Goal: Task Accomplishment & Management: Contribute content

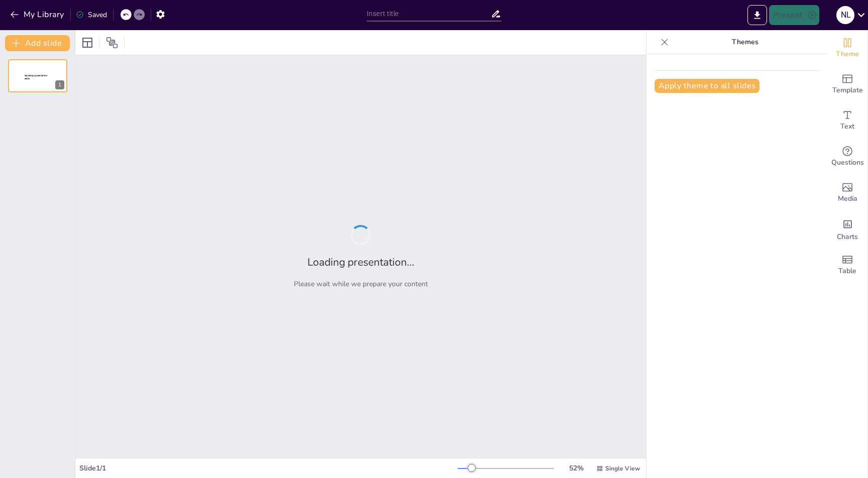
type input "Imported SendSteps & Gamma V2.pptx"
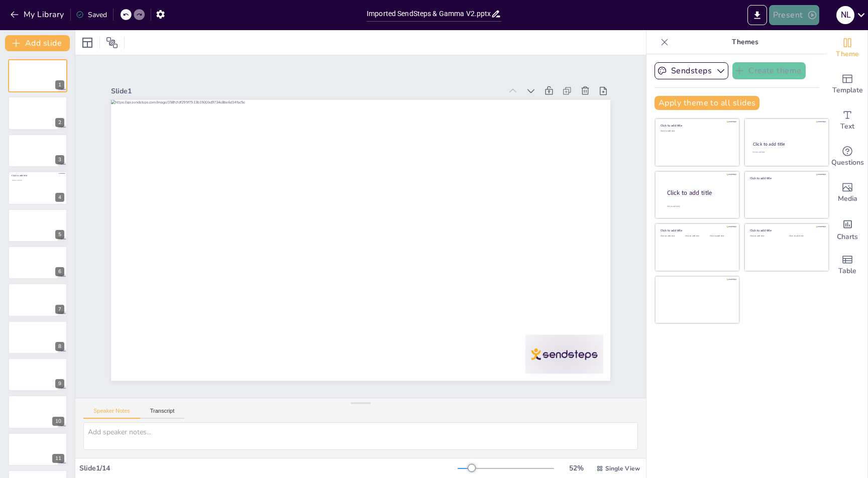
click at [796, 9] on button "Present" at bounding box center [794, 15] width 50 height 20
click at [802, 38] on li "Preview presentation" at bounding box center [809, 37] width 79 height 16
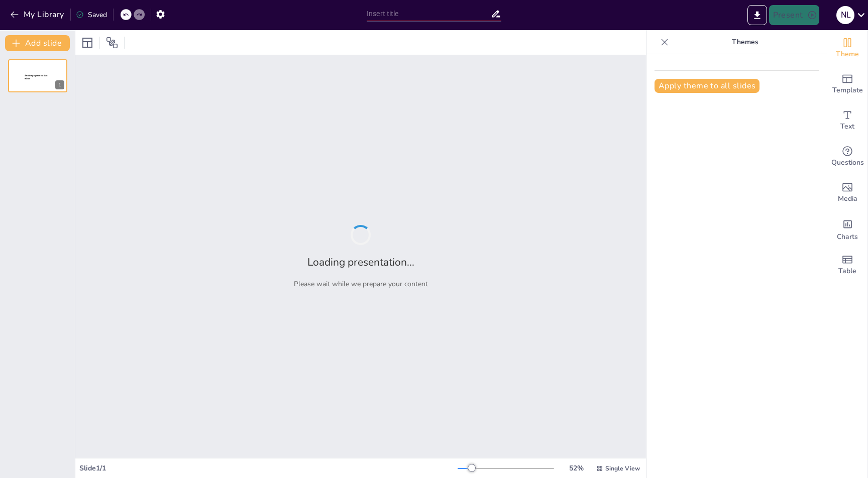
type input "Imported SendSteps & Gamma V2.pptx"
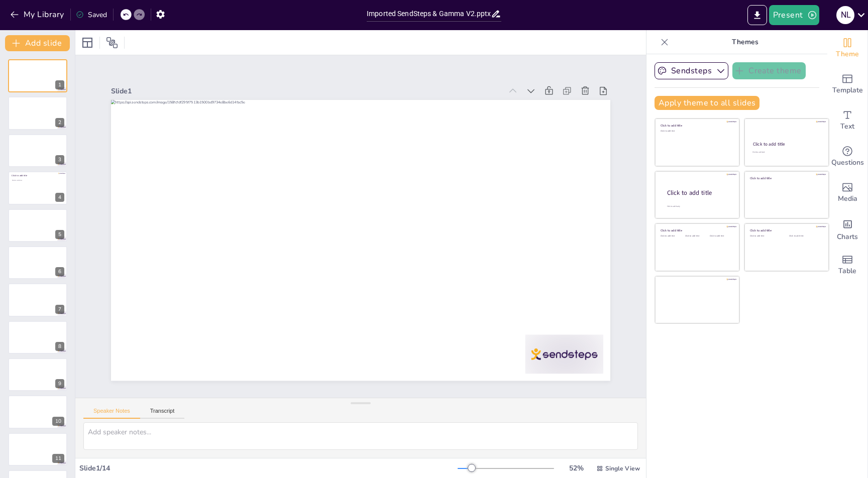
drag, startPoint x: 19, startPoint y: 15, endPoint x: 7, endPoint y: 94, distance: 80.2
click at [7, 94] on div "My Library Saved Imported SendSteps & Gamma V2.pptx Present N L Document fonts …" at bounding box center [434, 239] width 868 height 478
click at [21, 113] on div at bounding box center [38, 113] width 60 height 34
click at [31, 183] on div at bounding box center [38, 188] width 60 height 34
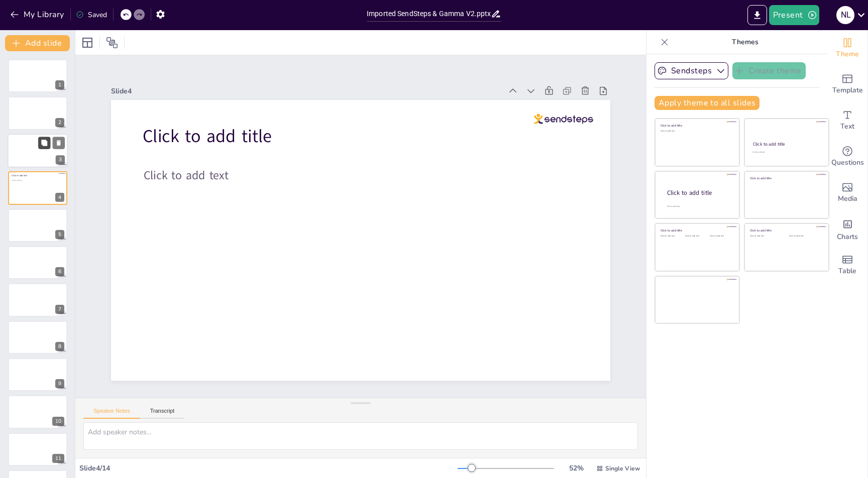
click at [46, 147] on button at bounding box center [44, 143] width 12 height 12
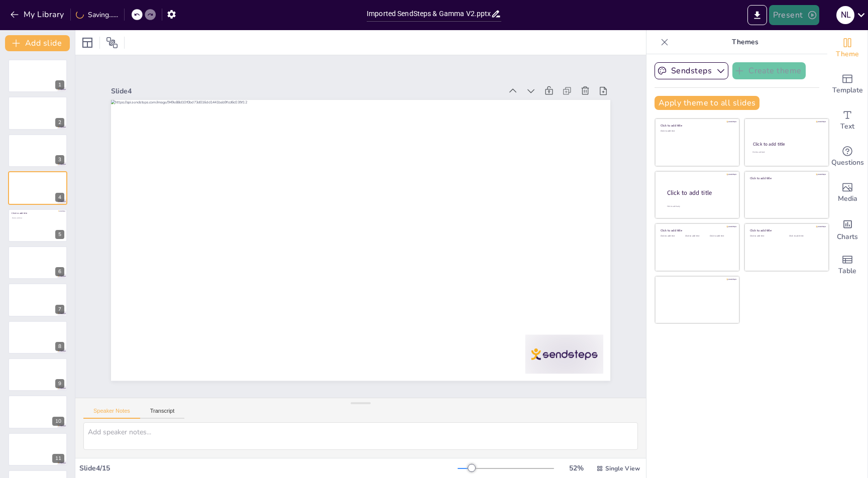
click at [810, 16] on icon "button" at bounding box center [812, 15] width 10 height 10
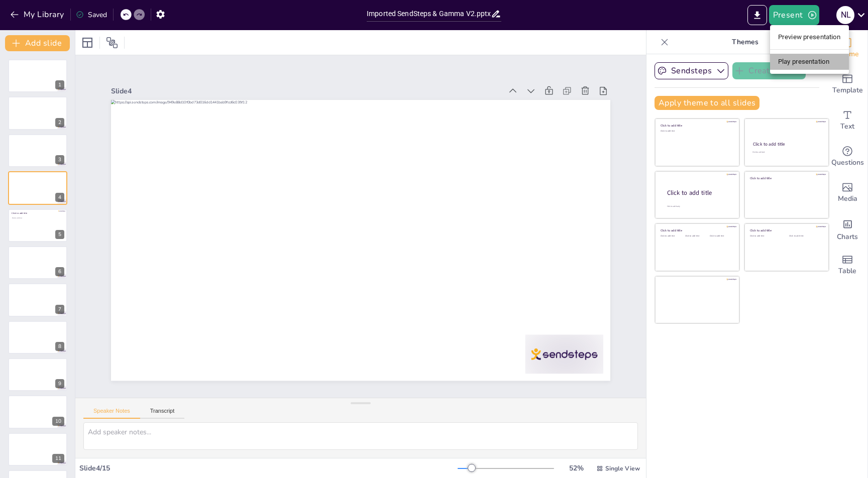
click at [797, 58] on li "Play presentation" at bounding box center [809, 62] width 79 height 16
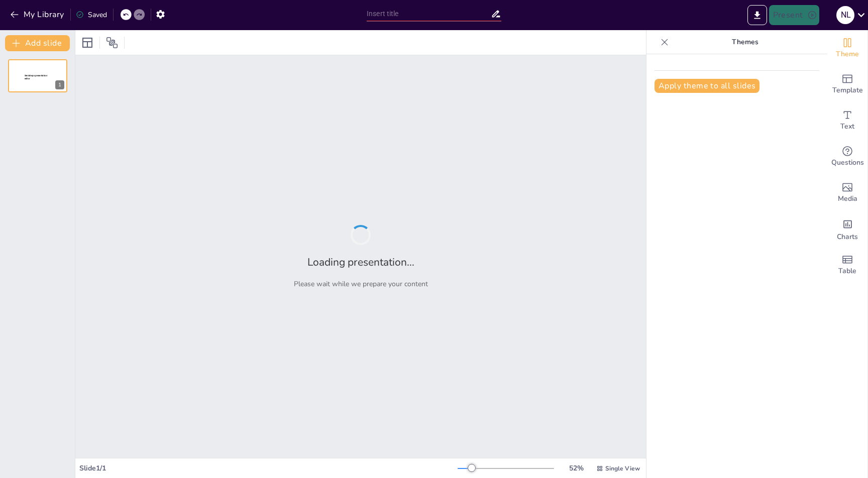
type input "Imported SendSteps & Gamma V2.pptx"
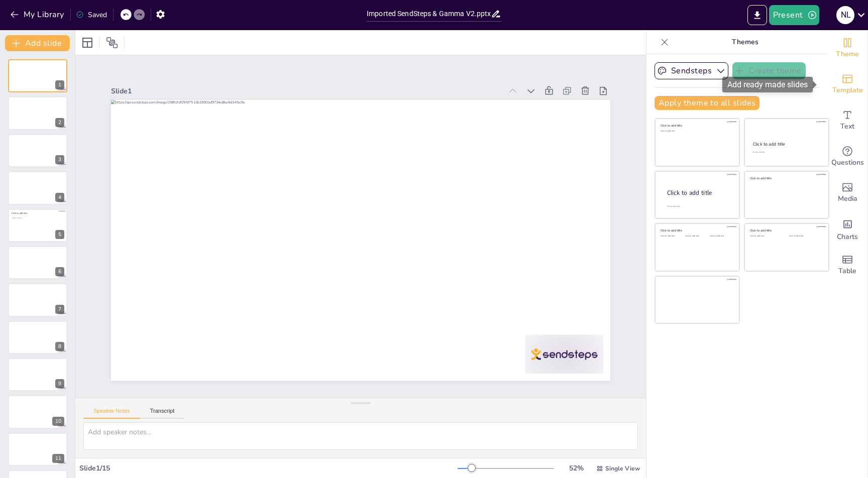
click at [842, 82] on icon "Add ready made slides" at bounding box center [847, 79] width 10 height 9
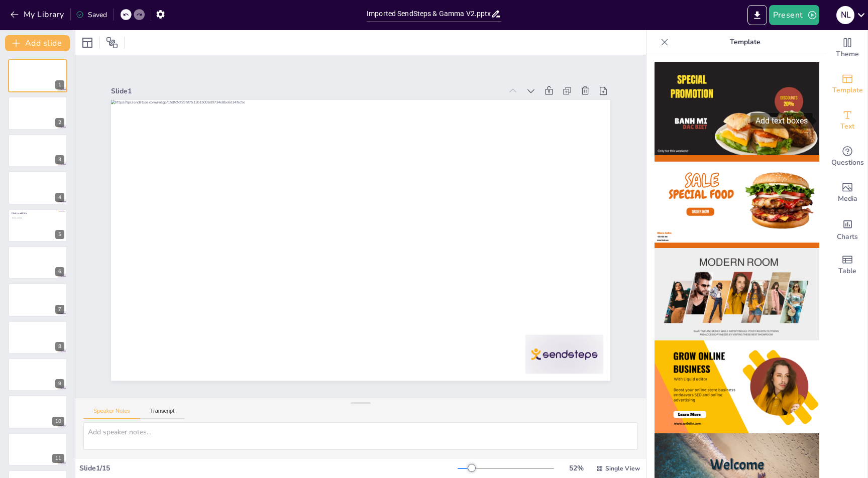
click at [841, 120] on icon "Add text boxes" at bounding box center [847, 115] width 12 height 12
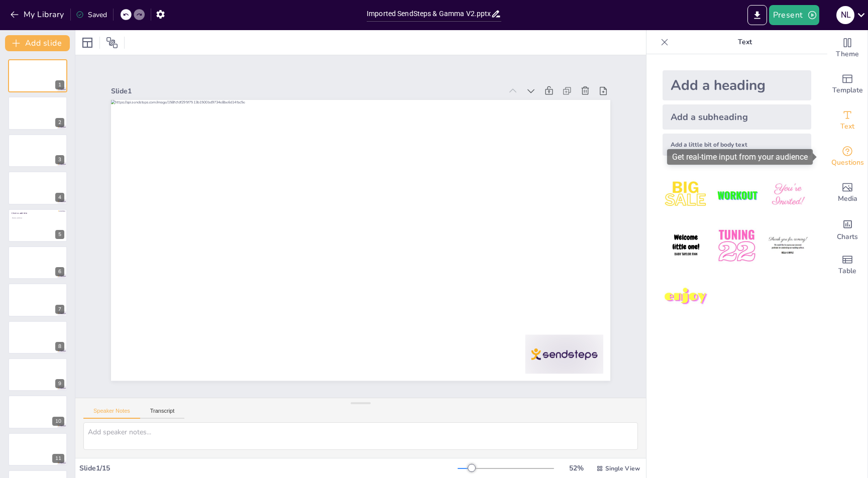
click at [850, 156] on div "Questions" at bounding box center [847, 157] width 40 height 36
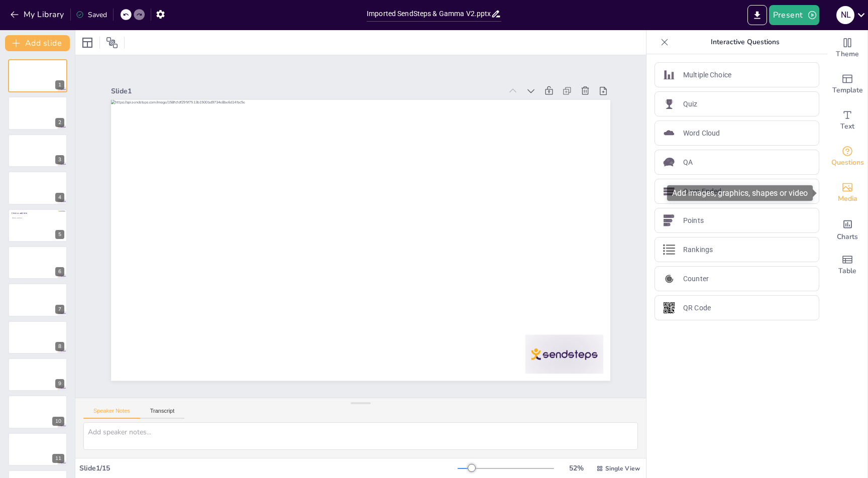
click at [844, 188] on icon "Add images, graphics, shapes or video" at bounding box center [847, 187] width 12 height 12
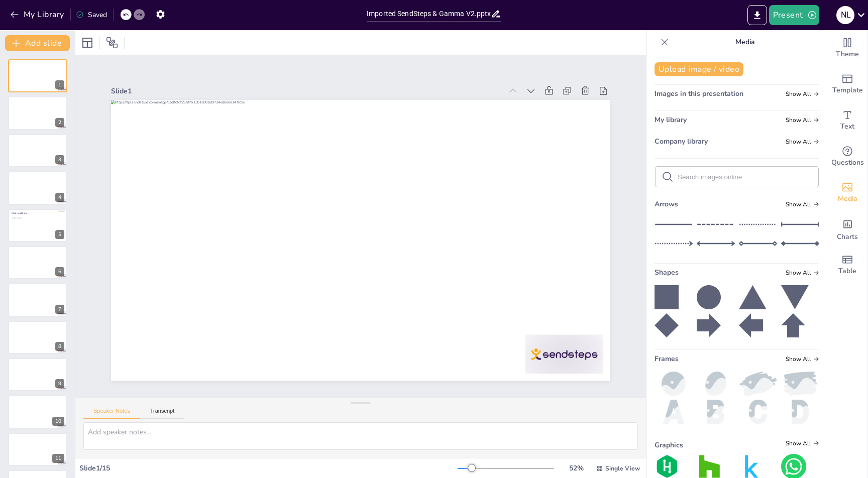
click at [24, 23] on div "My Library" at bounding box center [38, 15] width 61 height 17
click at [18, 16] on icon "button" at bounding box center [15, 15] width 10 height 10
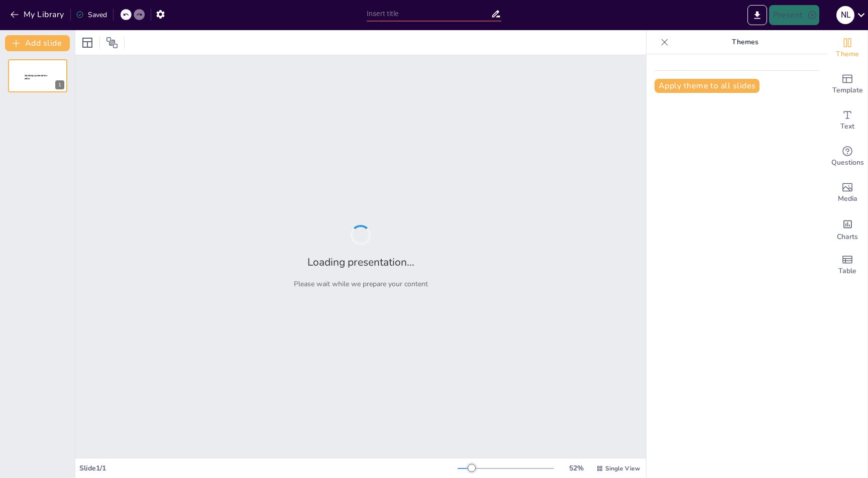
type input "Imported SendSteps & Gamma V2.pptx"
type input "New Sendsteps"
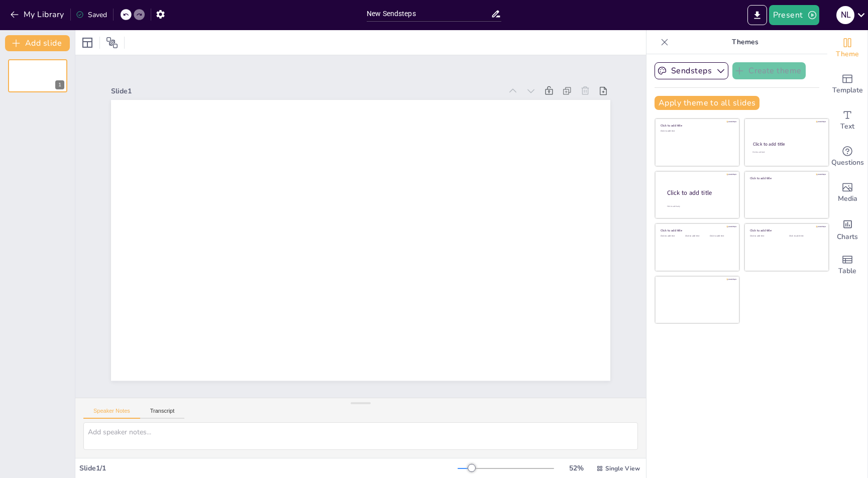
click at [48, 139] on div "1" at bounding box center [37, 264] width 75 height 427
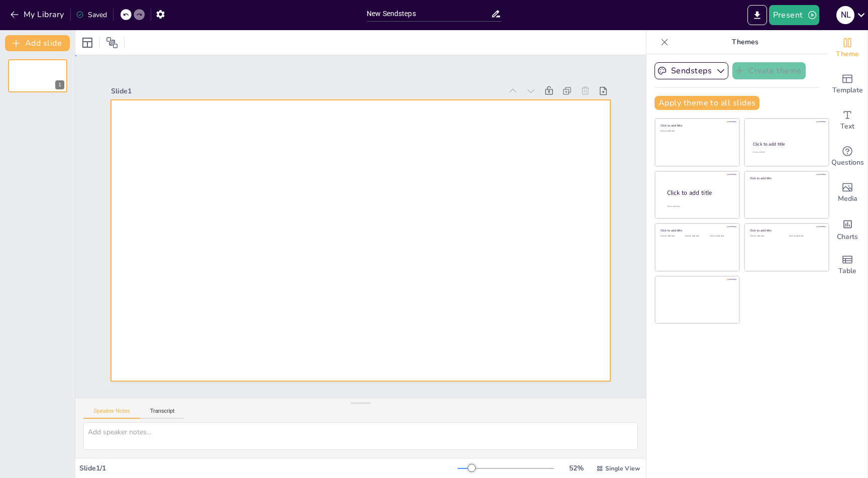
click at [239, 310] on div at bounding box center [359, 241] width 526 height 332
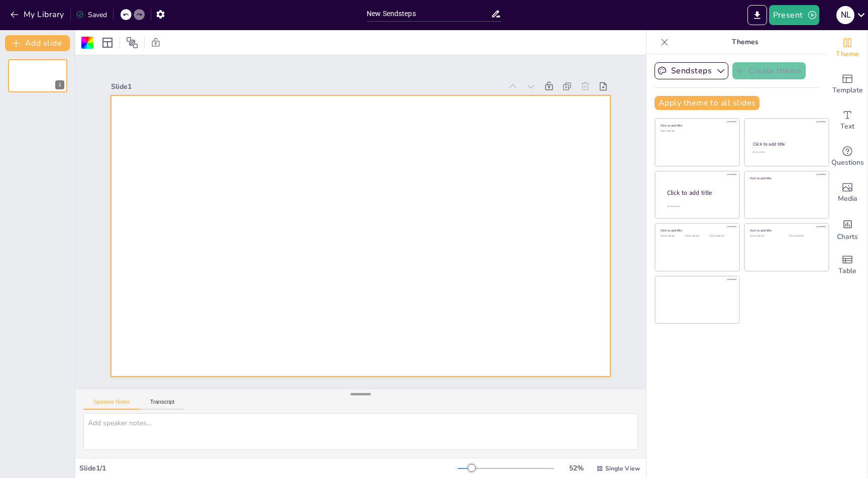
drag, startPoint x: 361, startPoint y: 403, endPoint x: 356, endPoint y: 394, distance: 10.6
click at [356, 394] on div at bounding box center [361, 394] width 20 height 10
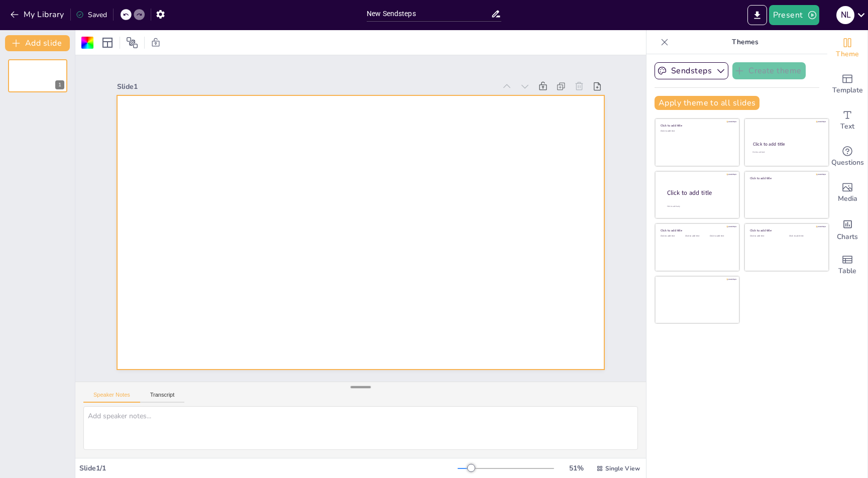
drag, startPoint x: 356, startPoint y: 394, endPoint x: 356, endPoint y: 387, distance: 6.5
click at [356, 387] on div at bounding box center [361, 387] width 20 height 10
click at [716, 72] on icon "button" at bounding box center [721, 71] width 10 height 10
click at [755, 342] on div "Sendsteps Create theme Apply theme to all slides Click to add title Click to ad…" at bounding box center [737, 266] width 181 height 424
click at [841, 155] on icon "Get real-time input from your audience" at bounding box center [847, 151] width 12 height 12
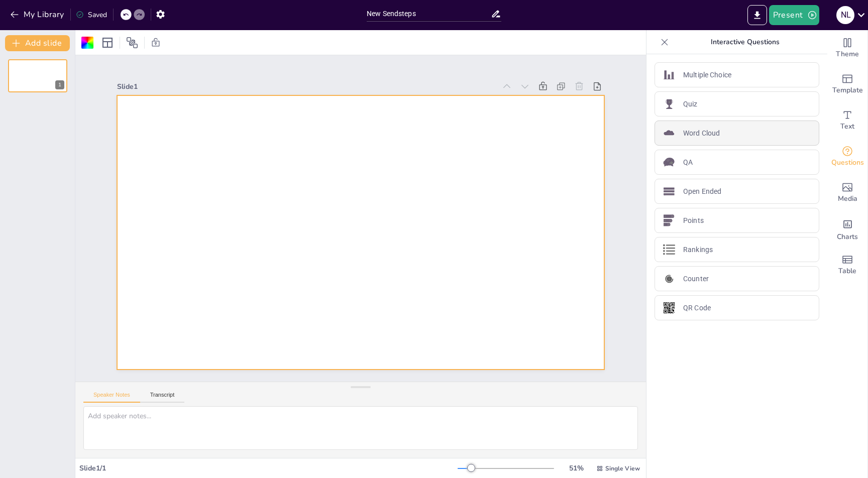
click at [707, 131] on p "Word Cloud" at bounding box center [701, 133] width 37 height 11
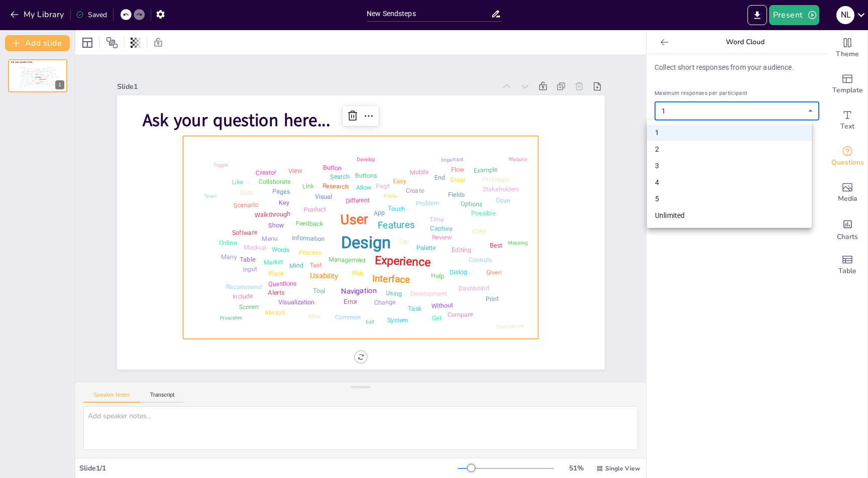
click at [712, 114] on body "My Library Saved New Sendsteps Present N L Document fonts Akatab Popular fonts …" at bounding box center [434, 239] width 868 height 478
click at [675, 162] on li "3" at bounding box center [729, 166] width 165 height 17
click at [698, 113] on body "My Library Saved New Sendsteps Present N L Document fonts Akatab Popular fonts …" at bounding box center [434, 239] width 868 height 478
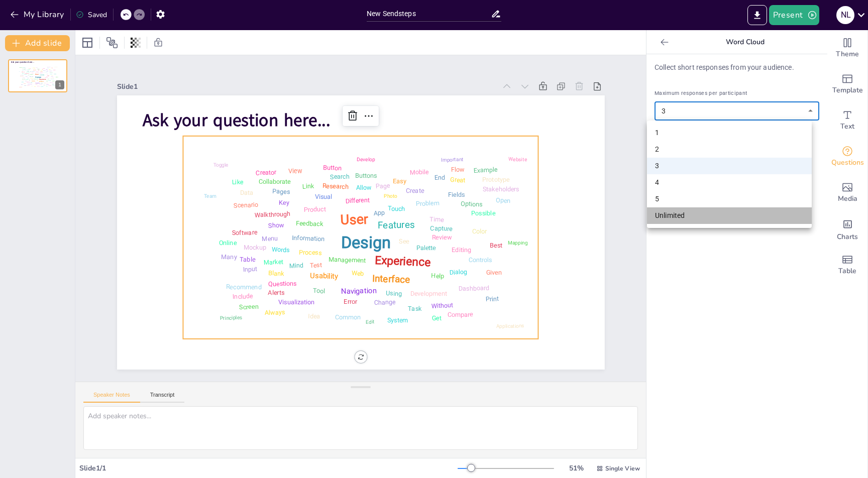
click at [682, 216] on li "Unlimited" at bounding box center [729, 215] width 165 height 17
type input "unlimited"
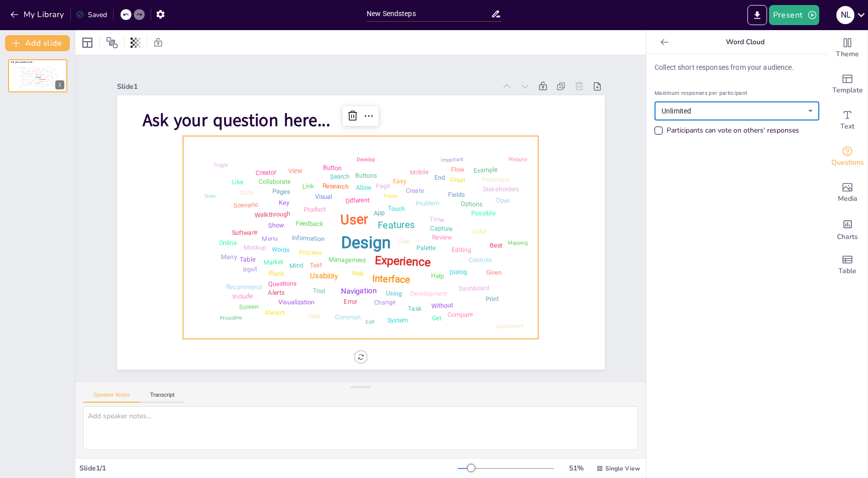
click at [681, 112] on body "My Library Saved New Sendsteps Present N L Document fonts Akatab Popular fonts …" at bounding box center [434, 239] width 868 height 478
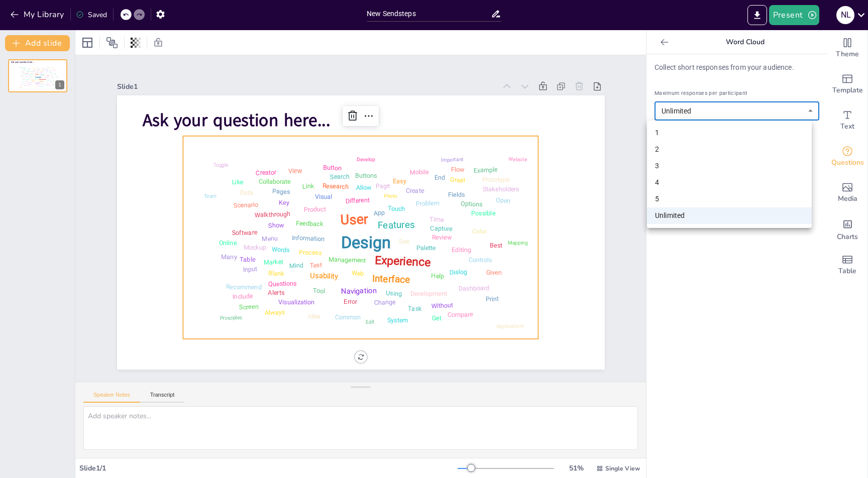
click at [674, 269] on div at bounding box center [434, 239] width 868 height 478
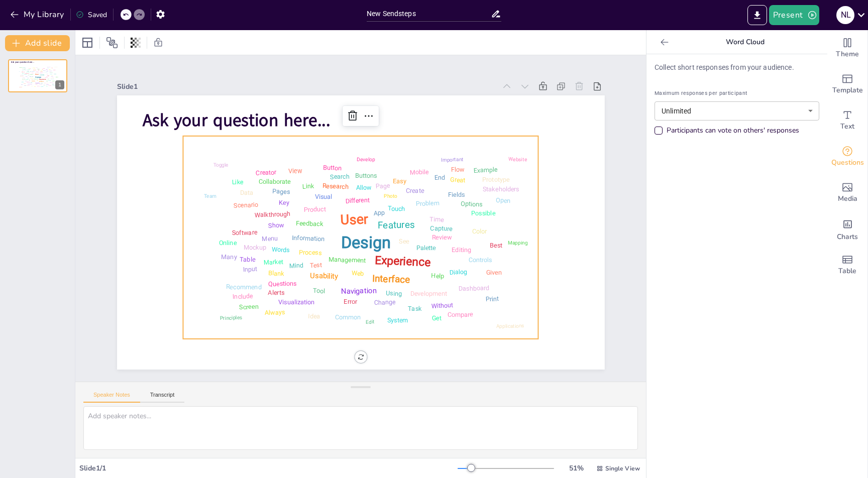
click at [656, 130] on div "Participants can vote on others' responses" at bounding box center [658, 130] width 5 height 5
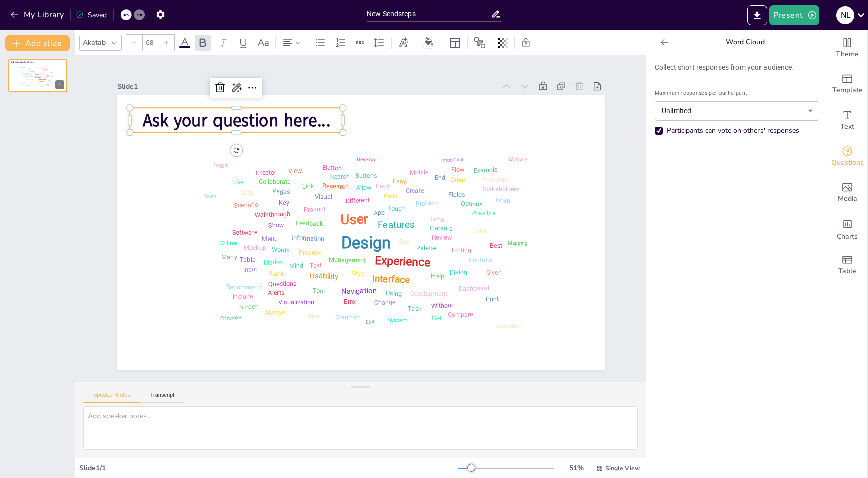
click at [180, 118] on span "Ask your question here..." at bounding box center [273, 86] width 186 height 80
click at [154, 116] on span "Ask your question here..." at bounding box center [247, 107] width 189 height 43
click at [180, 116] on span "Ask your question here..." at bounding box center [273, 86] width 186 height 80
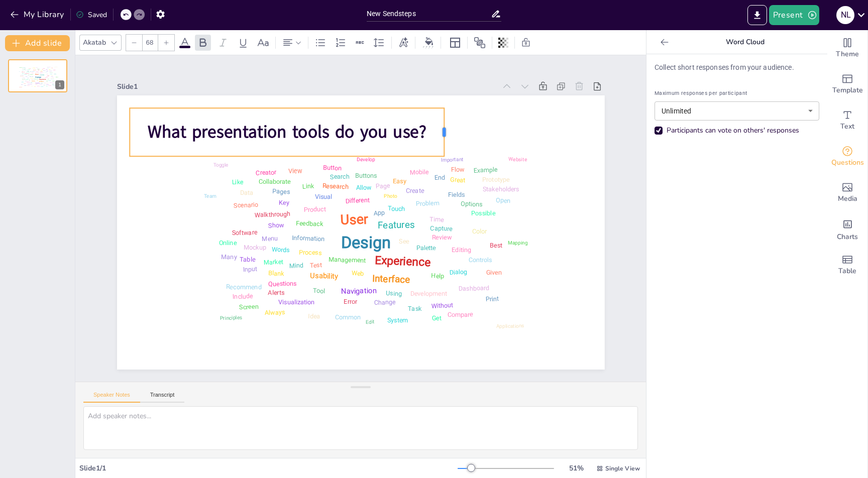
drag, startPoint x: 335, startPoint y: 127, endPoint x: 438, endPoint y: 122, distance: 102.6
click at [460, 140] on div at bounding box center [471, 164] width 23 height 48
click at [394, 130] on span "What presentation tools do you use?" at bounding box center [297, 125] width 280 height 53
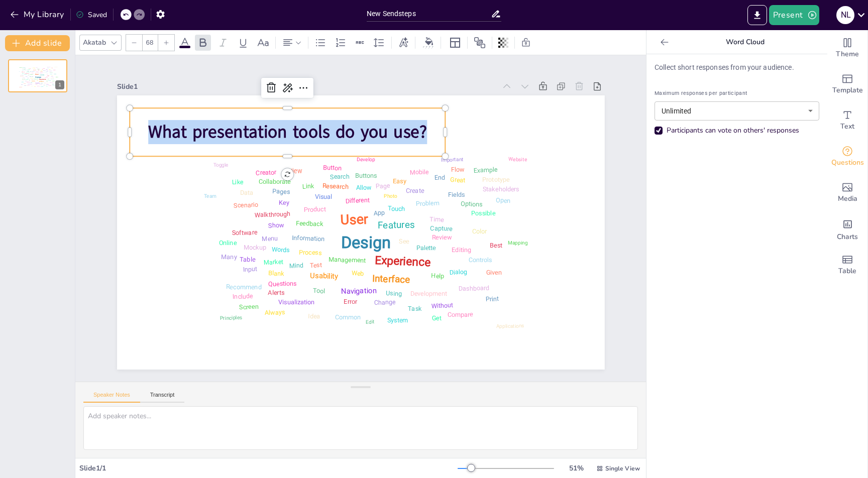
copy span "What presentation tools do you use?"
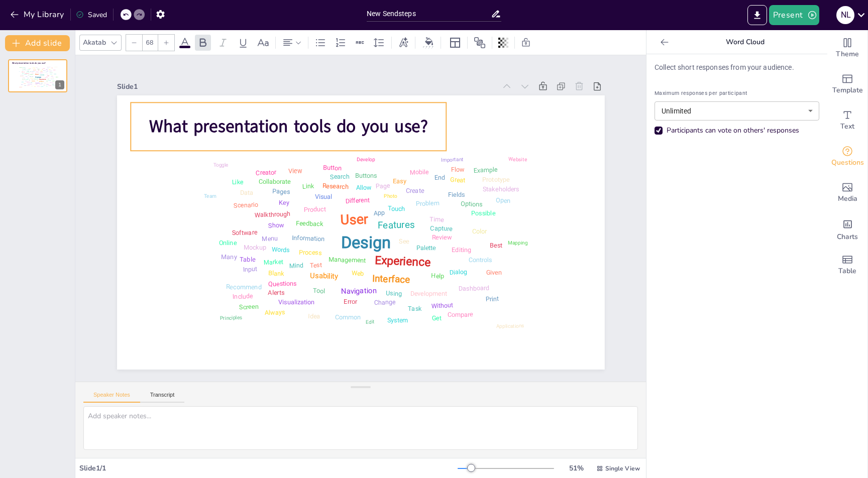
drag, startPoint x: 226, startPoint y: 123, endPoint x: 227, endPoint y: 117, distance: 6.1
click at [227, 117] on span "What presentation tools do you use?" at bounding box center [320, 109] width 272 height 109
click at [211, 119] on span "What presentation tools do you use?" at bounding box center [288, 127] width 279 height 24
click at [211, 119] on span "What presentation tools do you use?" at bounding box center [299, 119] width 280 height 53
click at [211, 119] on span "What presentation tools do you use?" at bounding box center [332, 104] width 264 height 135
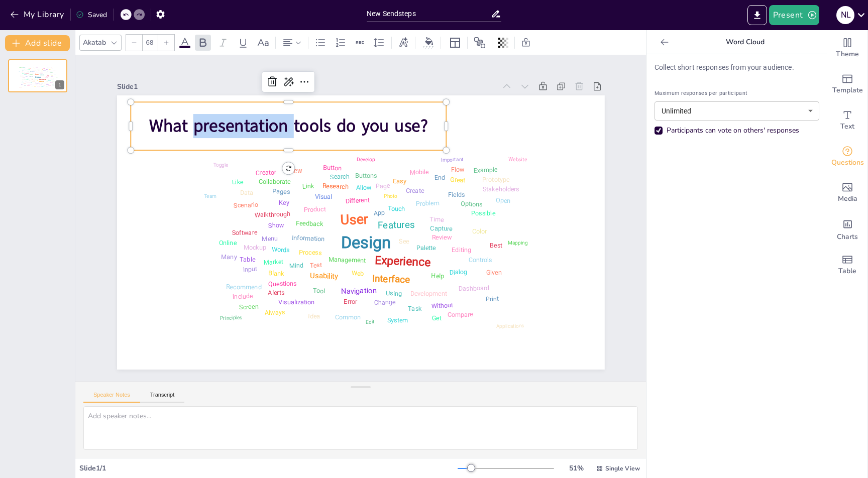
click at [211, 119] on span "What presentation tools do you use?" at bounding box center [299, 119] width 280 height 53
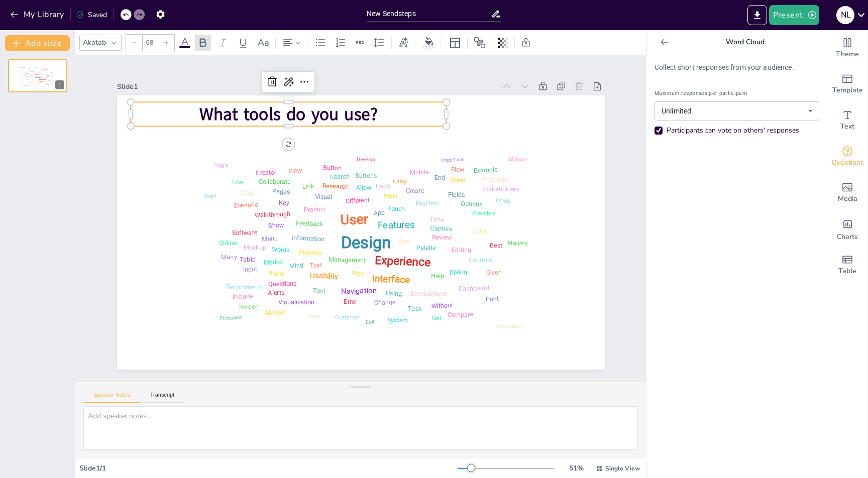
click at [363, 108] on span "What tools do you use?" at bounding box center [300, 107] width 180 height 42
click at [220, 107] on span "What tools do you use" at bounding box center [249, 101] width 172 height 41
click at [209, 105] on span "What toolssdo you use" at bounding box center [237, 114] width 172 height 24
click at [209, 105] on span "What toolssdo you use" at bounding box center [249, 102] width 174 height 42
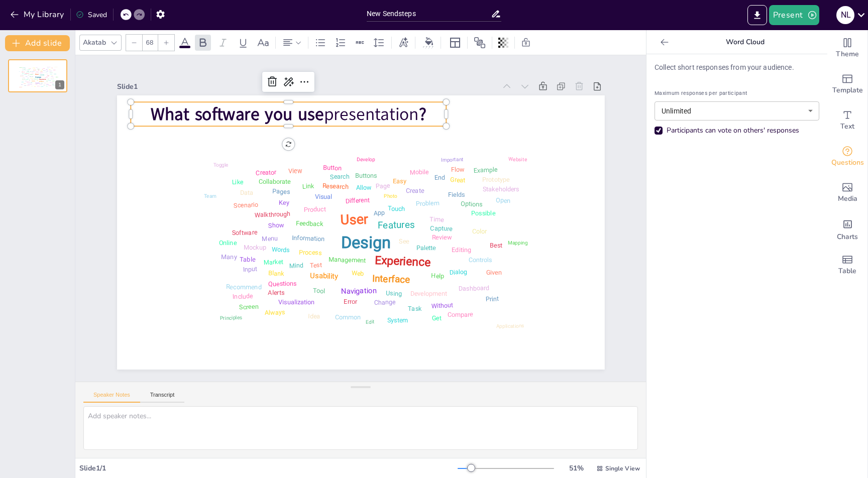
click at [316, 111] on span "What software you use" at bounding box center [249, 102] width 174 height 42
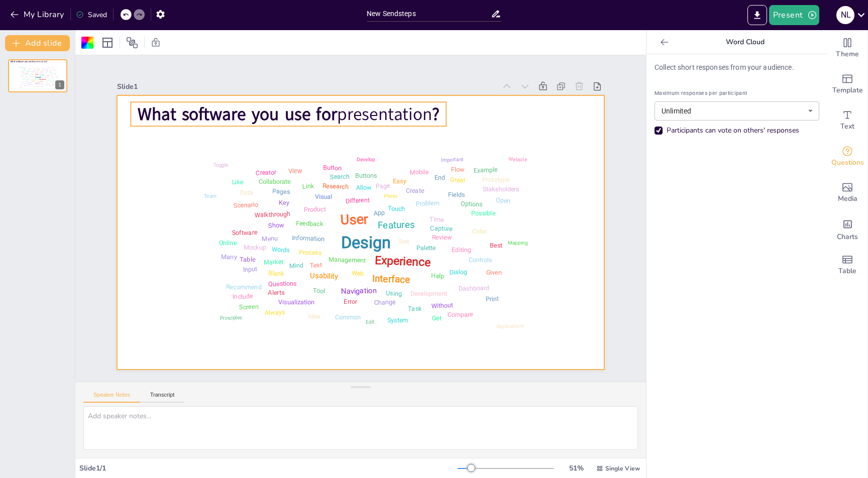
click at [355, 116] on span "What software you use for" at bounding box center [406, 63] width 102 height 192
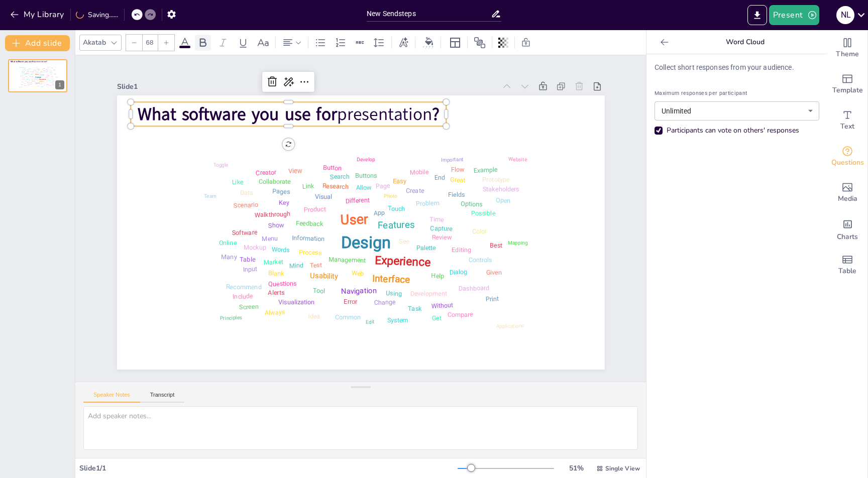
click at [204, 39] on icon at bounding box center [203, 42] width 7 height 9
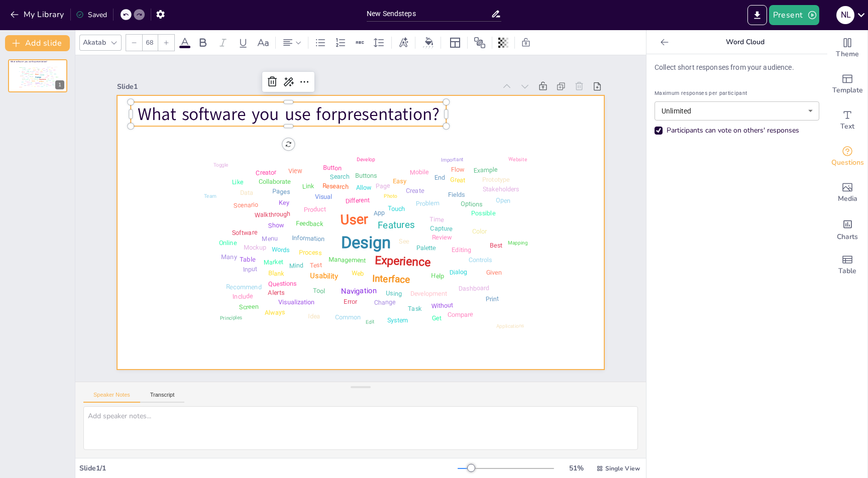
click at [163, 212] on div at bounding box center [361, 232] width 488 height 274
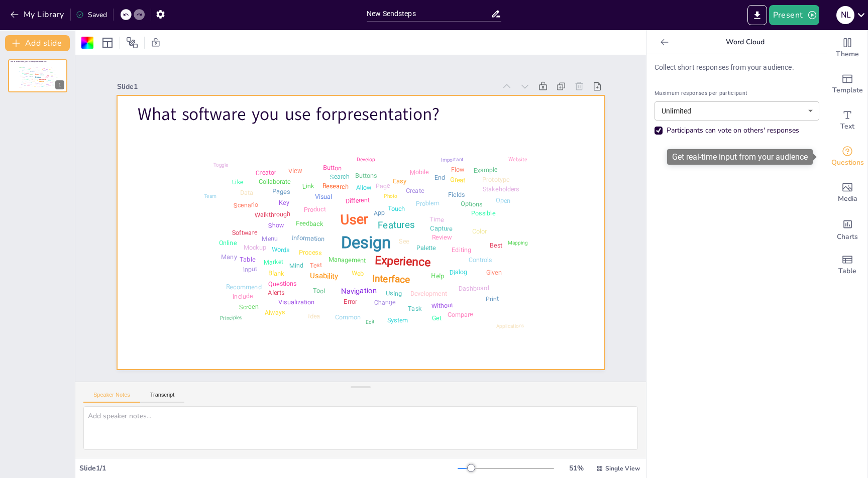
click at [843, 156] on icon "Get real-time input from your audience" at bounding box center [847, 151] width 12 height 12
click at [35, 41] on button "Add slide" at bounding box center [37, 43] width 65 height 16
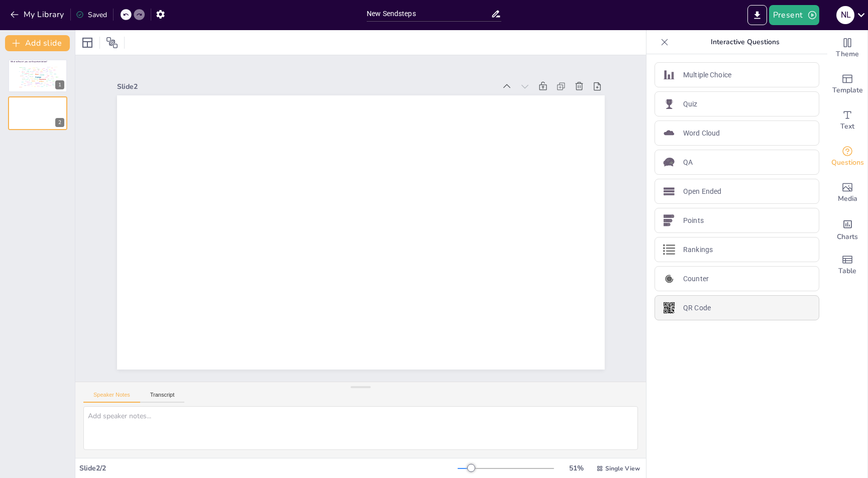
click at [701, 304] on p "QR Code" at bounding box center [697, 308] width 28 height 11
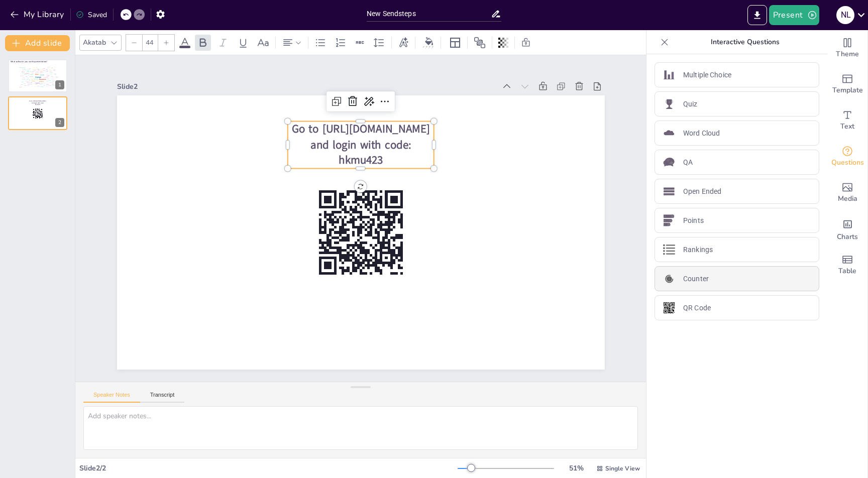
click at [721, 286] on div "Counter" at bounding box center [737, 278] width 165 height 25
type input "68"
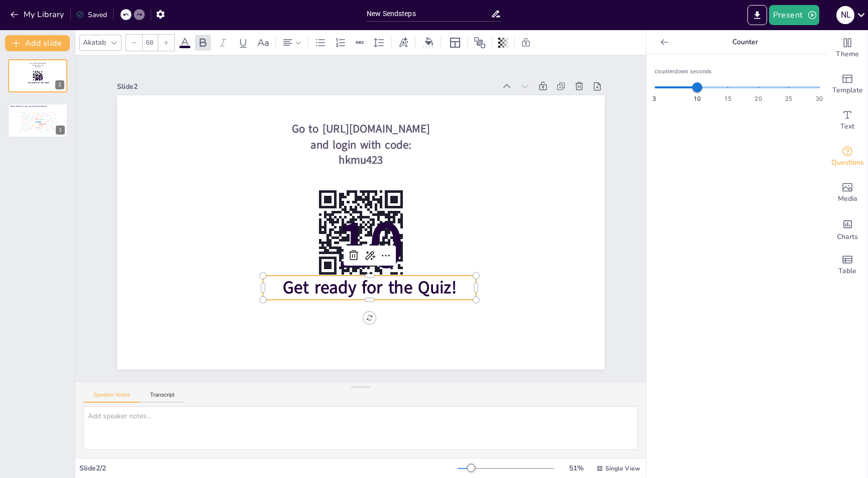
drag, startPoint x: 34, startPoint y: 78, endPoint x: 34, endPoint y: 139, distance: 60.8
click at [34, 139] on div "What software you use for presentation ? Design User Experience Interface Featu…" at bounding box center [37, 264] width 75 height 427
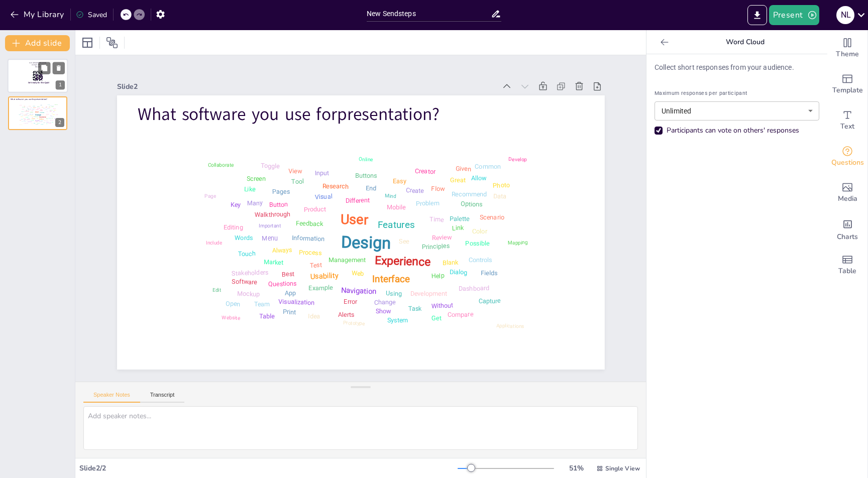
click at [36, 71] on rect at bounding box center [37, 71] width 2 height 1
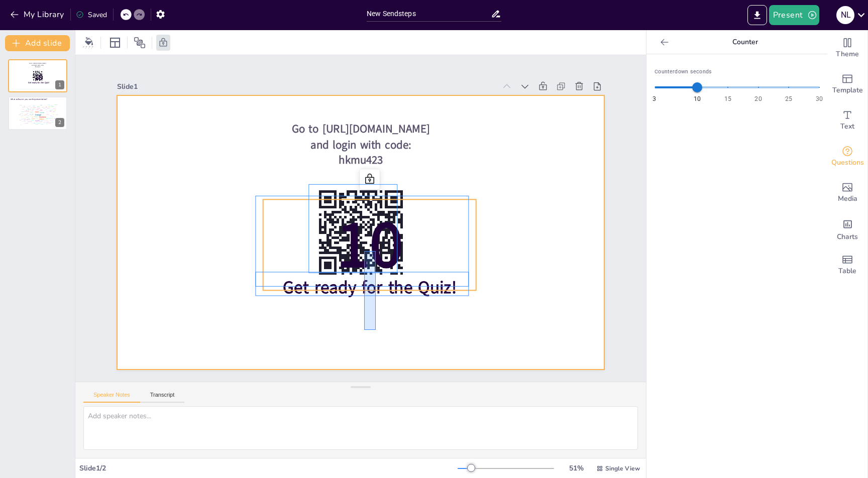
drag, startPoint x: 376, startPoint y: 251, endPoint x: 364, endPoint y: 330, distance: 79.7
click at [364, 149] on div "Go to https://sendsteps.me and login with code: hkmu423 10 Get ready for the Qu…" at bounding box center [386, 97] width 477 height 101
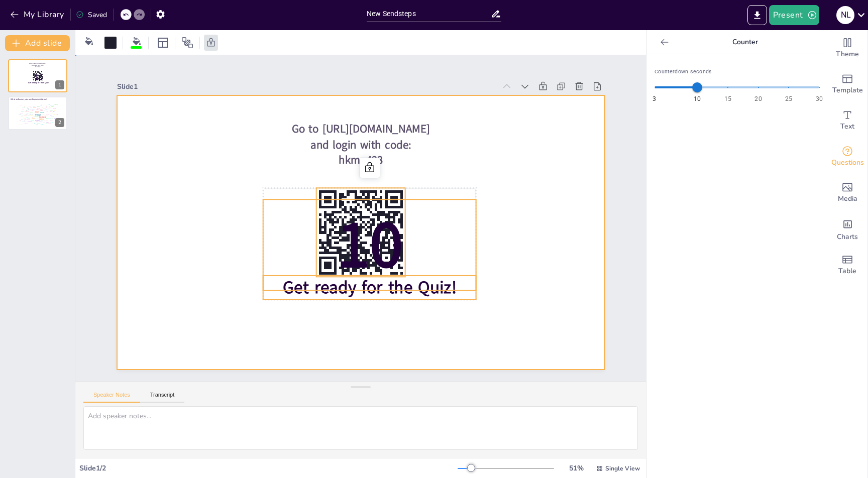
click at [364, 327] on div at bounding box center [358, 233] width 513 height 324
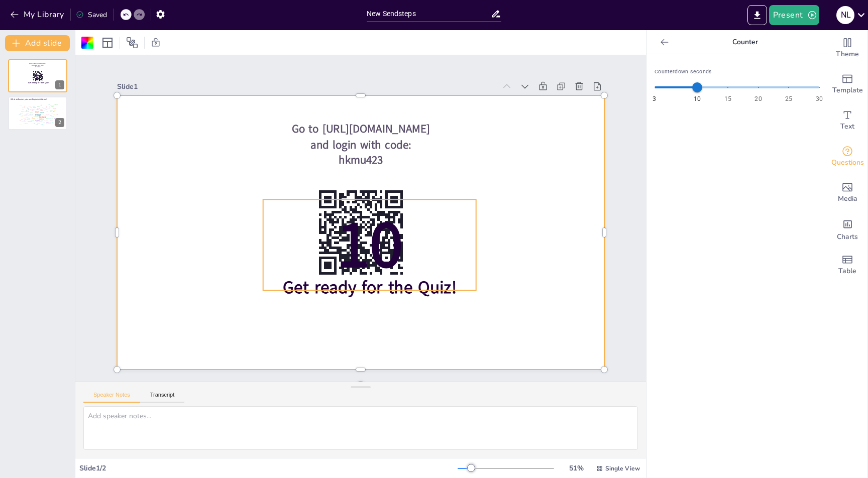
click at [379, 250] on span "10" at bounding box center [361, 246] width 90 height 105
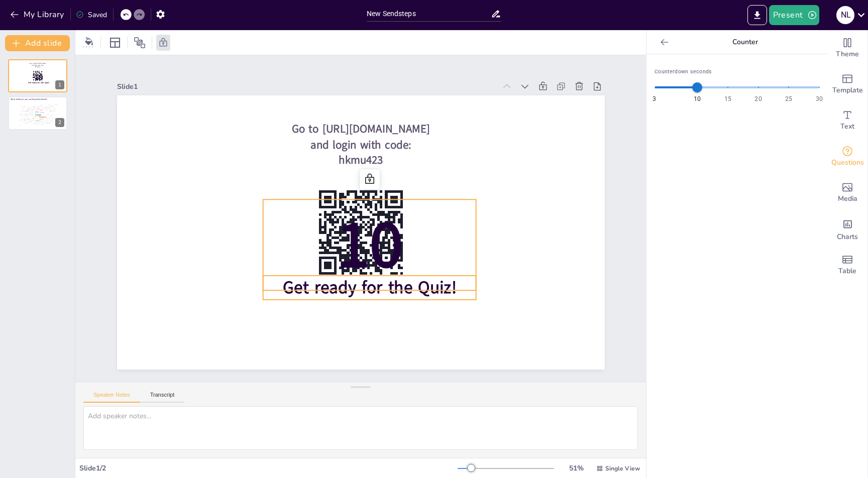
drag, startPoint x: 432, startPoint y: 200, endPoint x: 307, endPoint y: 292, distance: 154.9
click at [307, 205] on div "Go to https://sendsteps.me and login with code: hkmu423 10 Get ready for the Qu…" at bounding box center [411, 106] width 446 height 198
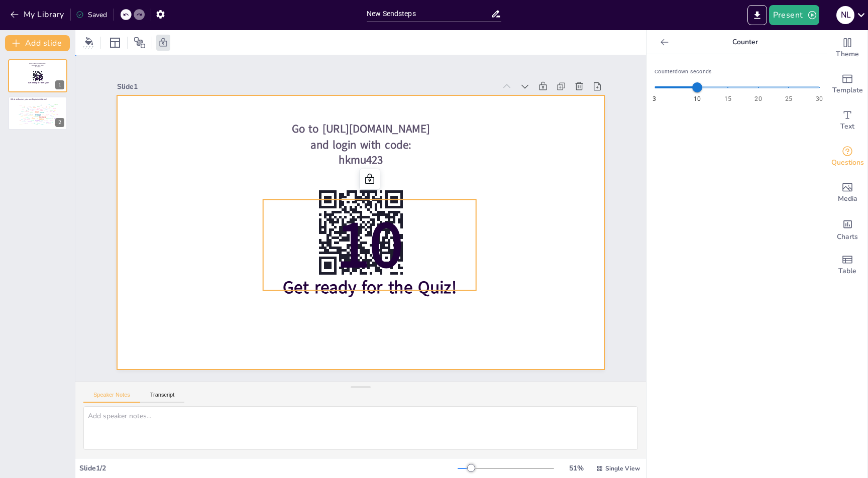
click at [283, 194] on div at bounding box center [361, 232] width 488 height 274
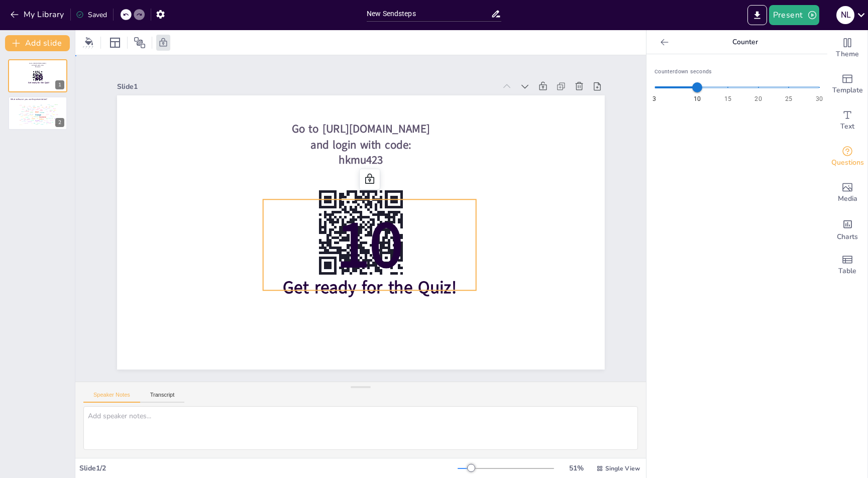
click at [295, 207] on p "10" at bounding box center [361, 246] width 231 height 152
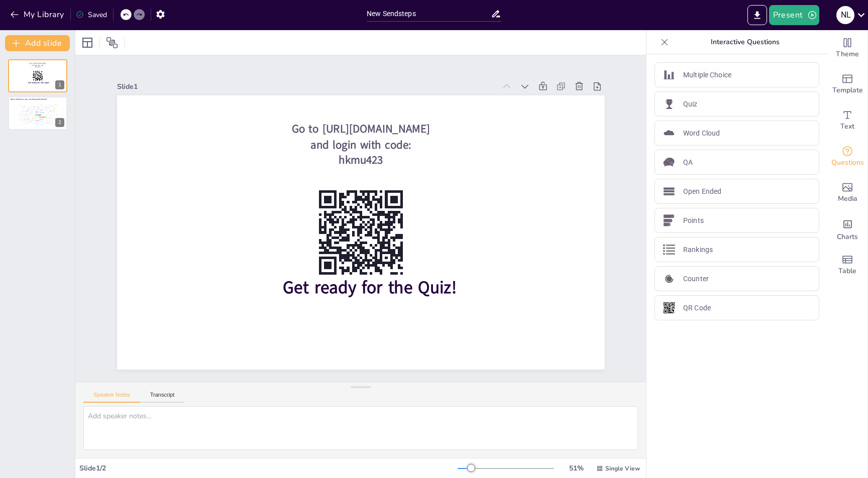
click at [62, 179] on div "Go to https://sendsteps.me and login with code: hkmu423 Get ready for the Quiz!…" at bounding box center [37, 264] width 75 height 427
click at [42, 44] on button "Add slide" at bounding box center [37, 43] width 65 height 16
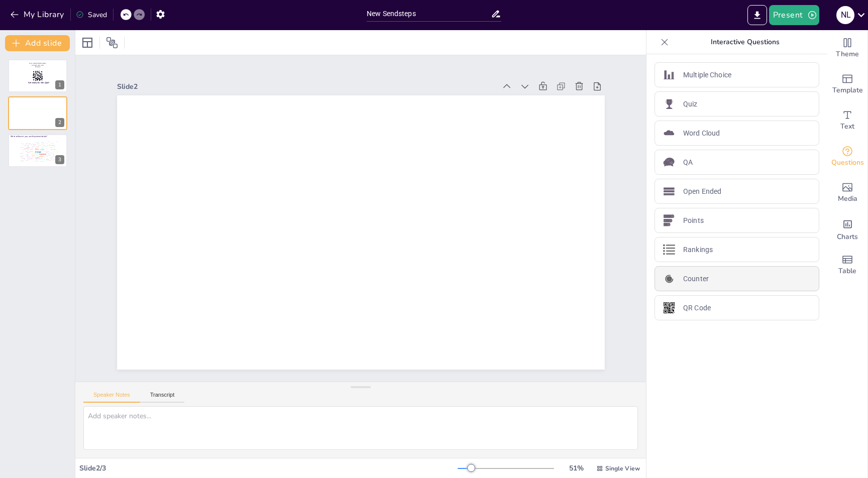
click at [708, 283] on div "Counter" at bounding box center [737, 278] width 165 height 25
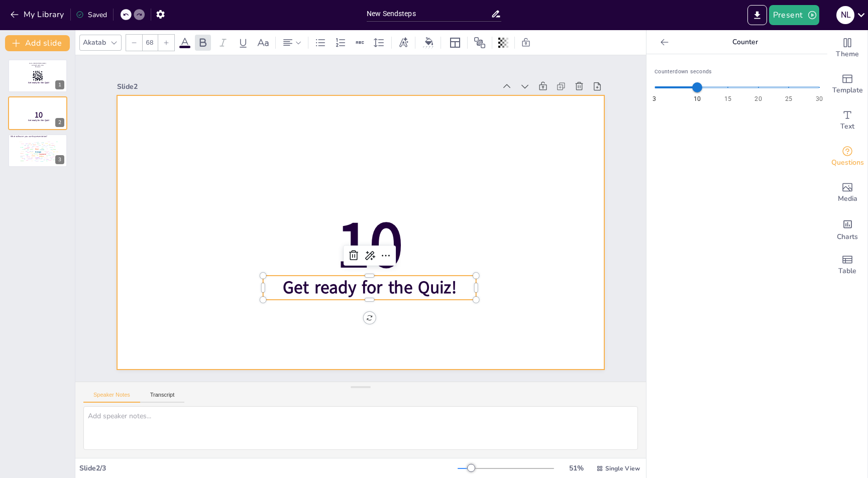
click at [479, 201] on div at bounding box center [354, 231] width 557 height 449
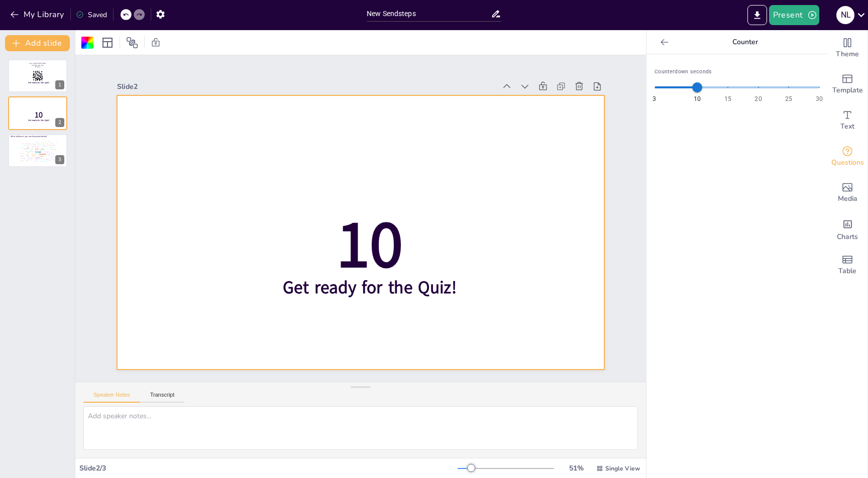
click at [6, 78] on div "Go to https://sendsteps.me and login with code: hkmu423 Get ready for the Quiz!…" at bounding box center [37, 113] width 75 height 108
click at [18, 81] on div at bounding box center [38, 76] width 60 height 34
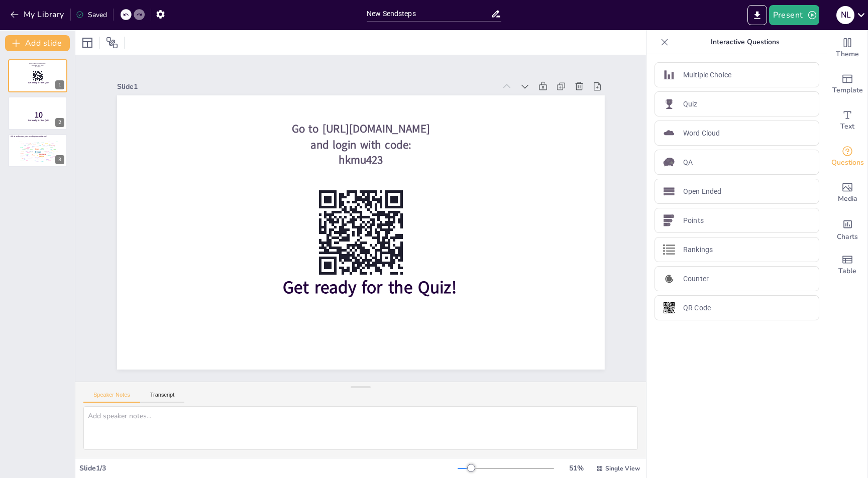
click at [660, 45] on icon at bounding box center [665, 42] width 10 height 10
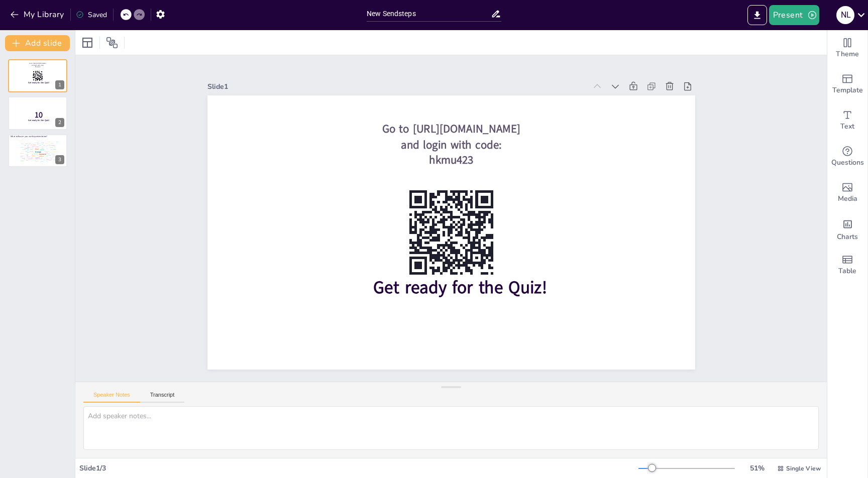
click at [741, 95] on div "Slide 1 Go to https://sendsteps.me and login with code: hkmu423 Get ready for t…" at bounding box center [451, 218] width 803 height 475
click at [841, 48] on icon "Change the overall theme" at bounding box center [847, 43] width 12 height 12
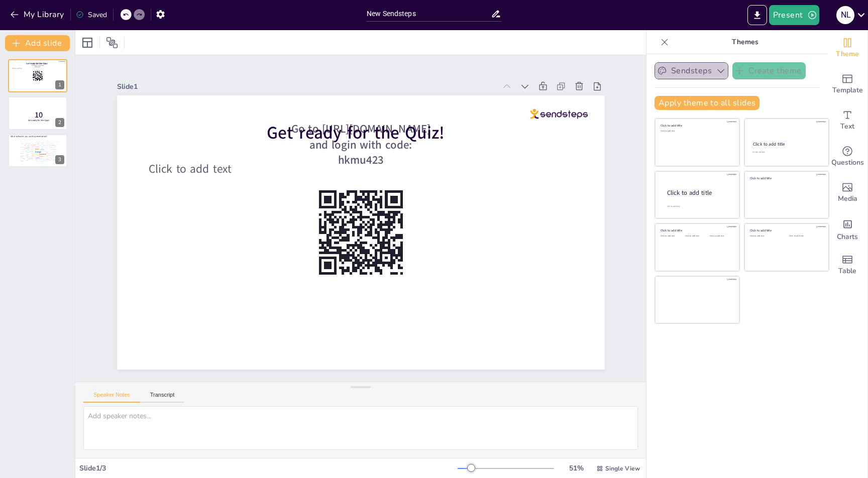
click at [703, 75] on button "Sendsteps" at bounding box center [692, 70] width 74 height 17
click at [791, 313] on div "Click to add title Click to add text Click to add title Click to add text Click…" at bounding box center [742, 221] width 175 height 206
click at [786, 333] on div "Sendsteps Create theme Apply theme to all slides Click to add title Click to ad…" at bounding box center [737, 266] width 181 height 424
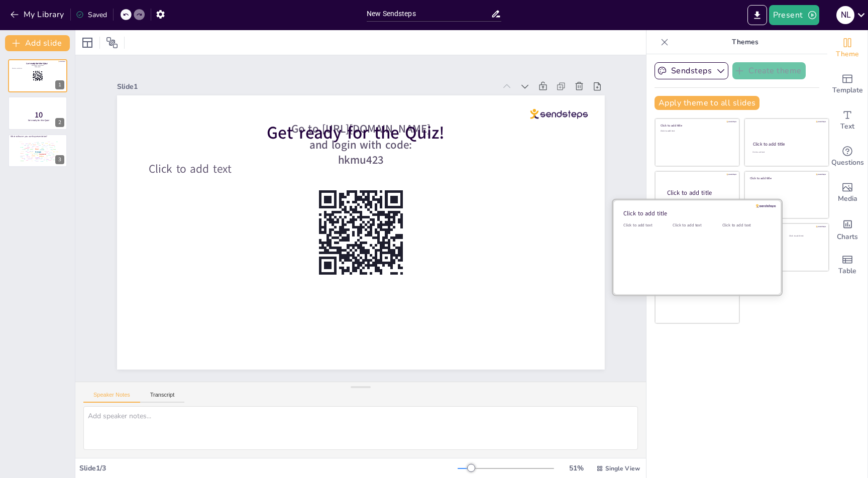
click at [673, 256] on div "Click to add text" at bounding box center [695, 254] width 45 height 62
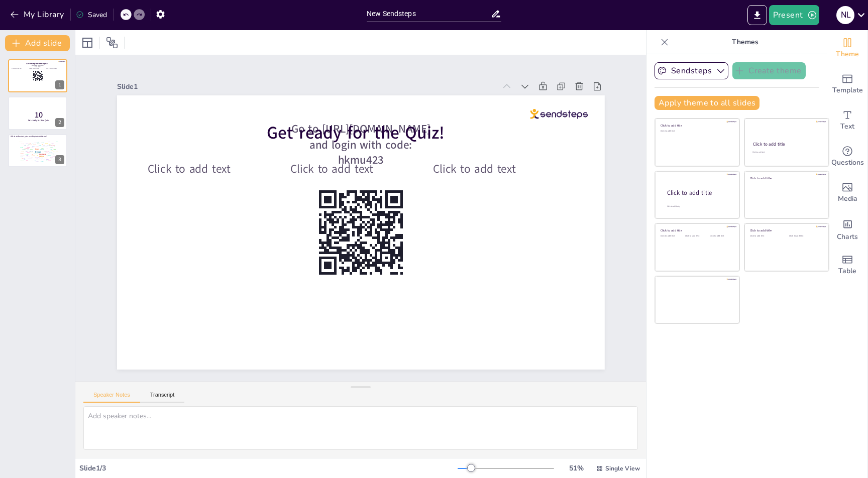
click at [757, 357] on div "Sendsteps Create theme Apply theme to all slides Click to add title Click to ad…" at bounding box center [737, 266] width 181 height 424
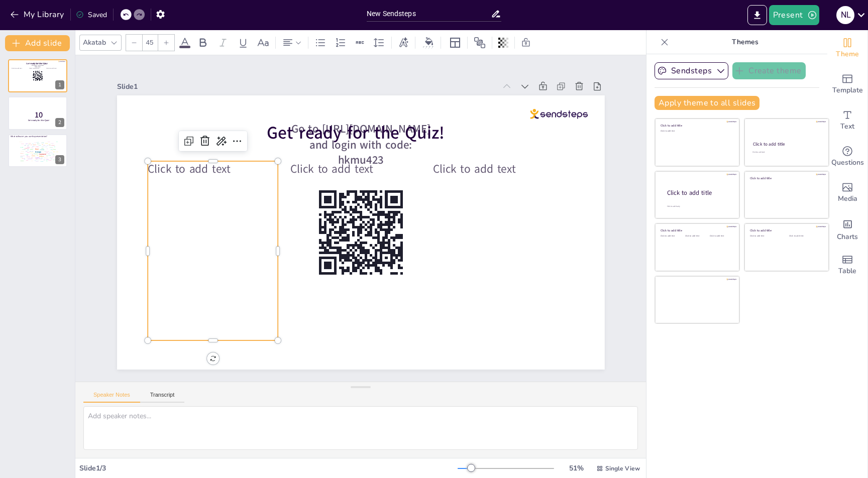
click at [192, 196] on div "Click to add text" at bounding box center [213, 250] width 131 height 179
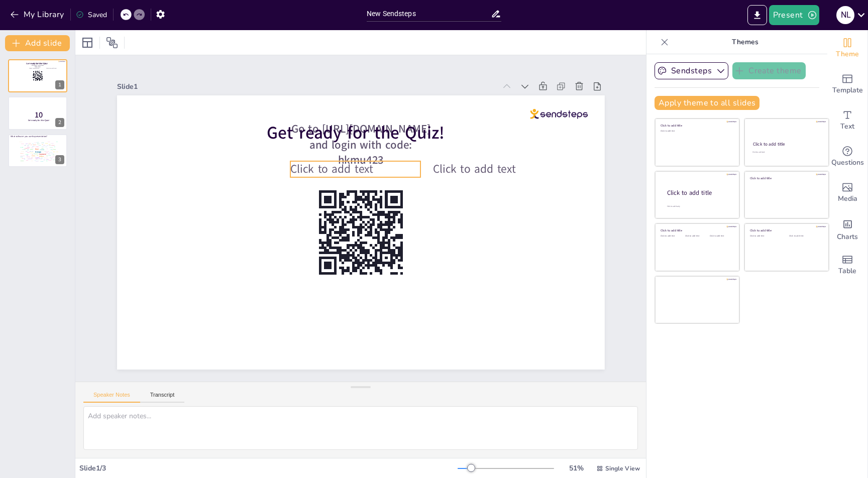
click at [290, 165] on span "Click to add text" at bounding box center [331, 169] width 83 height 16
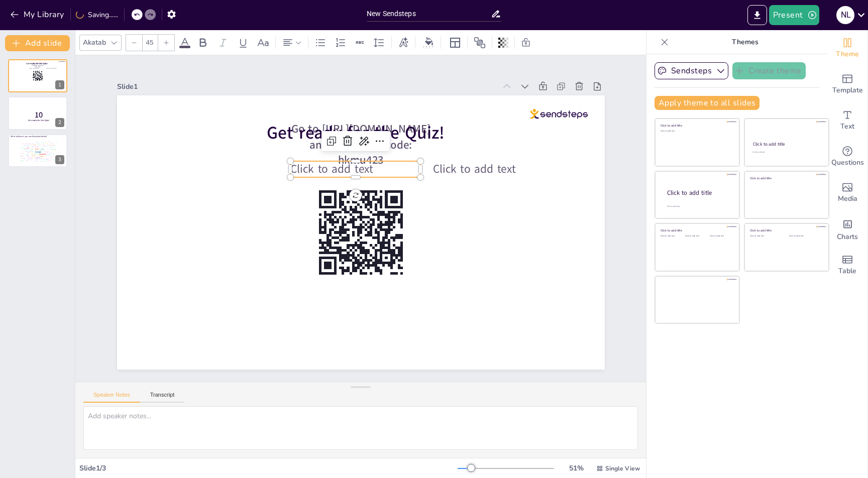
click at [294, 177] on div at bounding box center [359, 181] width 131 height 22
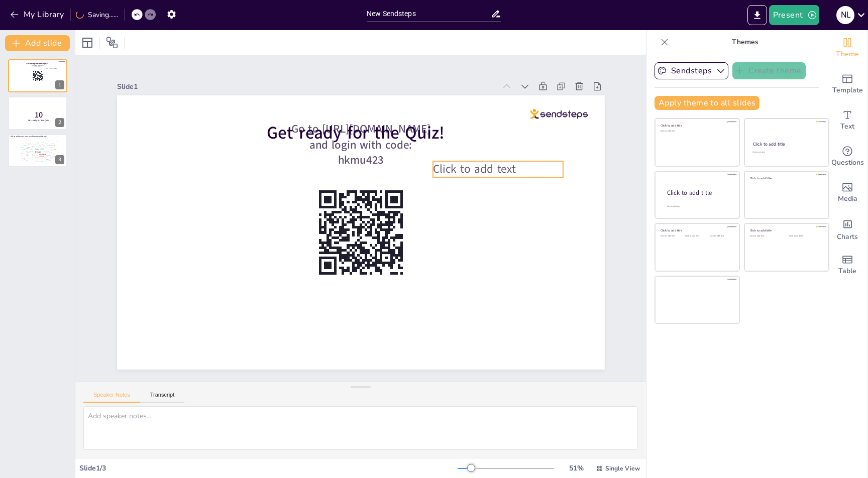
click at [473, 169] on span "Click to add text" at bounding box center [479, 181] width 84 height 24
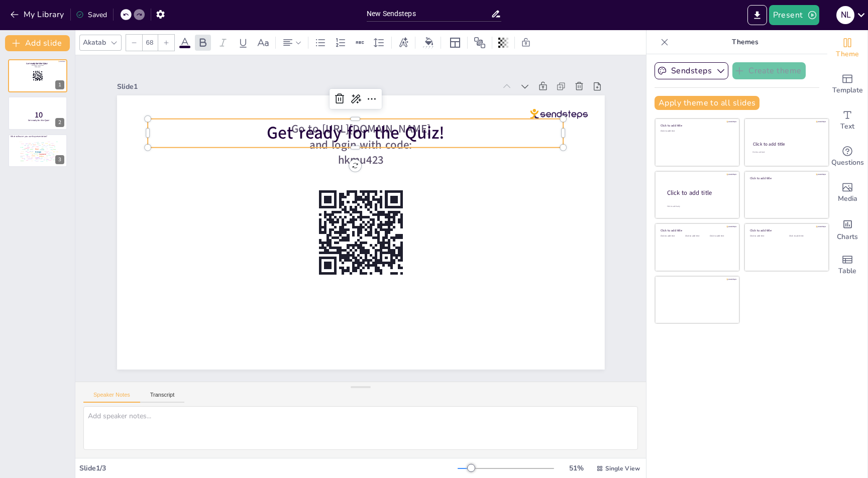
click at [267, 129] on span "Get ready for the Quiz!" at bounding box center [355, 133] width 177 height 24
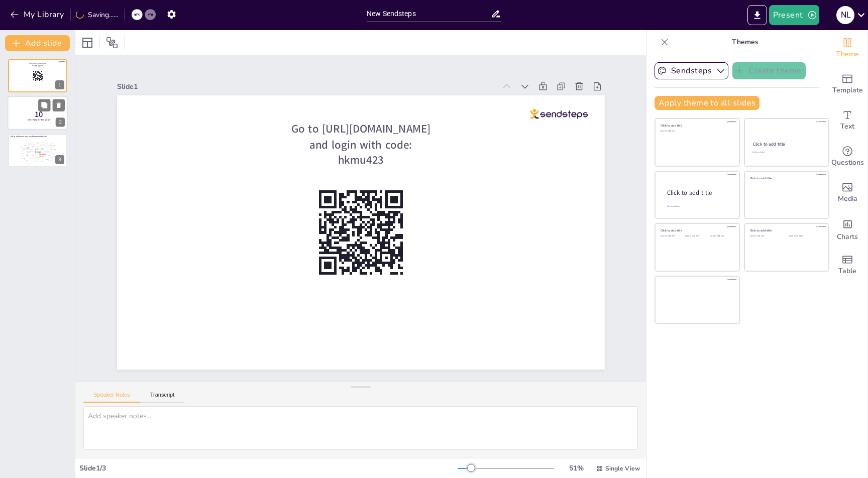
click at [42, 122] on div at bounding box center [38, 113] width 60 height 34
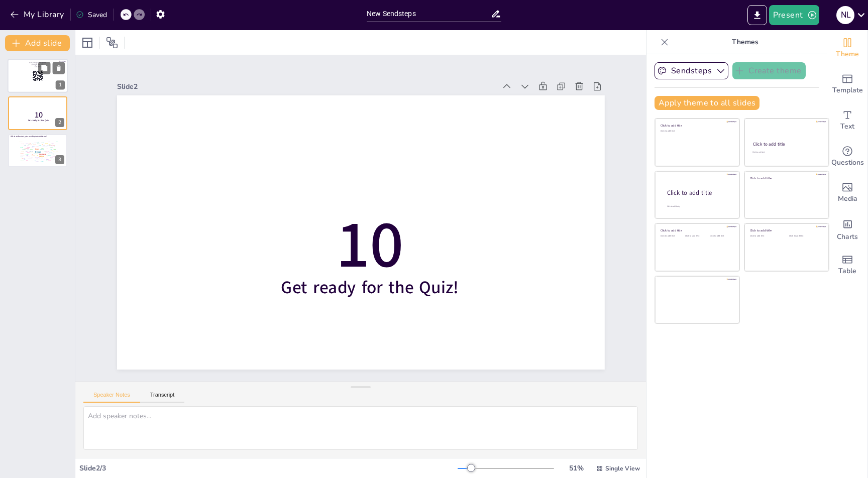
click at [30, 77] on div at bounding box center [38, 76] width 60 height 34
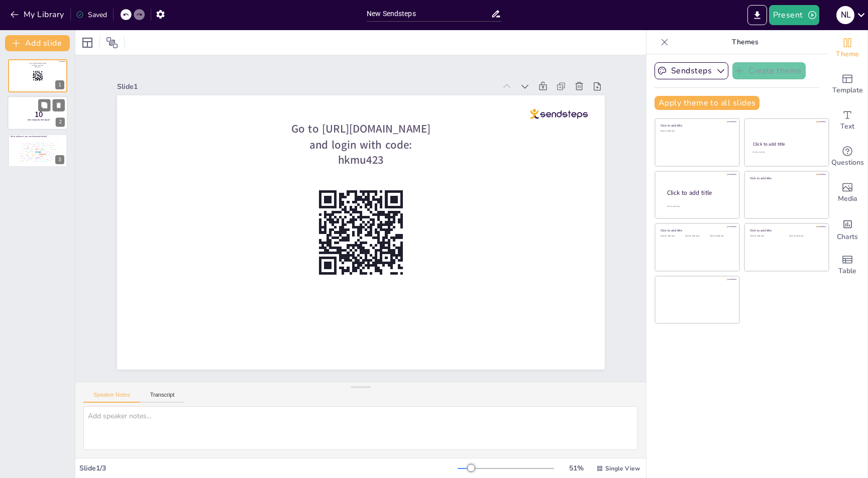
click at [21, 121] on div at bounding box center [38, 113] width 60 height 34
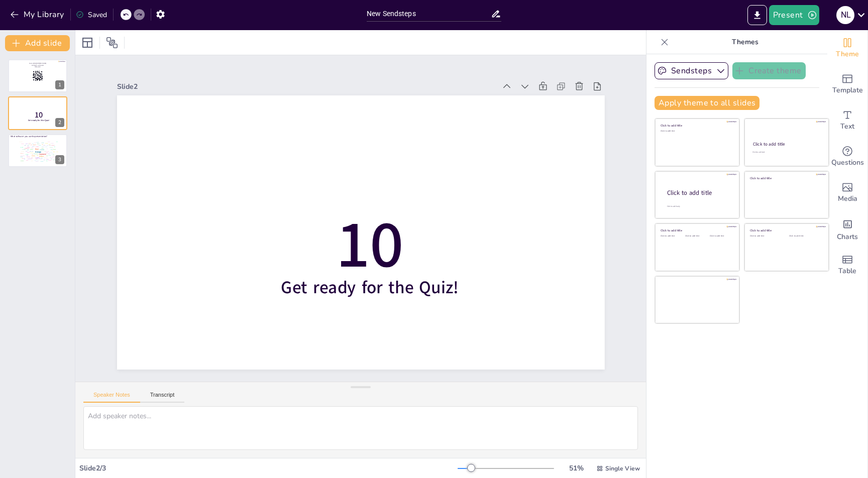
click at [763, 103] on div "Apply theme to all slides" at bounding box center [737, 103] width 165 height 14
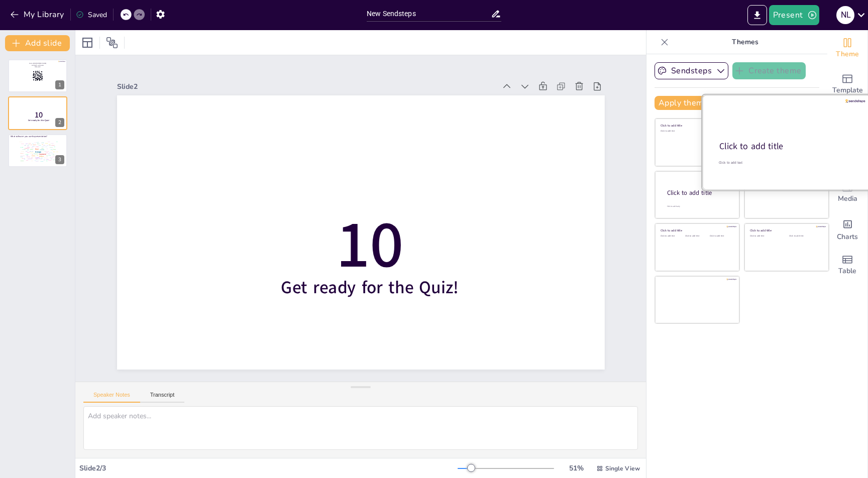
click at [785, 100] on div at bounding box center [786, 142] width 169 height 95
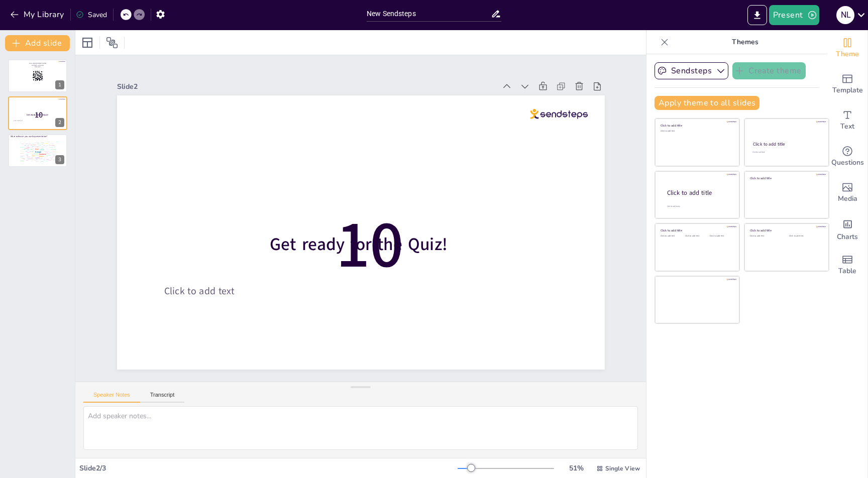
click at [745, 360] on div "Sendsteps Create theme Apply theme to all slides Click to add title Click to ad…" at bounding box center [737, 266] width 181 height 424
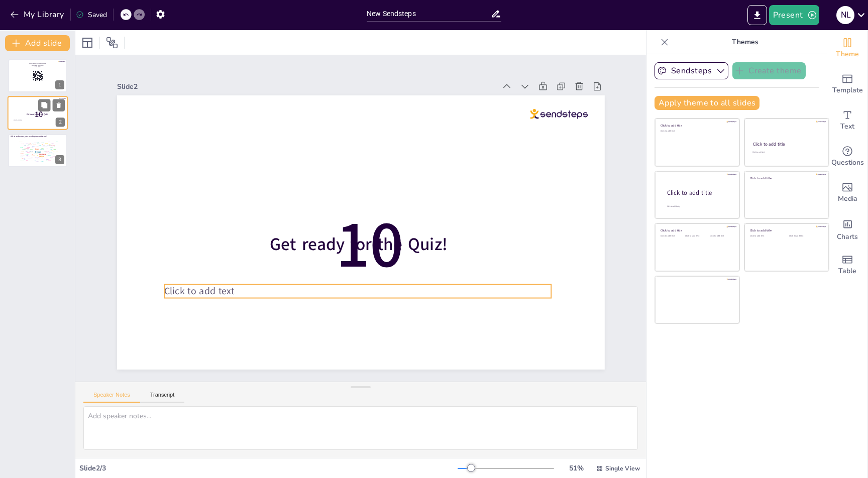
click at [24, 120] on p "Click to add text" at bounding box center [38, 121] width 48 height 2
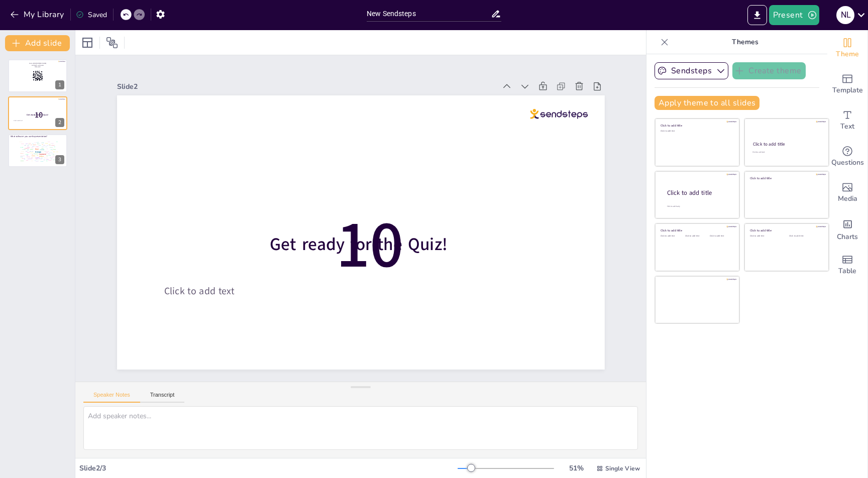
drag, startPoint x: 24, startPoint y: 120, endPoint x: 0, endPoint y: 206, distance: 89.6
click at [0, 206] on div "Go to https://sendsteps.me and login with code: hkmu423 1 10 Get ready for the …" at bounding box center [37, 264] width 75 height 427
click at [59, 107] on icon at bounding box center [59, 106] width 4 height 6
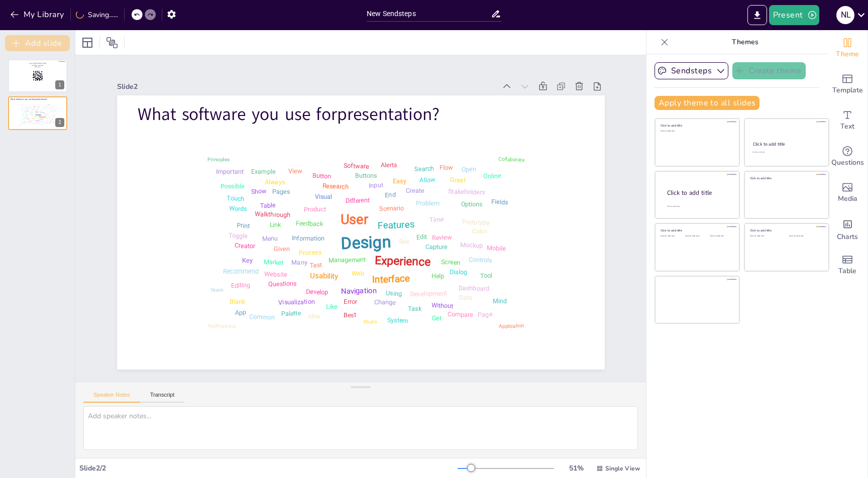
click at [35, 43] on button "Add slide" at bounding box center [37, 43] width 65 height 16
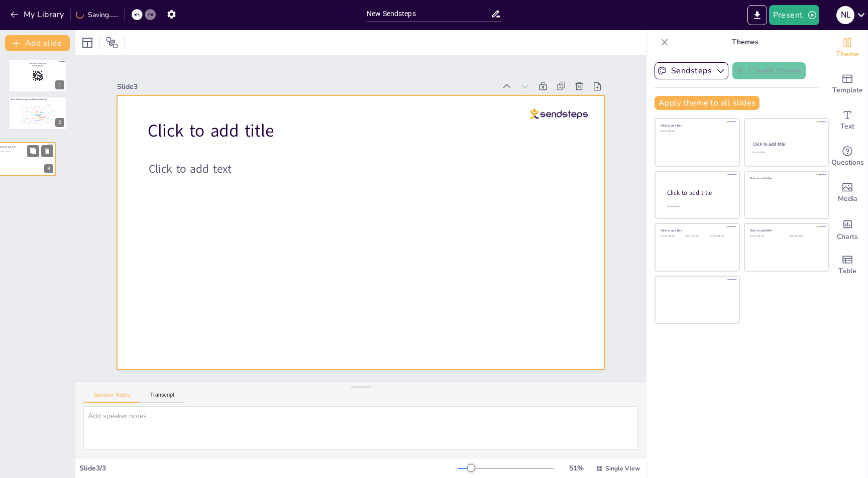
drag, startPoint x: 45, startPoint y: 145, endPoint x: 25, endPoint y: 159, distance: 24.8
click at [25, 159] on div "Click to add title Click to add text 3" at bounding box center [26, 159] width 60 height 34
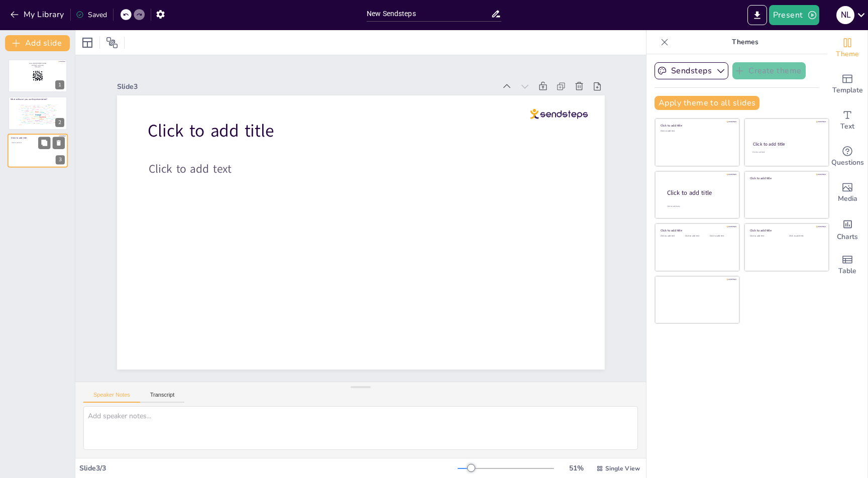
click at [25, 159] on div at bounding box center [38, 151] width 60 height 34
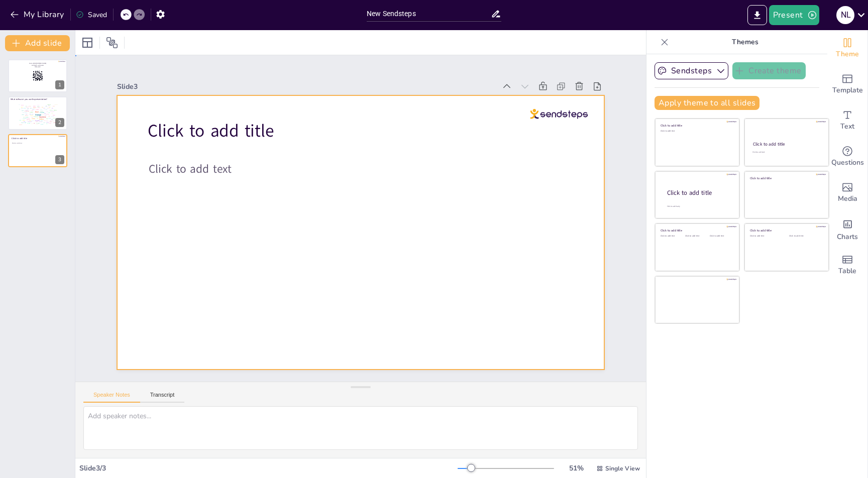
click at [287, 205] on div at bounding box center [358, 233] width 513 height 324
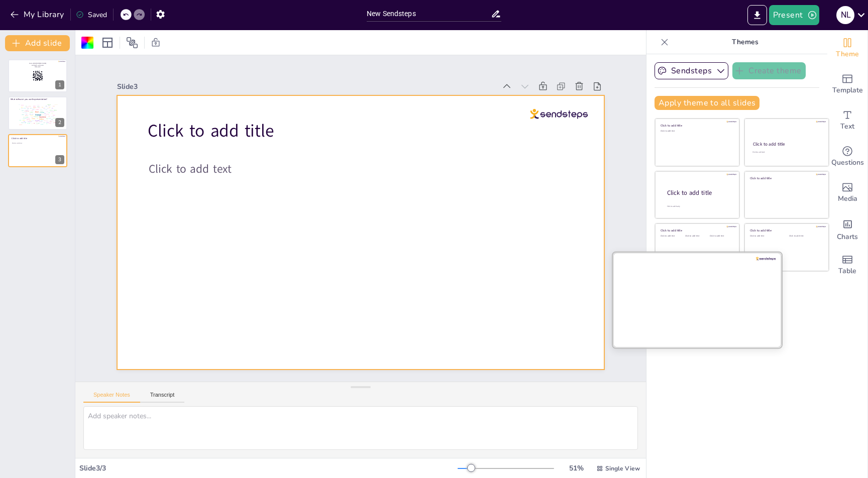
click at [729, 327] on div at bounding box center [697, 299] width 169 height 95
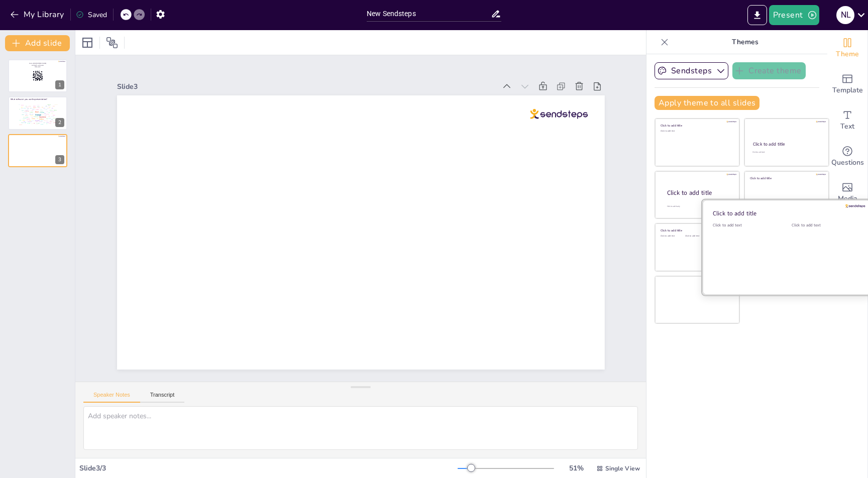
click at [776, 224] on div at bounding box center [786, 247] width 169 height 95
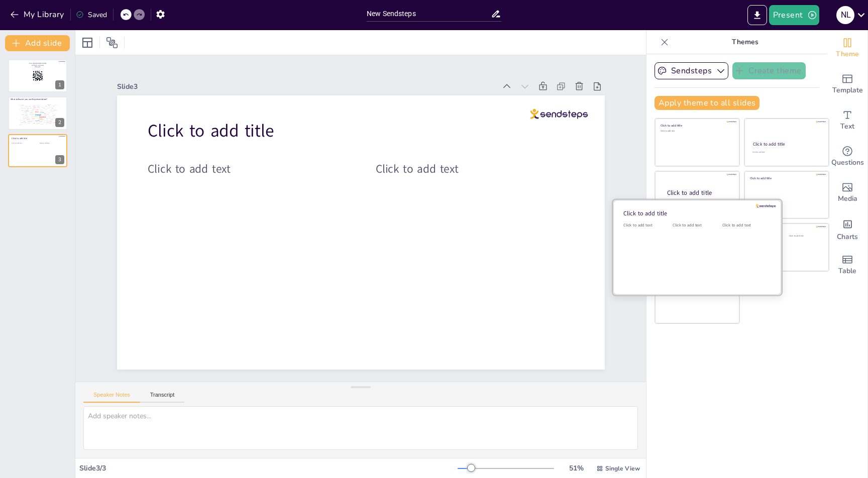
click at [679, 248] on div "Click to add text" at bounding box center [695, 254] width 45 height 62
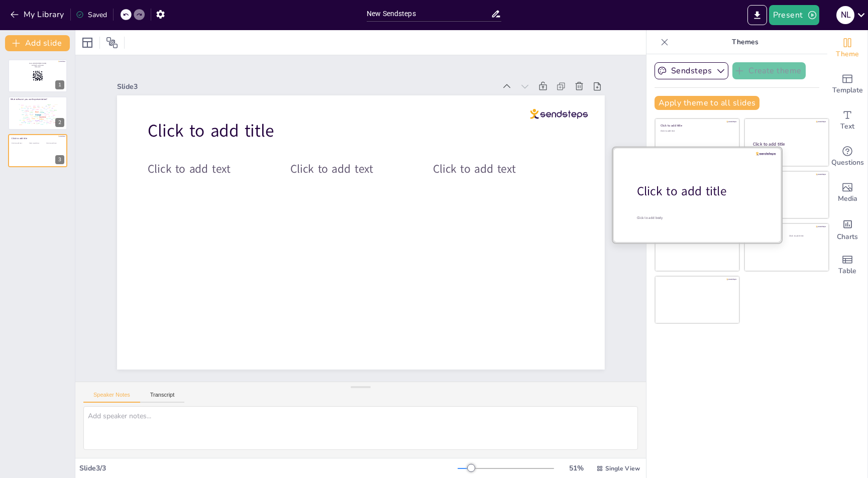
click at [682, 186] on div "Click to add title" at bounding box center [701, 191] width 128 height 17
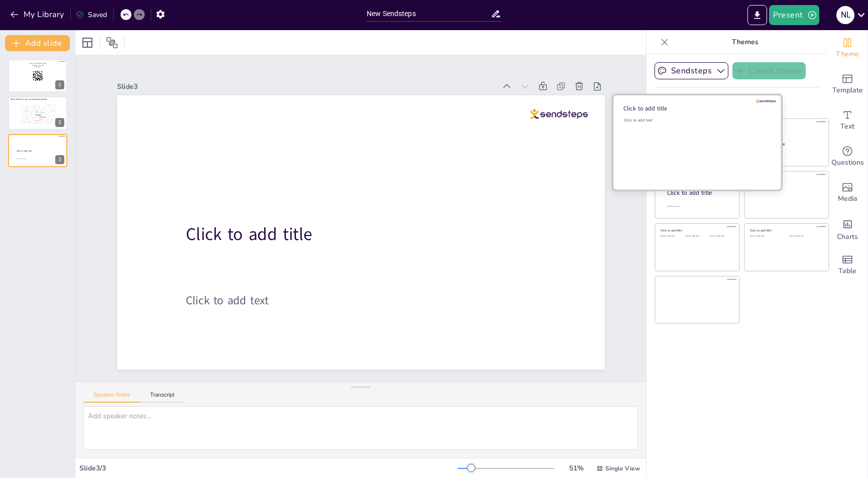
click at [693, 158] on div "Click to add text" at bounding box center [696, 149] width 144 height 62
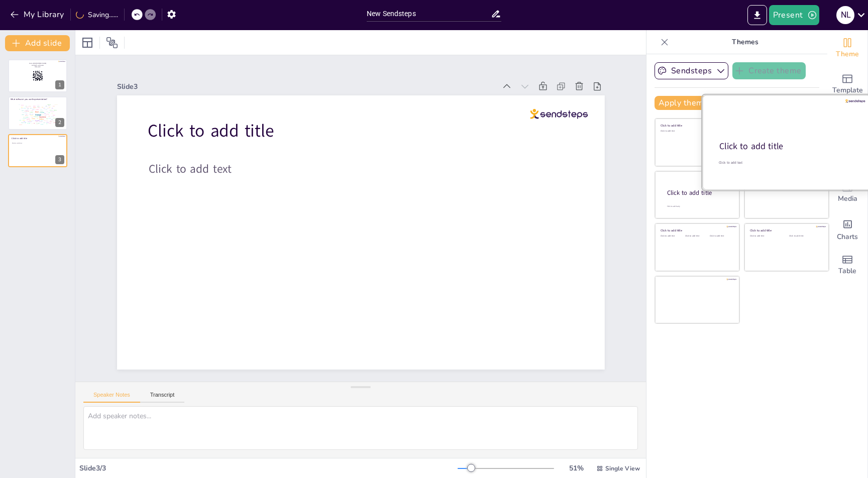
click at [780, 144] on div "Click to add title" at bounding box center [785, 147] width 133 height 12
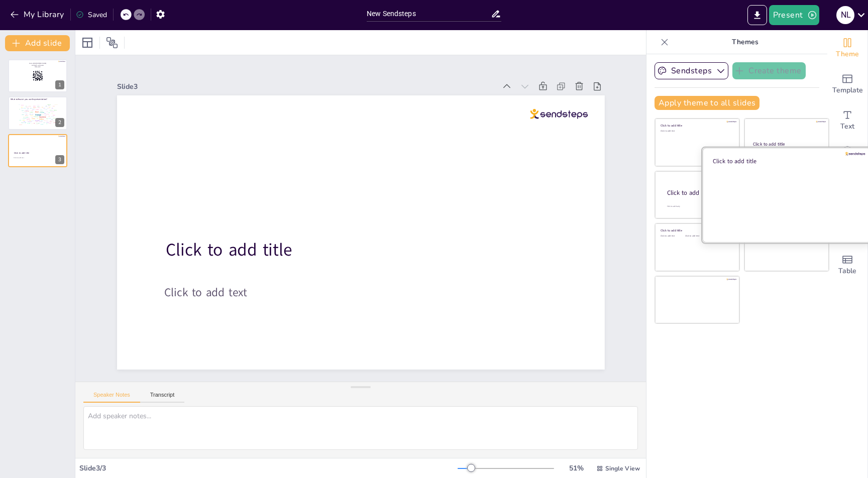
click at [780, 196] on div at bounding box center [786, 194] width 169 height 95
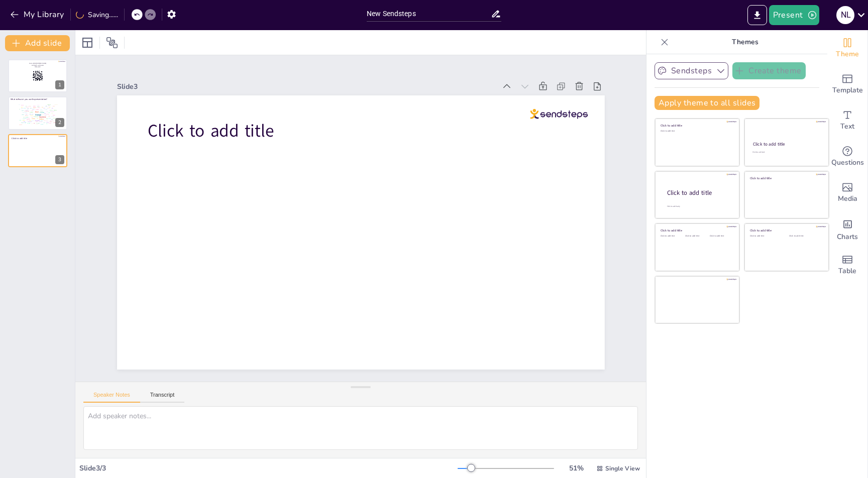
click at [704, 74] on button "Sendsteps" at bounding box center [692, 70] width 74 height 17
click at [716, 72] on icon "button" at bounding box center [721, 71] width 10 height 10
click at [719, 44] on p "Themes" at bounding box center [745, 42] width 145 height 24
click at [660, 42] on icon at bounding box center [665, 42] width 10 height 10
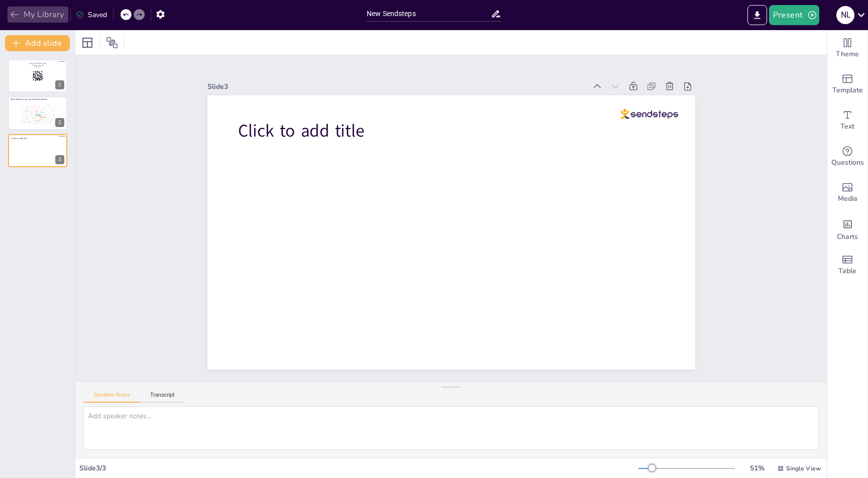
click at [20, 14] on button "My Library" at bounding box center [38, 15] width 61 height 16
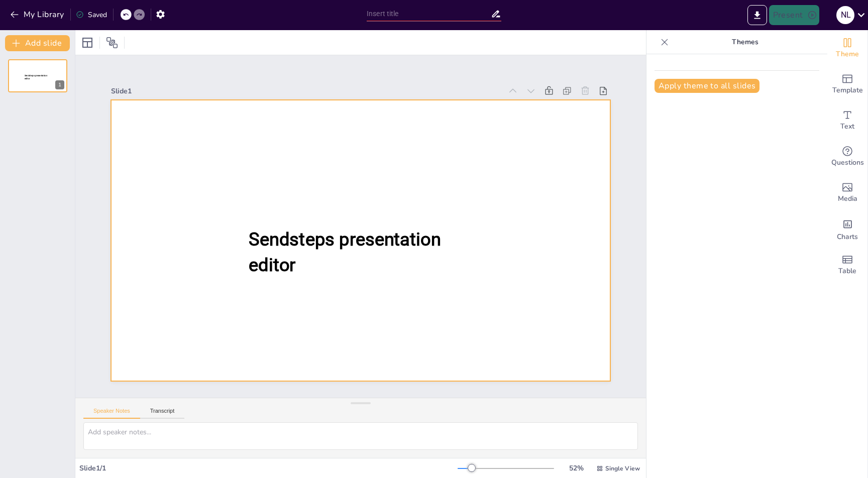
type input "New Sendsteps"
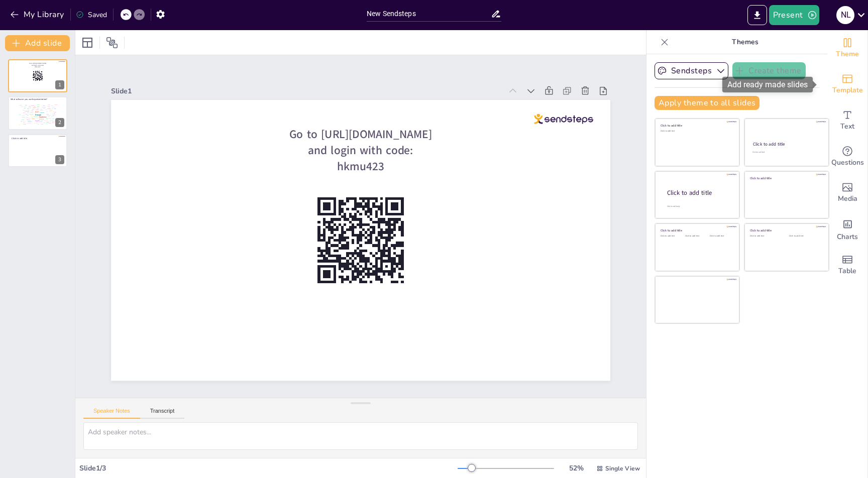
click at [843, 86] on span "Template" at bounding box center [847, 90] width 31 height 11
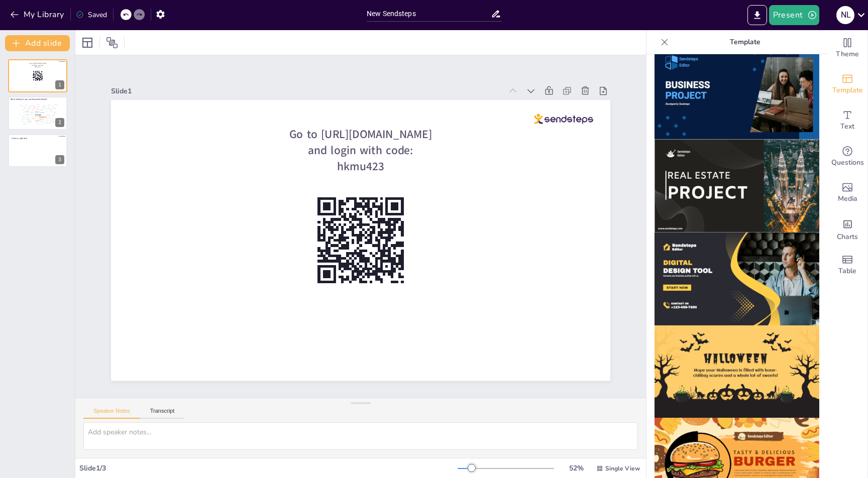
scroll to position [852, 0]
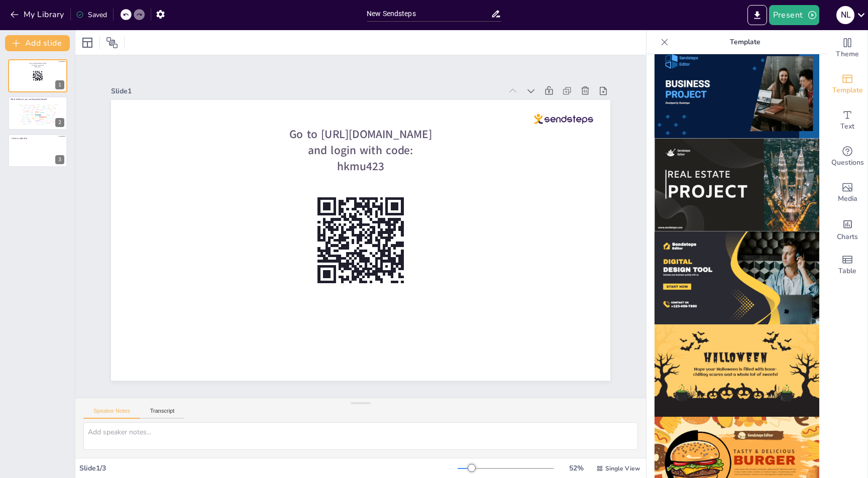
click at [737, 251] on img at bounding box center [737, 278] width 165 height 93
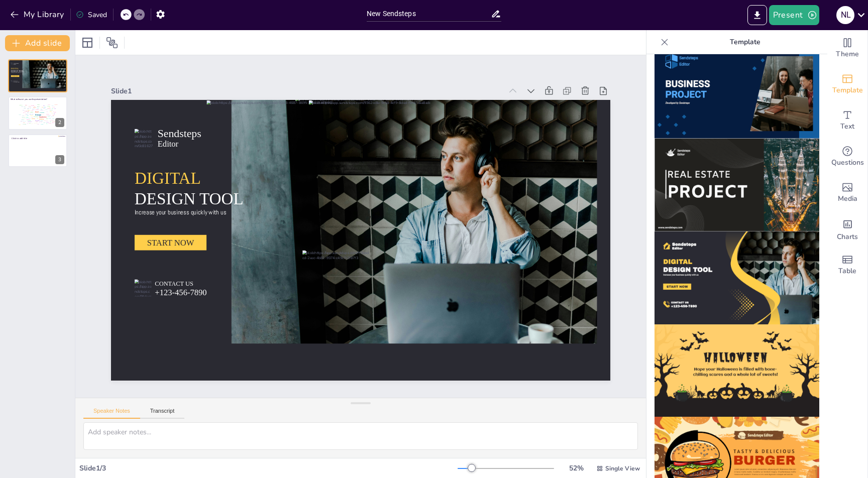
click at [124, 15] on icon at bounding box center [126, 15] width 6 height 6
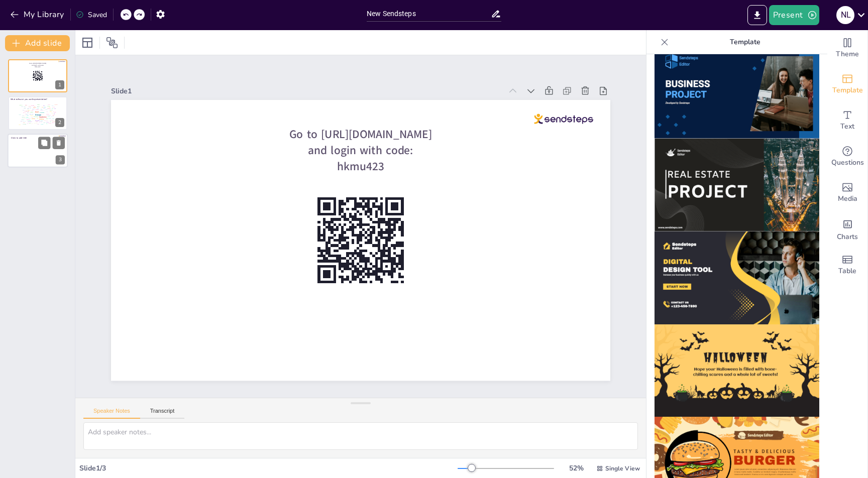
click at [28, 157] on div at bounding box center [38, 151] width 60 height 34
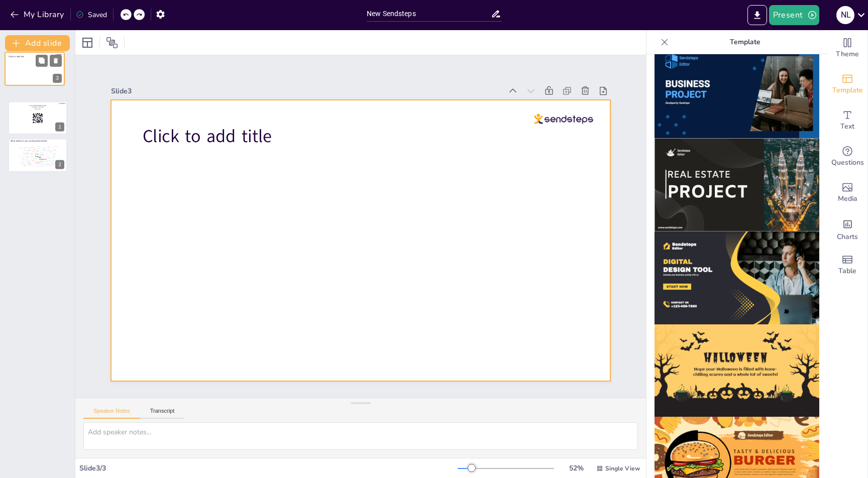
drag, startPoint x: 35, startPoint y: 157, endPoint x: 32, endPoint y: 71, distance: 86.0
click at [32, 71] on div at bounding box center [34, 68] width 59 height 33
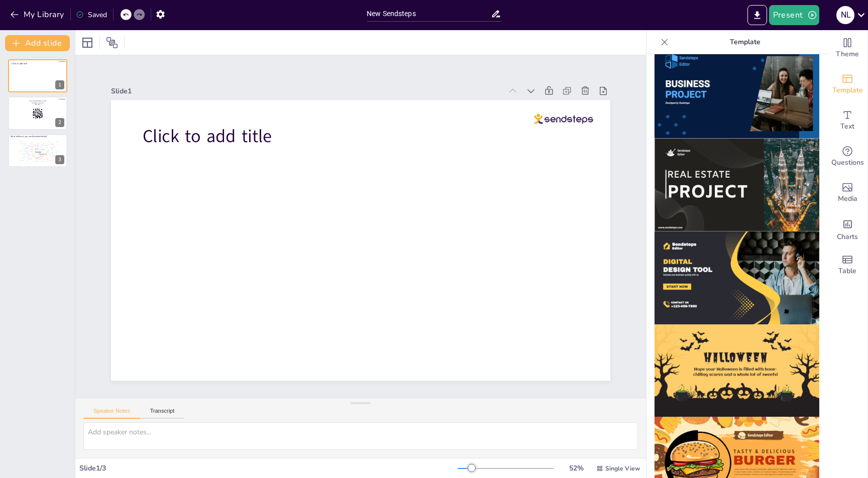
click at [708, 242] on img at bounding box center [737, 278] width 165 height 93
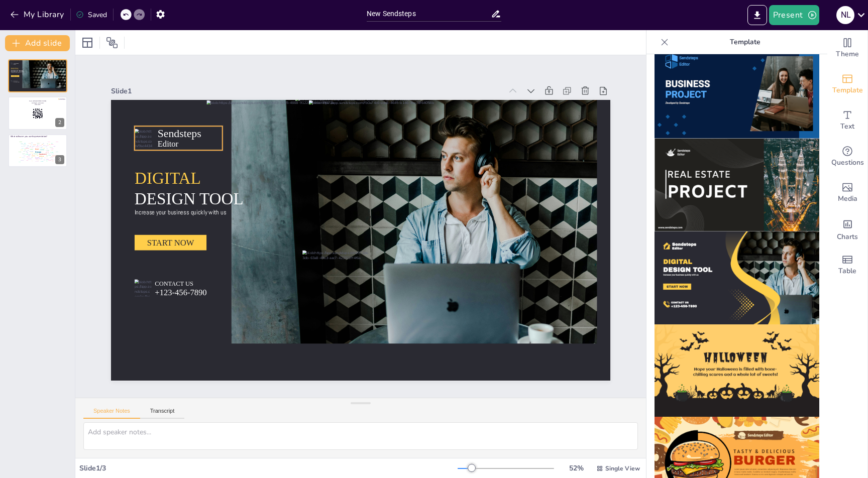
click at [162, 140] on span "Editor" at bounding box center [168, 145] width 21 height 10
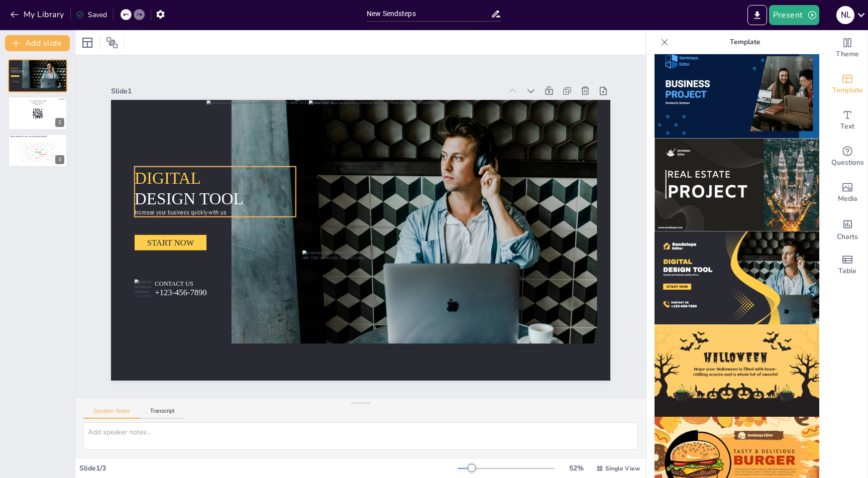
click at [145, 188] on p "DESIGN TOOL" at bounding box center [202, 199] width 135 height 23
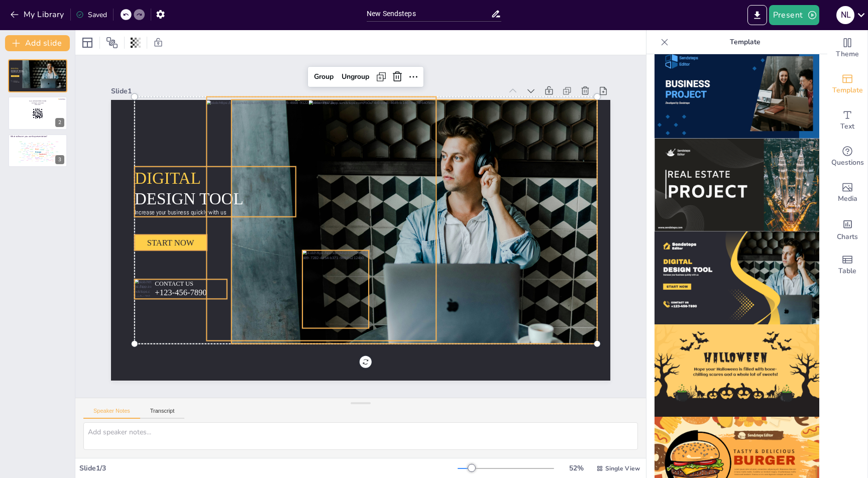
click at [180, 190] on span "DESIGN TOOL" at bounding box center [189, 199] width 109 height 19
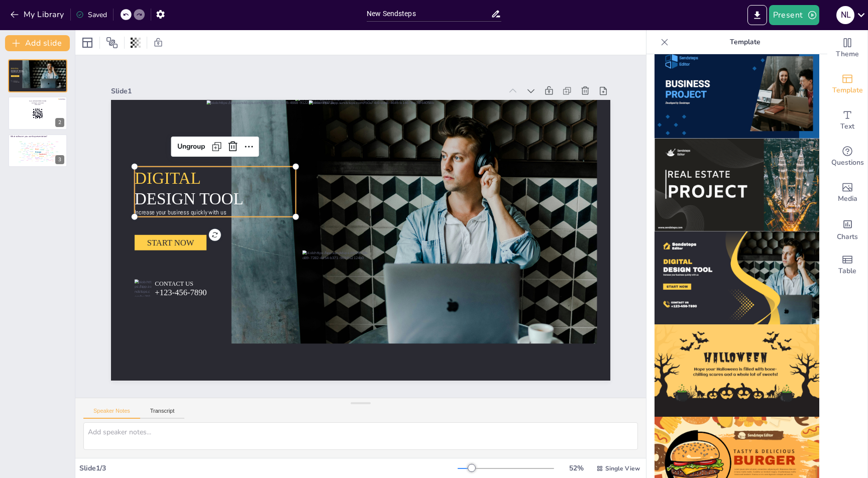
click at [156, 190] on span "DESIGN TOOL" at bounding box center [189, 199] width 109 height 19
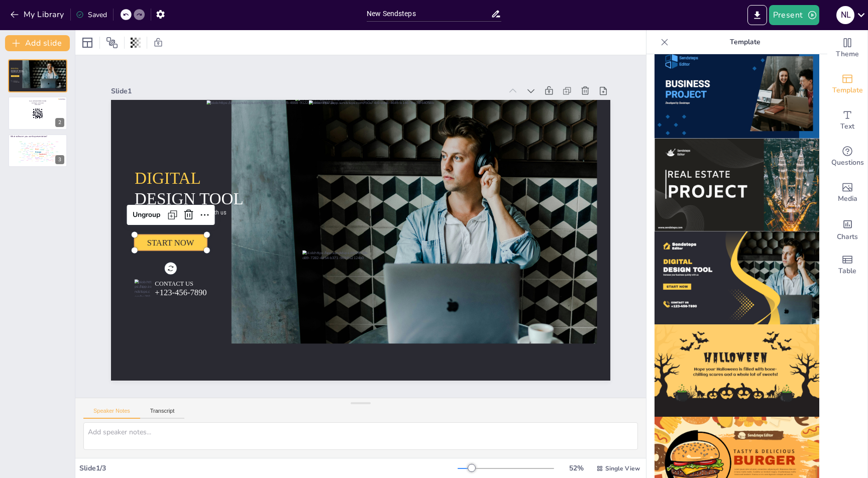
click at [153, 240] on span "START NOW" at bounding box center [170, 243] width 47 height 10
click at [34, 128] on div at bounding box center [38, 113] width 60 height 34
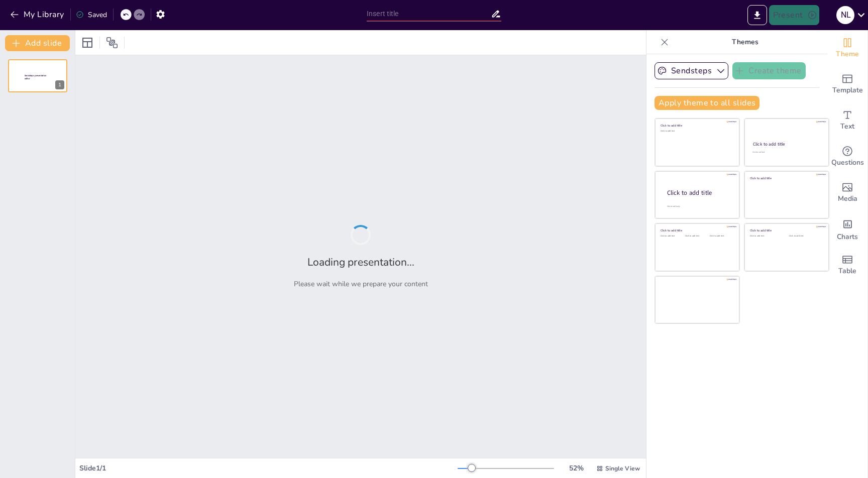
type input "New Sendsteps"
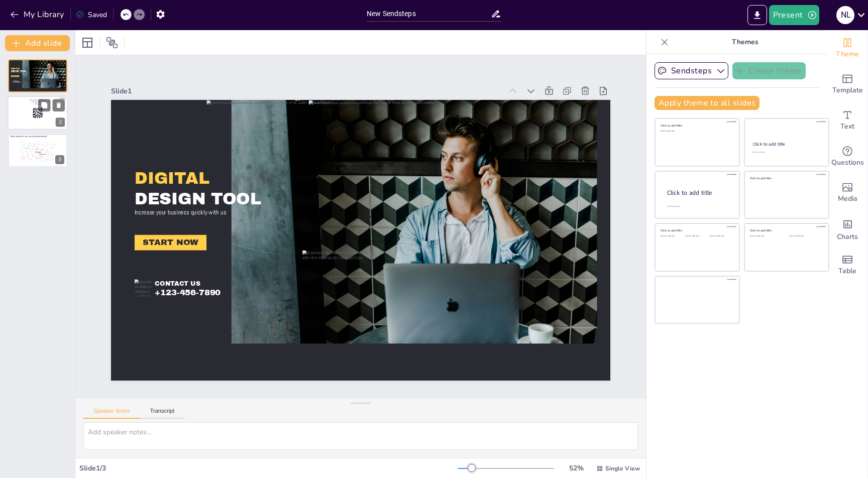
click at [36, 117] on rect at bounding box center [37, 113] width 11 height 11
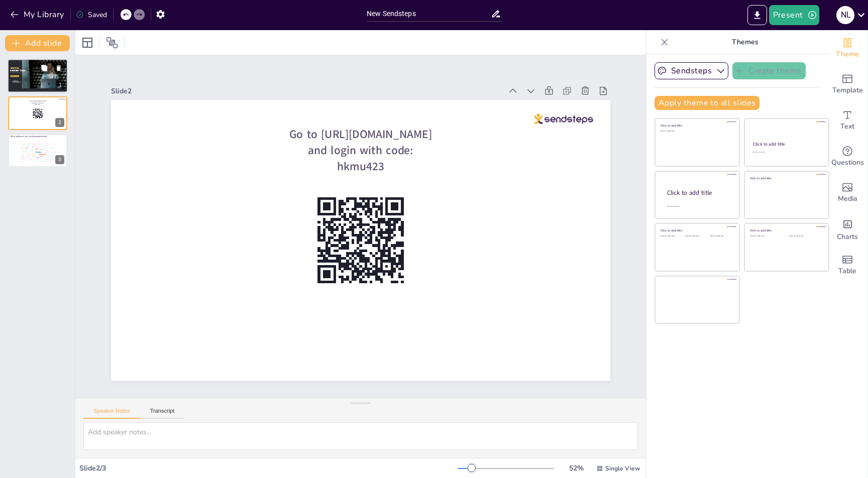
click at [24, 78] on div at bounding box center [33, 73] width 28 height 29
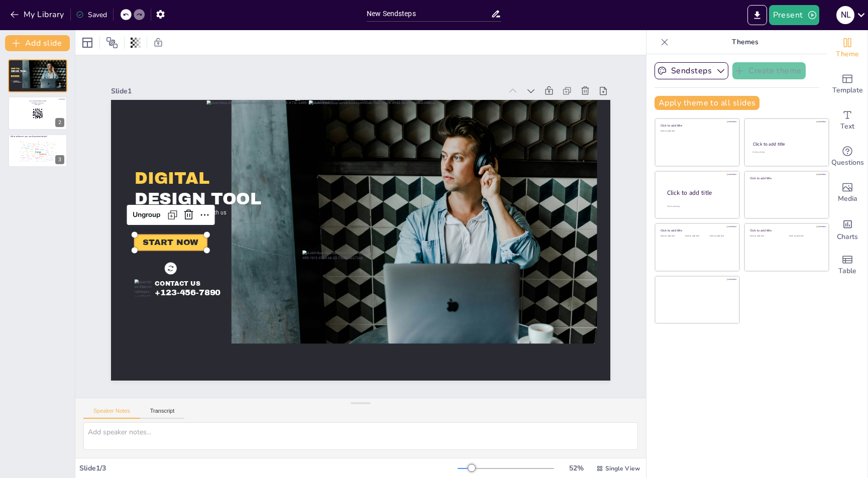
click at [466, 346] on span "START NOW" at bounding box center [486, 371] width 40 height 50
click at [40, 126] on div at bounding box center [38, 113] width 60 height 34
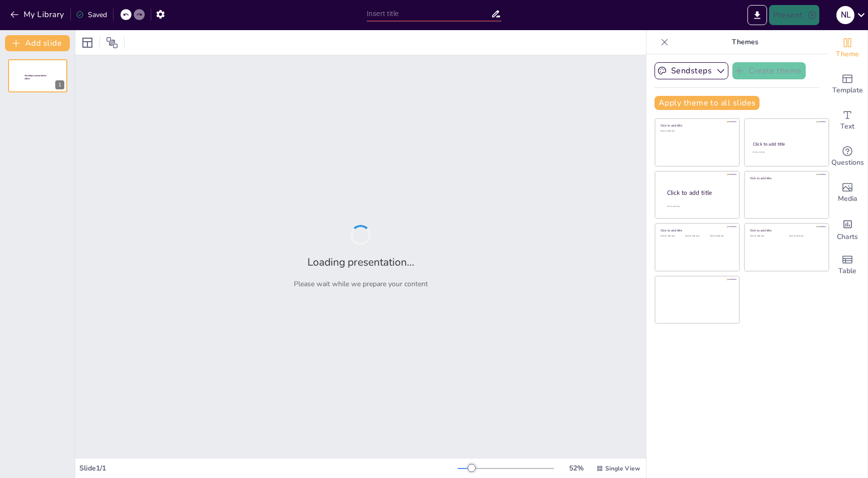
type input "New Sendsteps"
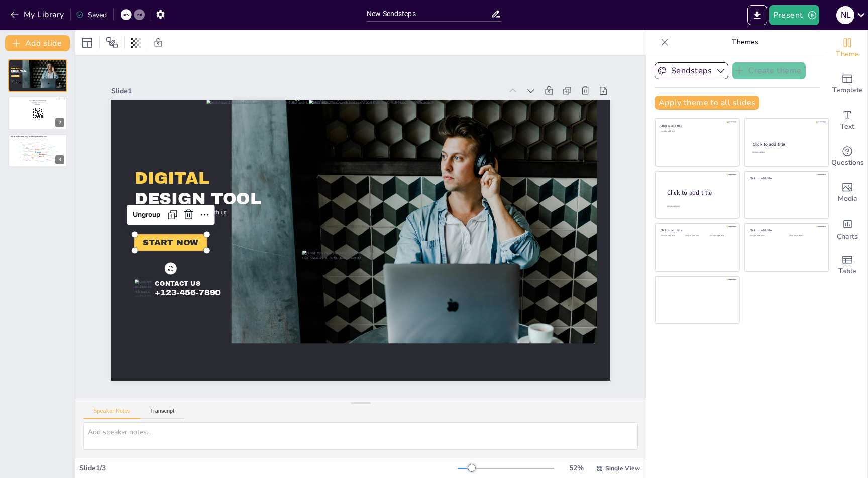
click at [277, 371] on div at bounding box center [299, 407] width 44 height 72
click at [22, 120] on div at bounding box center [38, 113] width 60 height 34
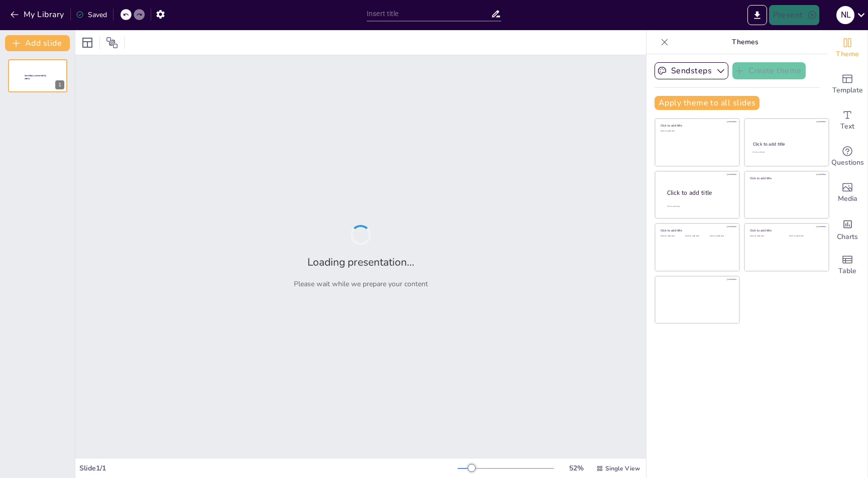
type input "New Sendsteps"
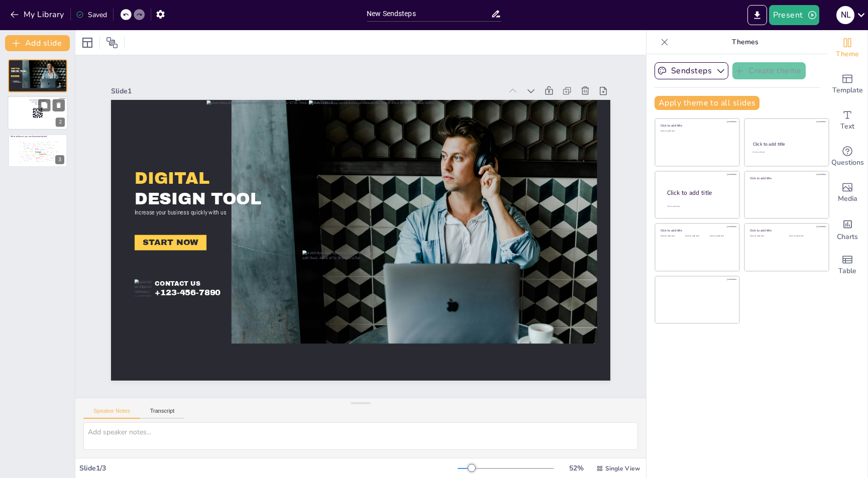
click at [24, 116] on div at bounding box center [38, 113] width 60 height 34
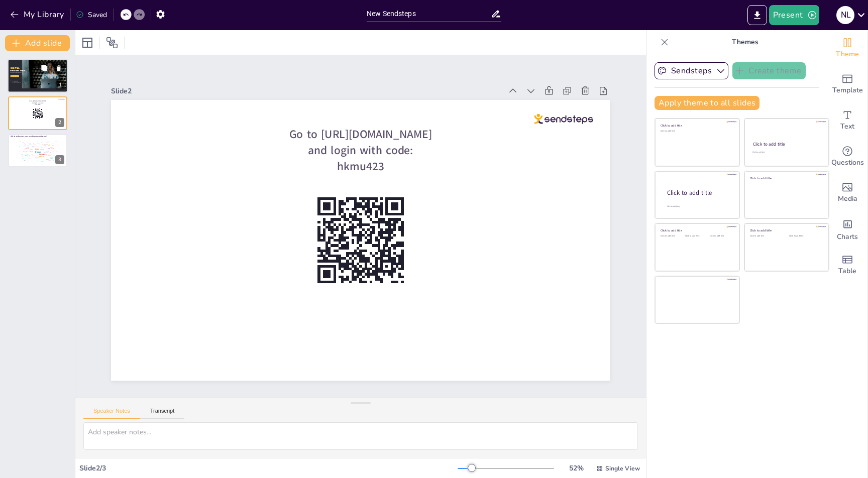
click at [20, 68] on p "DIGITAL" at bounding box center [16, 68] width 10 height 3
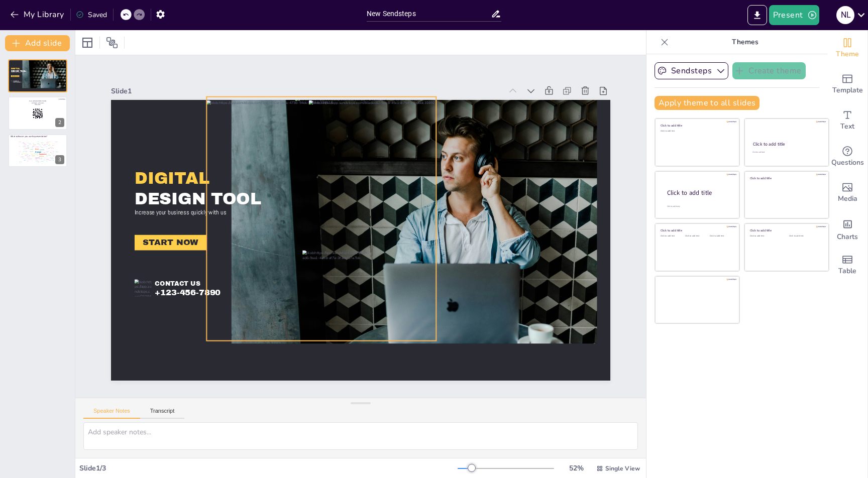
click at [349, 223] on div at bounding box center [348, 226] width 214 height 271
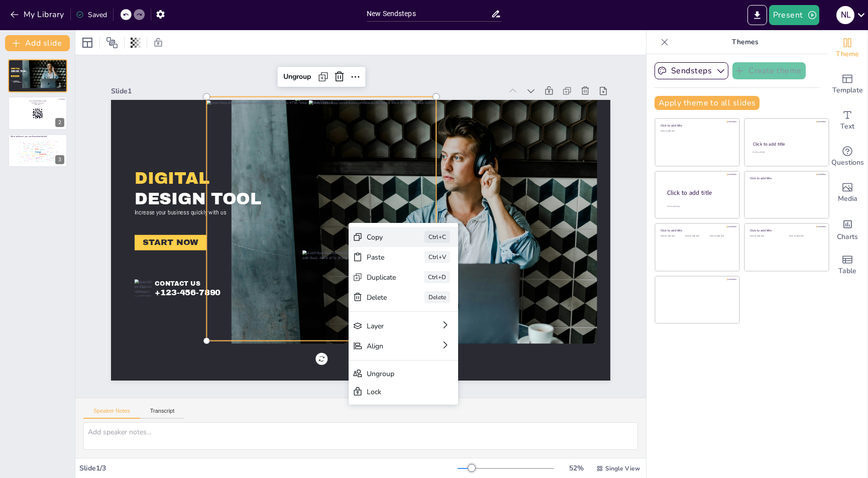
click at [453, 263] on div "Copy" at bounding box center [468, 271] width 31 height 16
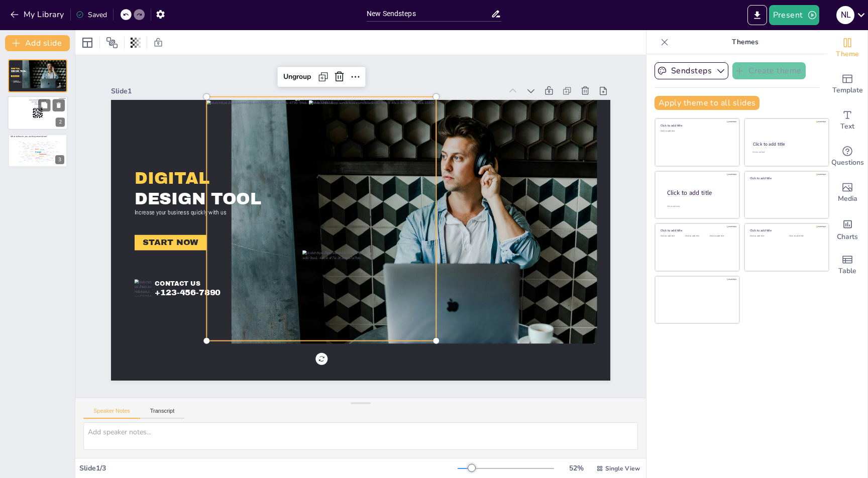
click at [29, 119] on div at bounding box center [38, 113] width 60 height 34
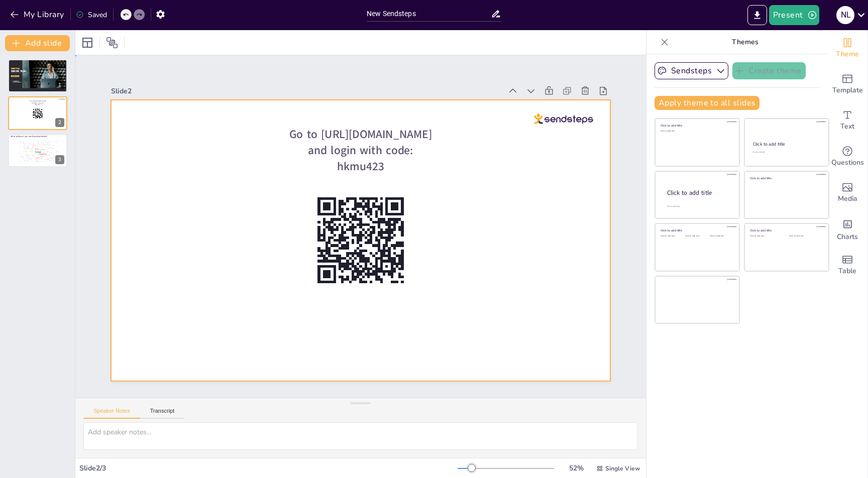
click at [237, 236] on div at bounding box center [374, 225] width 332 height 526
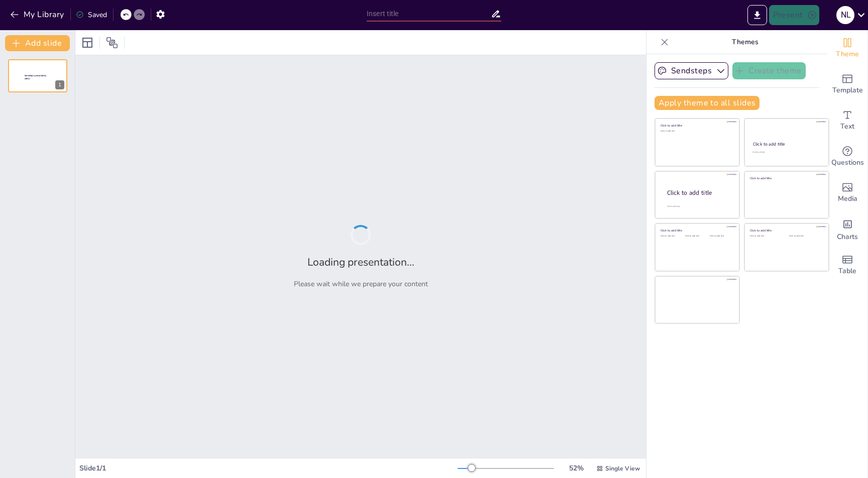
type input "New Sendsteps"
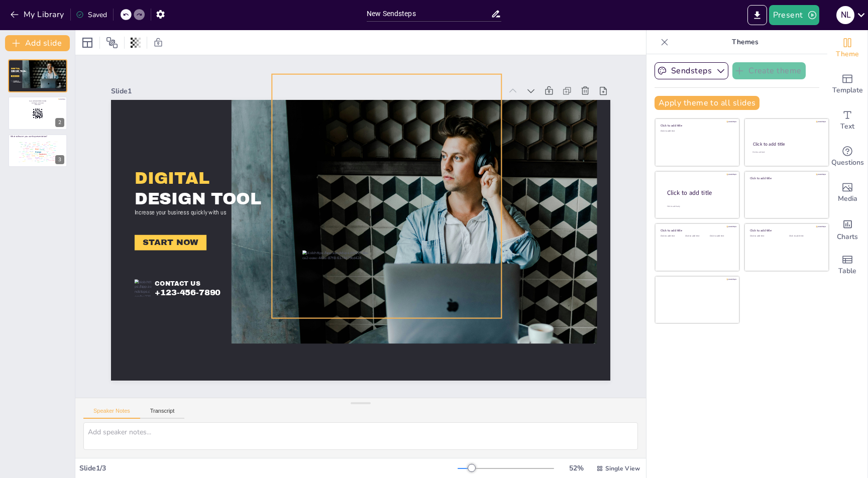
drag, startPoint x: 359, startPoint y: 236, endPoint x: 425, endPoint y: 213, distance: 69.6
click at [425, 213] on div at bounding box center [440, 248] width 244 height 269
click at [38, 37] on button "Add slide" at bounding box center [37, 43] width 65 height 16
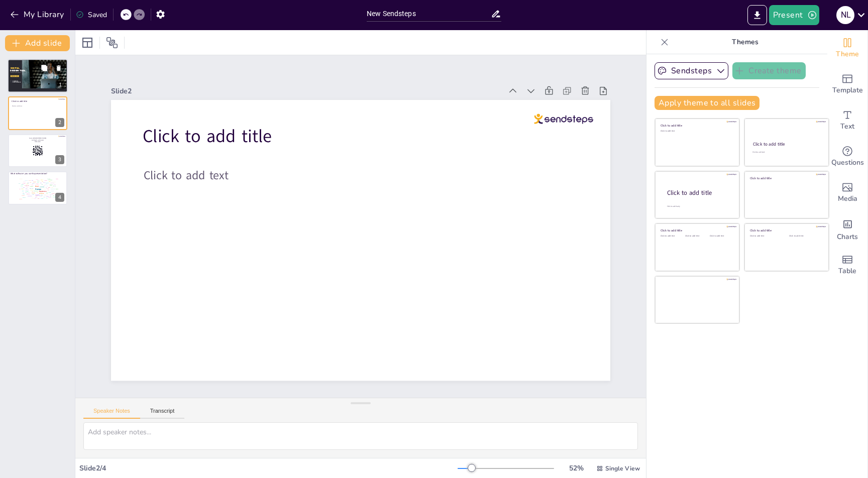
click at [31, 87] on div at bounding box center [41, 74] width 49 height 33
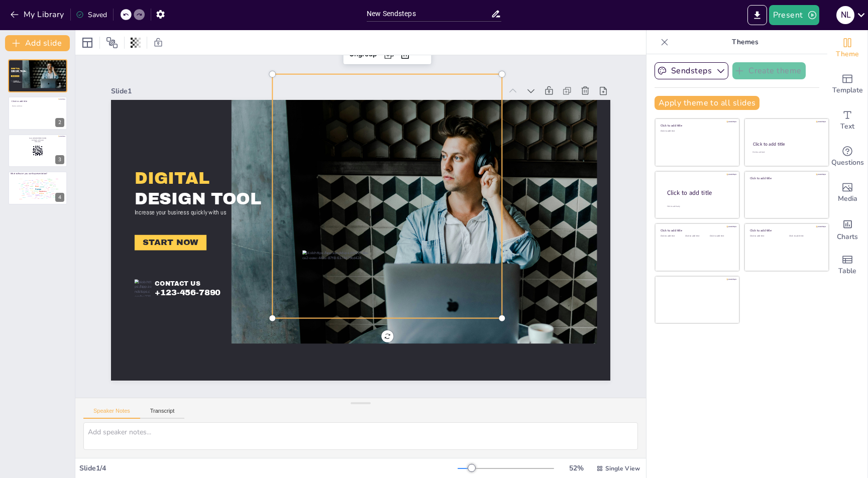
click at [386, 209] on div at bounding box center [405, 296] width 262 height 175
click at [39, 118] on div at bounding box center [38, 113] width 60 height 34
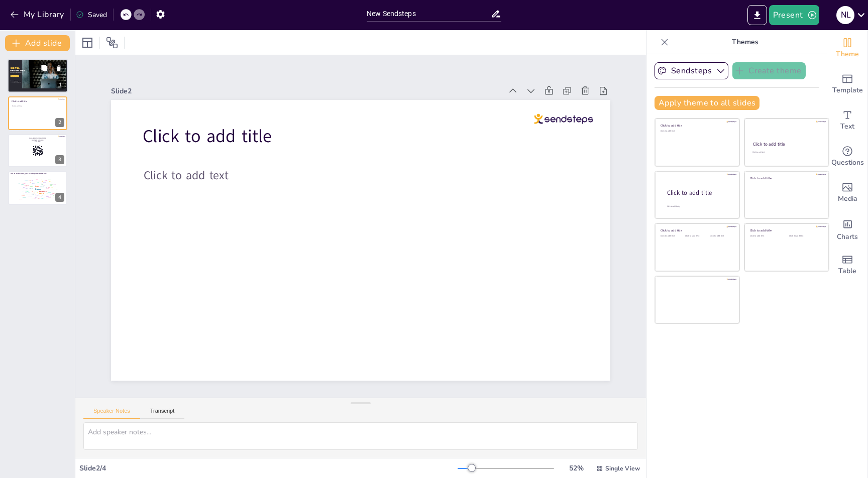
click at [10, 78] on div at bounding box center [38, 76] width 60 height 34
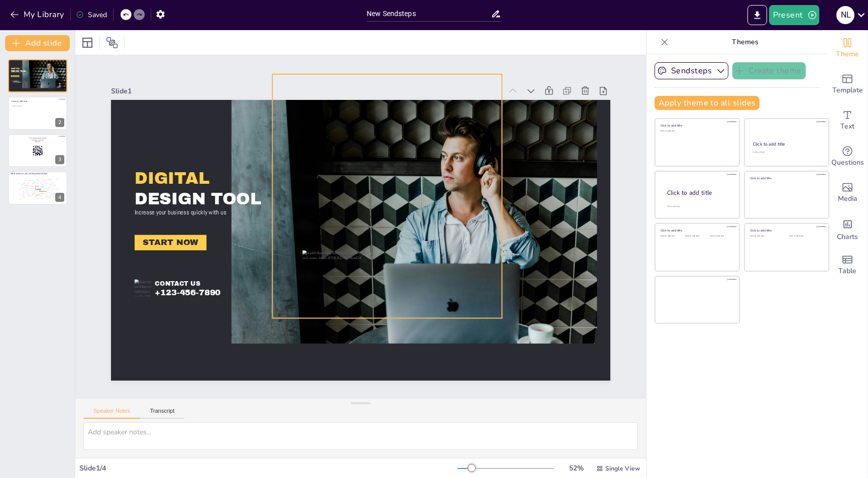
click at [437, 204] on div at bounding box center [420, 168] width 215 height 271
click at [50, 124] on div at bounding box center [38, 113] width 60 height 34
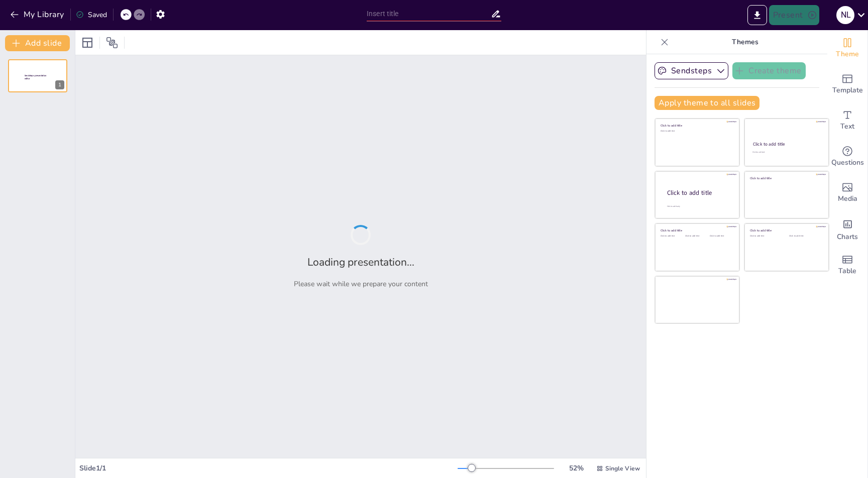
type input "New Sendsteps"
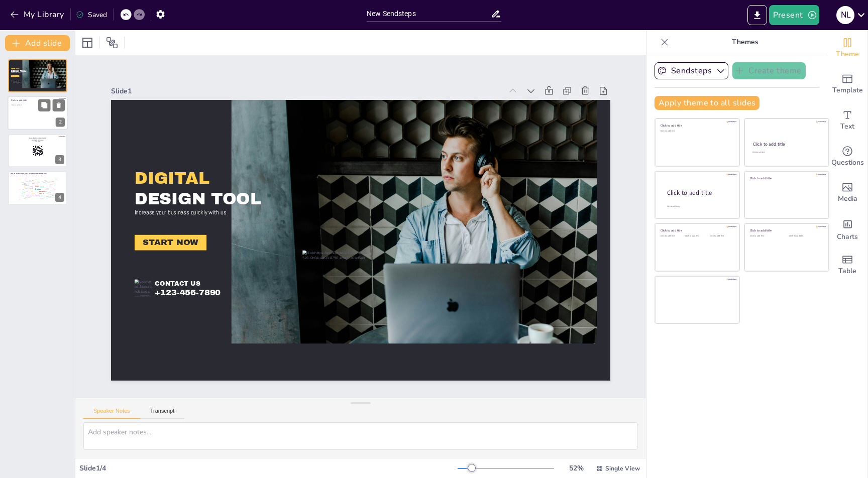
click at [26, 111] on div at bounding box center [38, 113] width 60 height 34
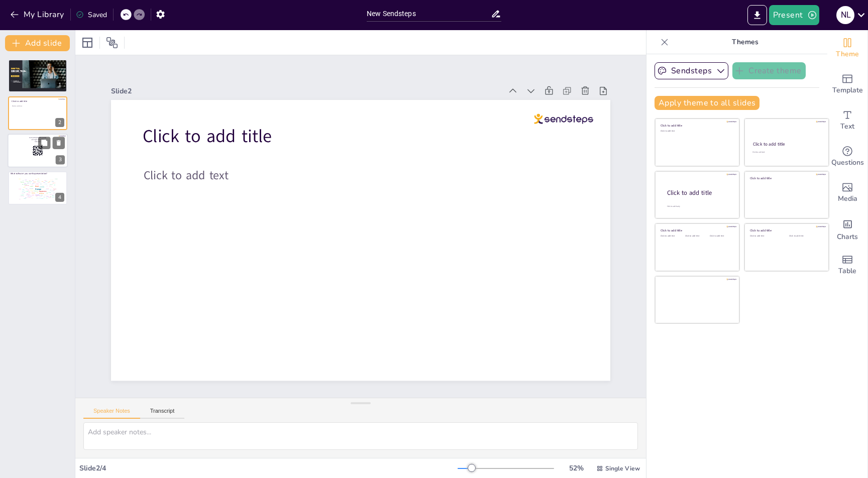
click at [19, 149] on div at bounding box center [38, 151] width 60 height 34
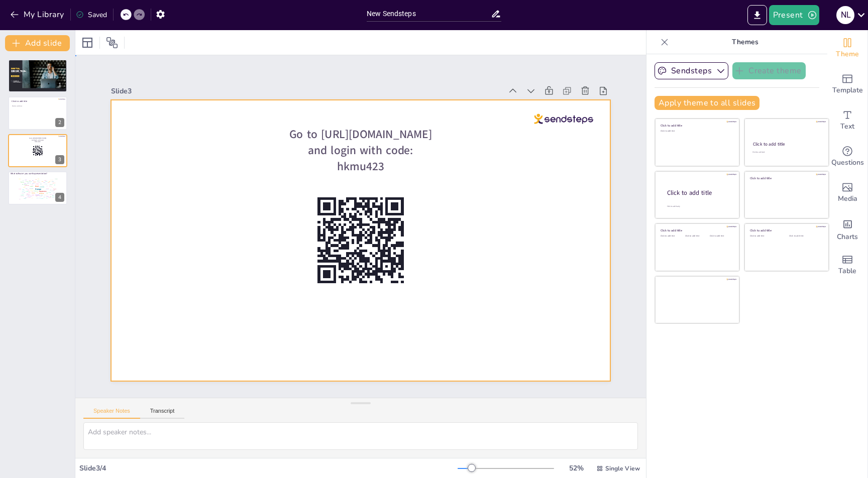
click at [128, 230] on div at bounding box center [370, 217] width 543 height 559
drag, startPoint x: 25, startPoint y: 83, endPoint x: 55, endPoint y: 67, distance: 33.9
click at [55, 67] on icon at bounding box center [58, 68] width 7 height 7
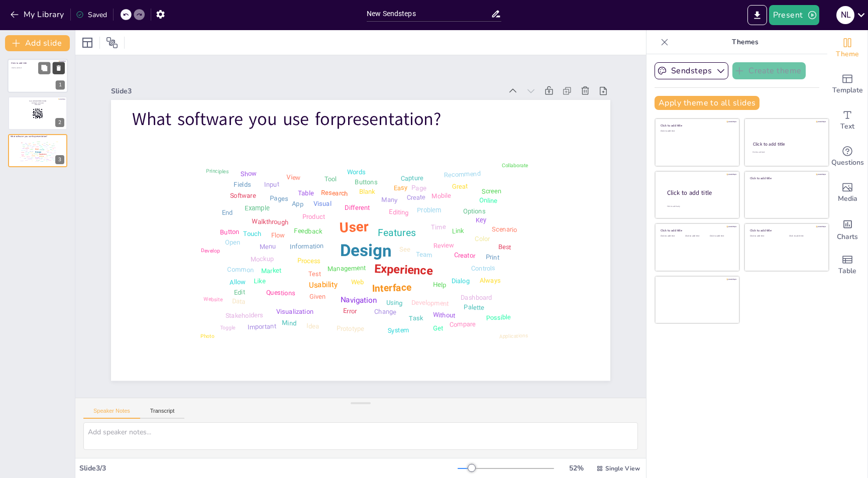
click at [61, 65] on icon at bounding box center [58, 68] width 7 height 7
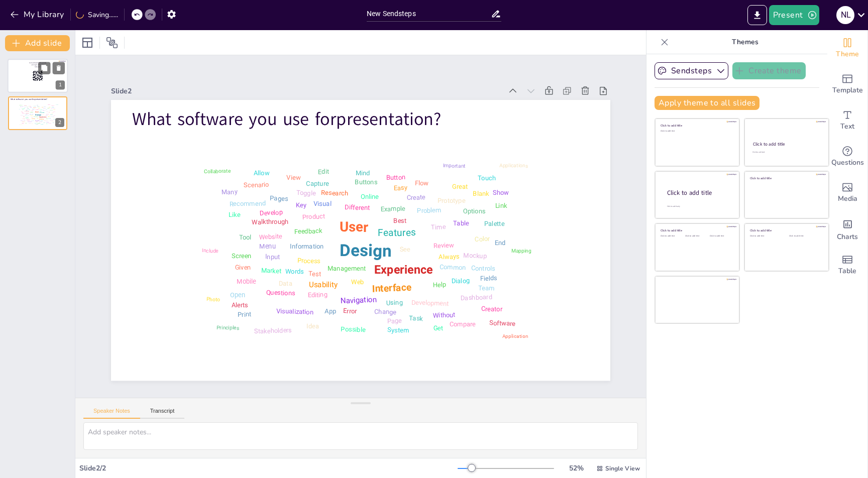
click at [17, 84] on div at bounding box center [38, 76] width 60 height 34
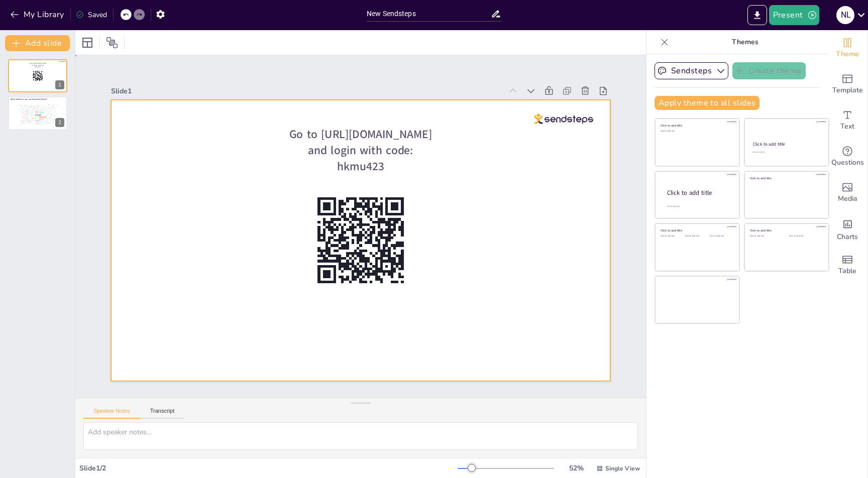
click at [217, 147] on div at bounding box center [374, 232] width 460 height 570
click at [85, 42] on div at bounding box center [87, 43] width 12 height 12
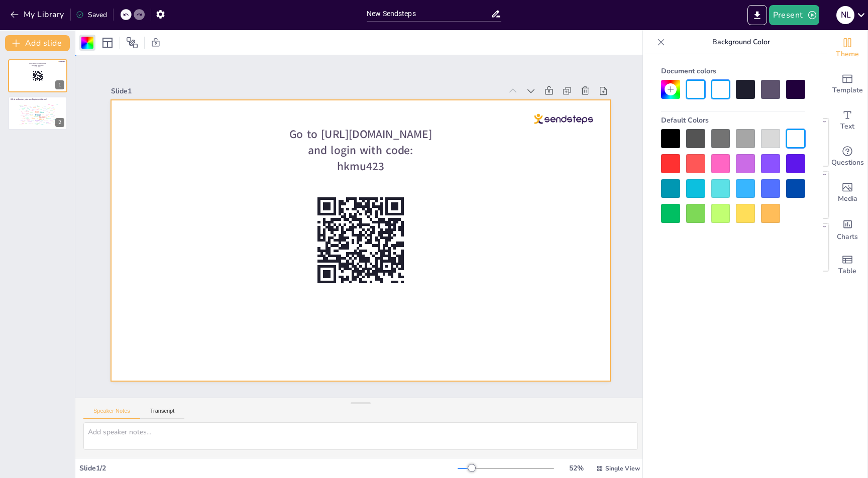
click at [209, 163] on div at bounding box center [375, 225] width 332 height 526
click at [849, 183] on div "Media" at bounding box center [847, 193] width 40 height 36
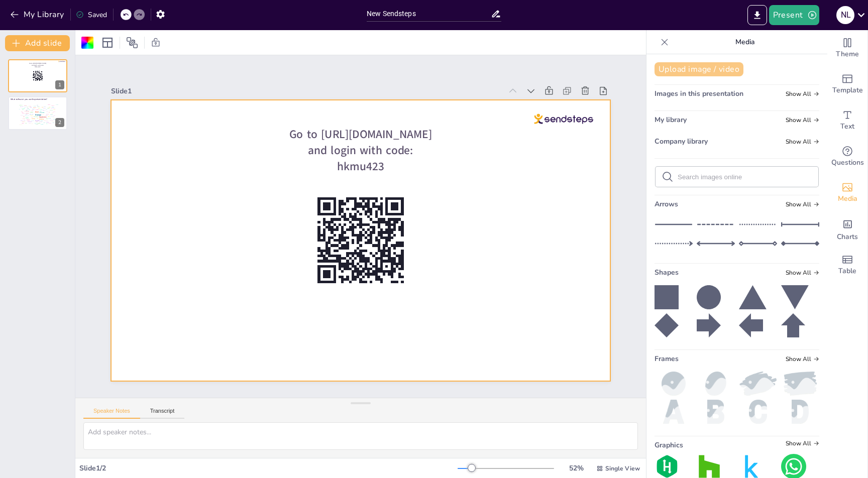
click at [704, 69] on button "Upload image / video" at bounding box center [699, 69] width 89 height 14
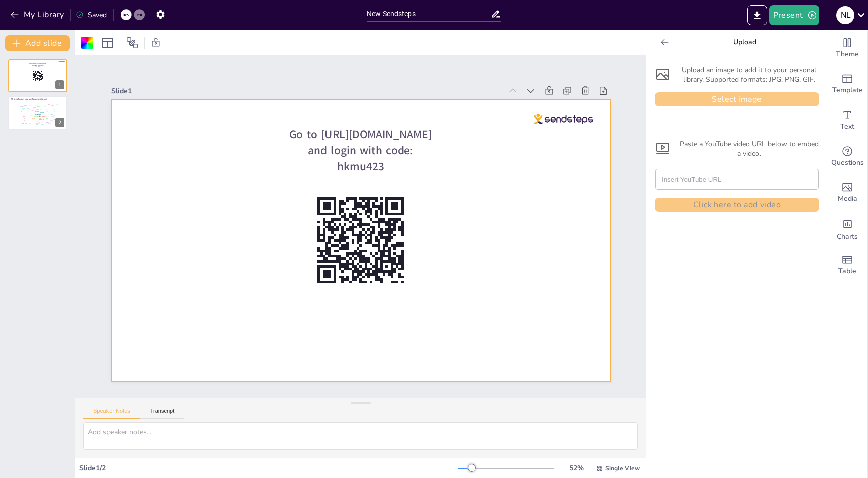
click at [694, 97] on button "Select image" at bounding box center [737, 99] width 165 height 14
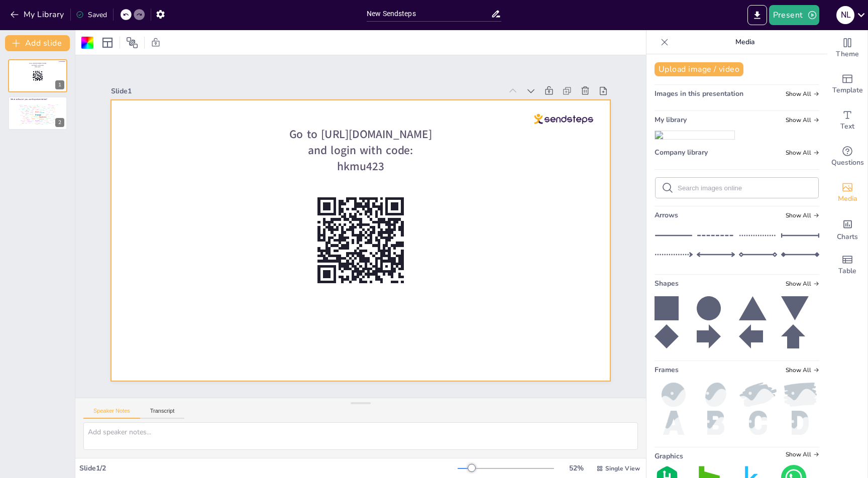
drag, startPoint x: 694, startPoint y: 162, endPoint x: 246, endPoint y: 305, distance: 470.4
click at [246, 305] on div "Document fonts Akatab Recently used Roboto Akatab Archivo Black Abel Popular fo…" at bounding box center [434, 254] width 868 height 448
click at [246, 305] on div at bounding box center [375, 225] width 332 height 526
click at [697, 139] on img at bounding box center [694, 135] width 79 height 8
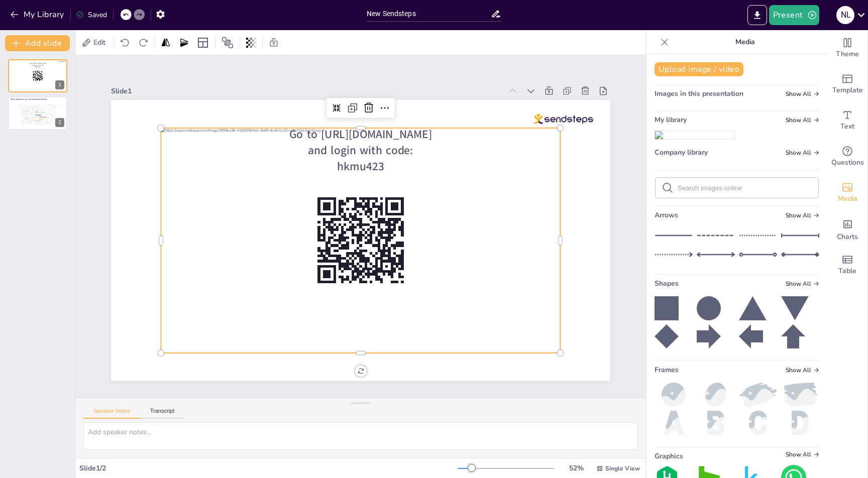
click at [697, 146] on div "Upload image / video Images in this presentation Show All My library Show All C…" at bounding box center [737, 266] width 181 height 424
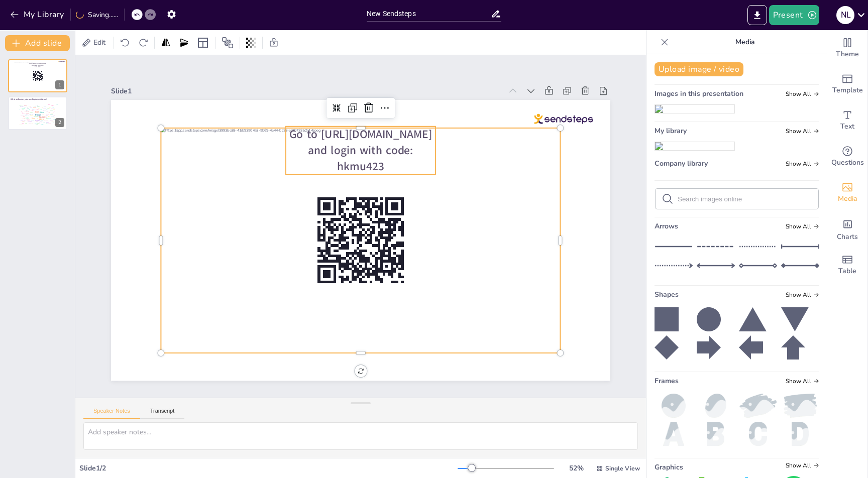
click at [360, 160] on span "Go to https://sendsteps.me and login with code: hkmu423" at bounding box center [323, 148] width 137 height 82
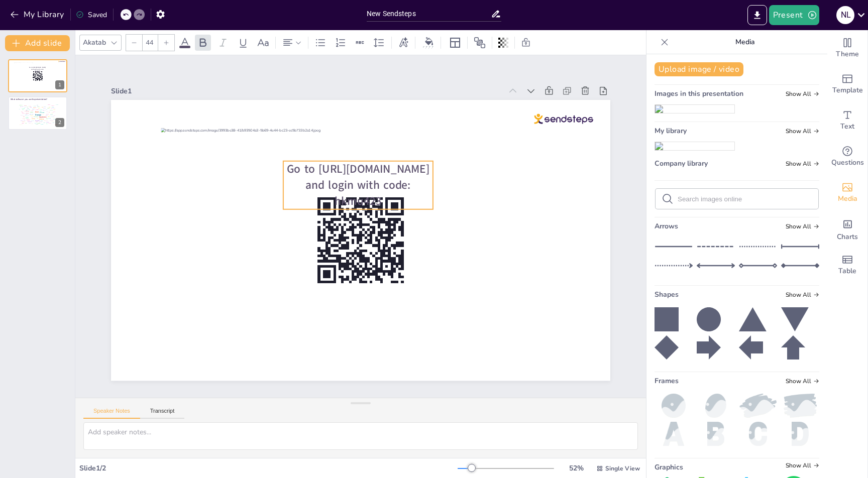
drag, startPoint x: 364, startPoint y: 150, endPoint x: 361, endPoint y: 185, distance: 34.8
click at [369, 185] on span "Go to https://sendsteps.me and login with code: hkmu423" at bounding box center [406, 206] width 75 height 141
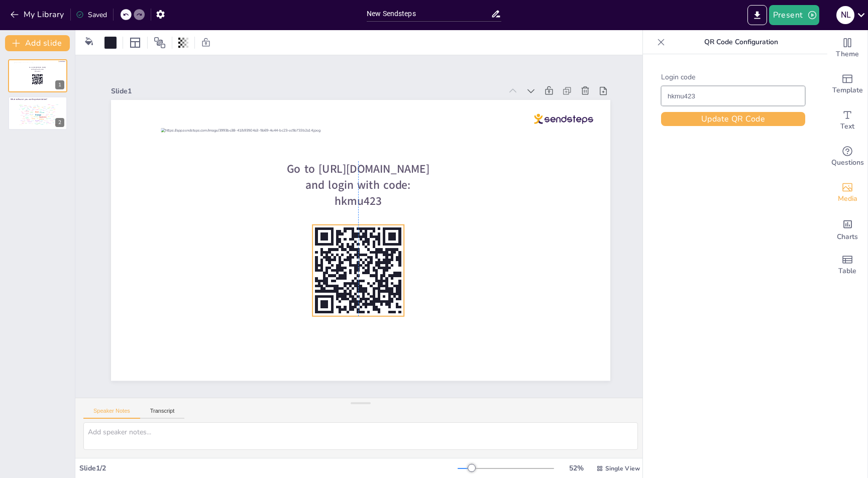
drag, startPoint x: 357, startPoint y: 239, endPoint x: 355, endPoint y: 269, distance: 30.2
click at [355, 269] on icon at bounding box center [402, 211] width 121 height 121
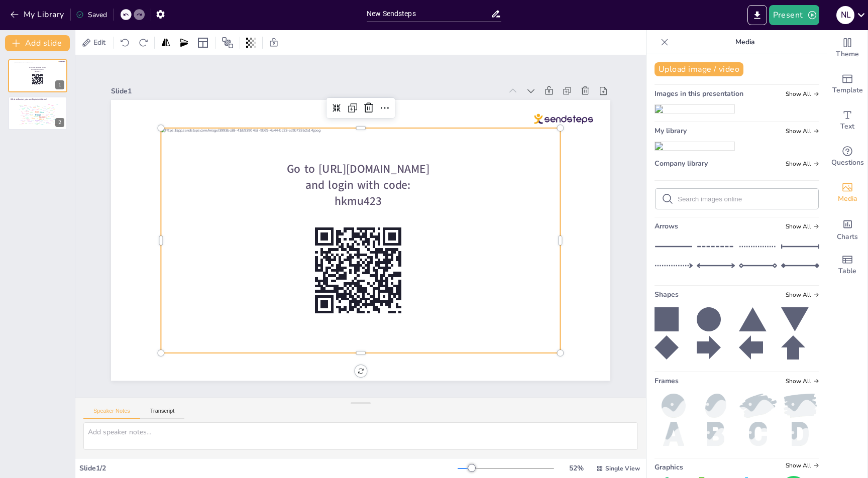
click at [188, 209] on div at bounding box center [356, 239] width 449 height 337
click at [21, 116] on div "Design User Experience Interface Features Navigation Usability Test Process Inf…" at bounding box center [37, 114] width 43 height 24
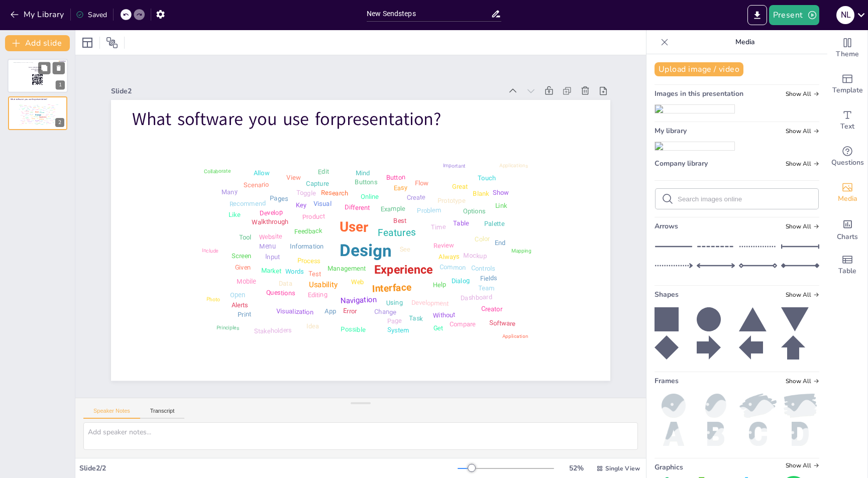
click at [58, 75] on div at bounding box center [38, 75] width 48 height 27
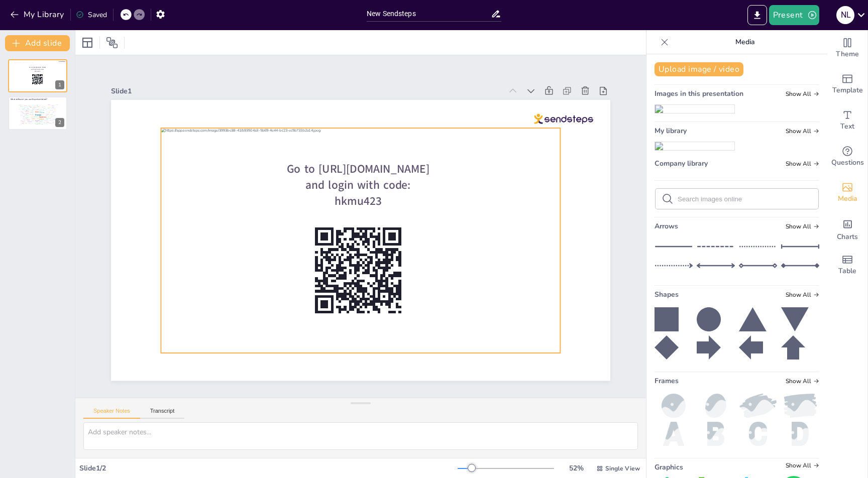
click at [207, 203] on div at bounding box center [351, 237] width 447 height 434
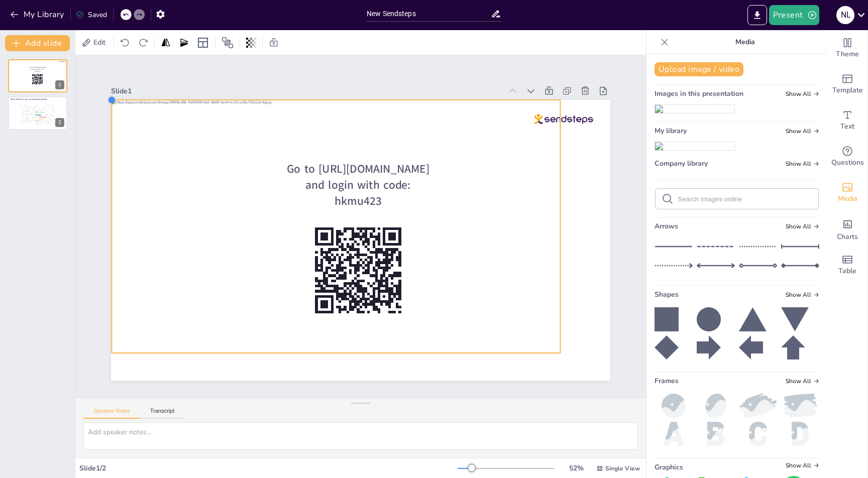
drag, startPoint x: 153, startPoint y: 126, endPoint x: 103, endPoint y: 115, distance: 50.4
click at [111, 115] on div "Go to https://sendsteps.me and login with code: hkmu423" at bounding box center [360, 240] width 499 height 281
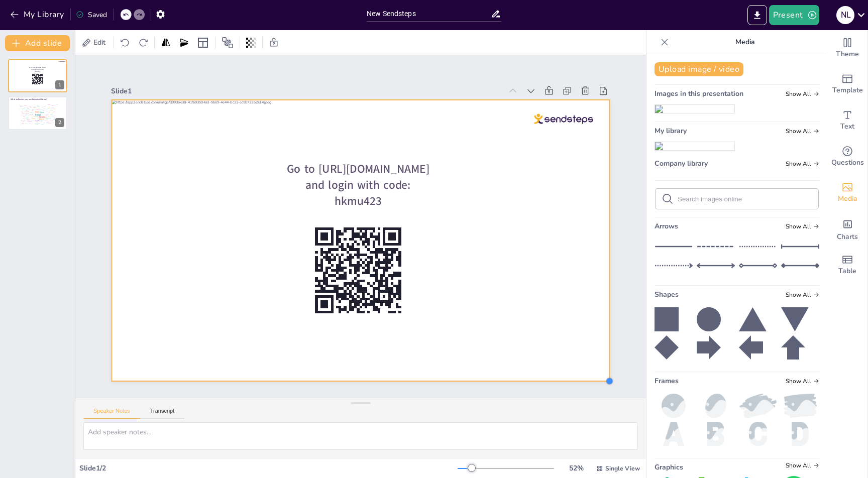
drag, startPoint x: 556, startPoint y: 349, endPoint x: 606, endPoint y: 373, distance: 55.1
click at [606, 373] on div "Slide 1 Go to https://sendsteps.me and login with code: hkmu423 Slide 2 What so…" at bounding box center [360, 227] width 601 height 620
click at [15, 230] on div "Go to https://sendsteps.me and login with code: hkmu423 1 What software you use…" at bounding box center [37, 264] width 75 height 427
click at [37, 39] on button "Add slide" at bounding box center [37, 43] width 65 height 16
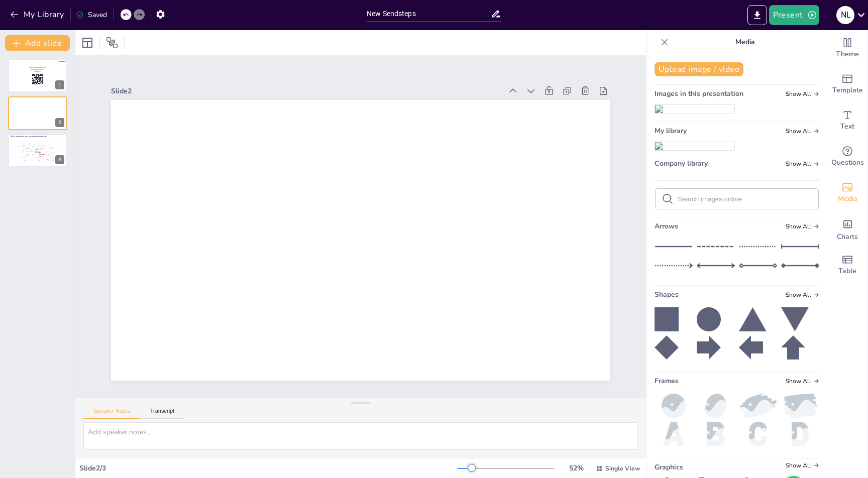
click at [660, 42] on icon at bounding box center [665, 42] width 10 height 10
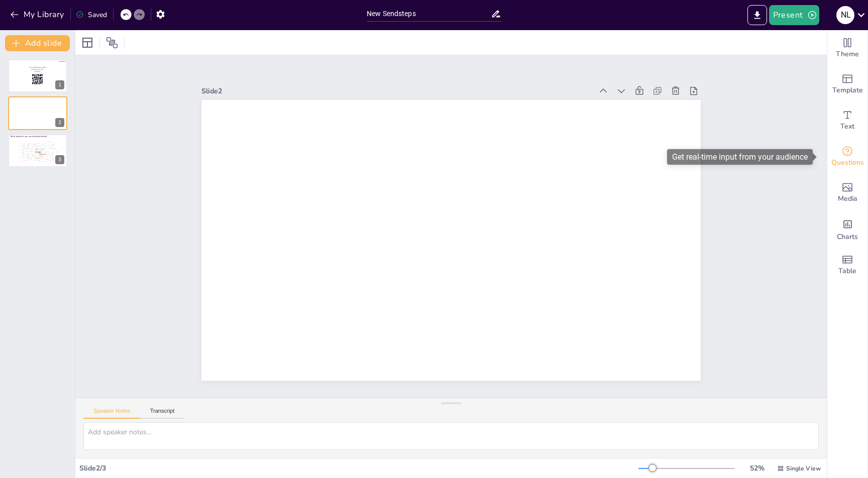
click at [841, 152] on icon "Get real-time input from your audience" at bounding box center [847, 151] width 12 height 12
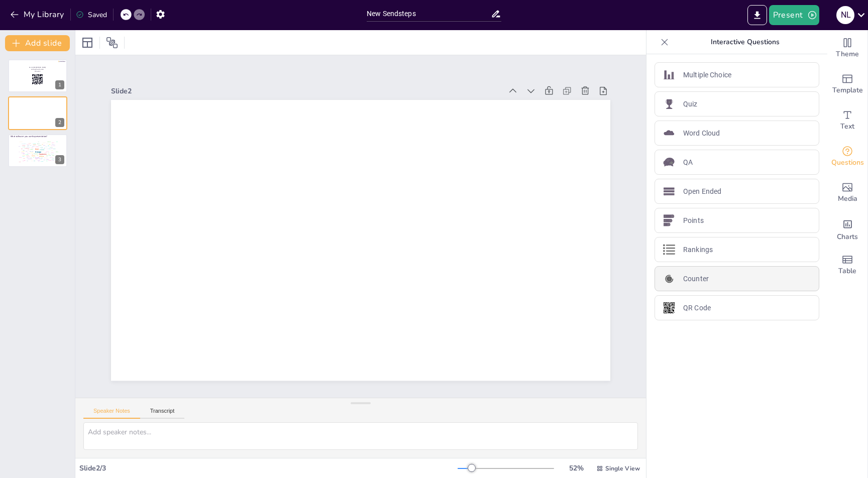
click at [712, 284] on div "Counter" at bounding box center [737, 278] width 165 height 25
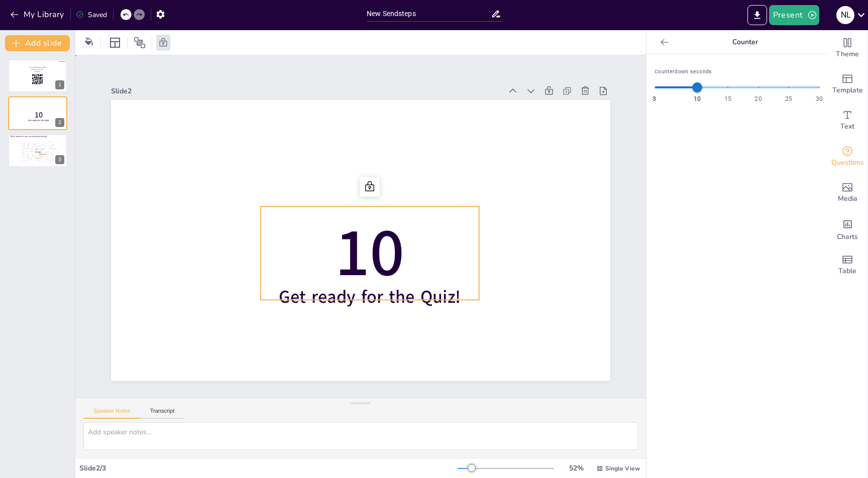
click at [386, 238] on span "10" at bounding box center [349, 252] width 113 height 114
click at [410, 302] on span "Get ready for the Quiz!" at bounding box center [431, 224] width 43 height 183
drag, startPoint x: 361, startPoint y: 296, endPoint x: 358, endPoint y: 261, distance: 35.3
click at [358, 261] on div "10 Get ready for the Quiz!" at bounding box center [252, 163] width 250 height 433
drag, startPoint x: 371, startPoint y: 263, endPoint x: 352, endPoint y: 239, distance: 31.2
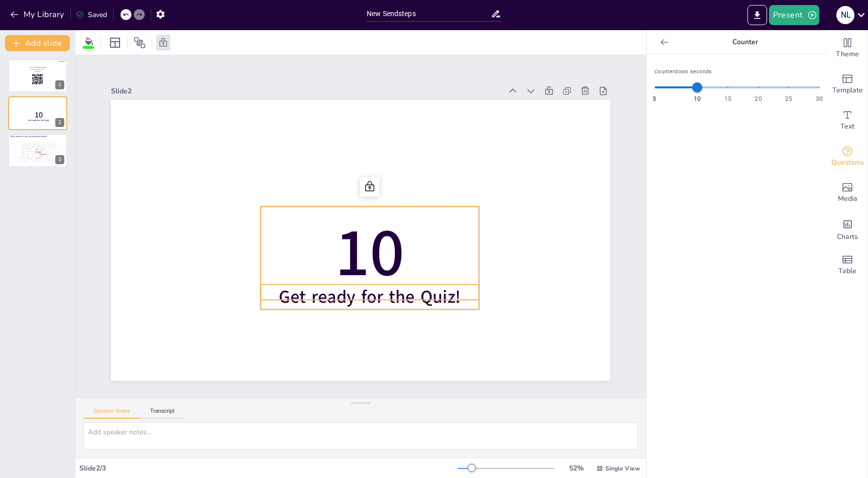
click at [352, 239] on span "10" at bounding box center [335, 238] width 98 height 78
click at [843, 190] on icon "Add images, graphics, shapes or video" at bounding box center [847, 187] width 12 height 12
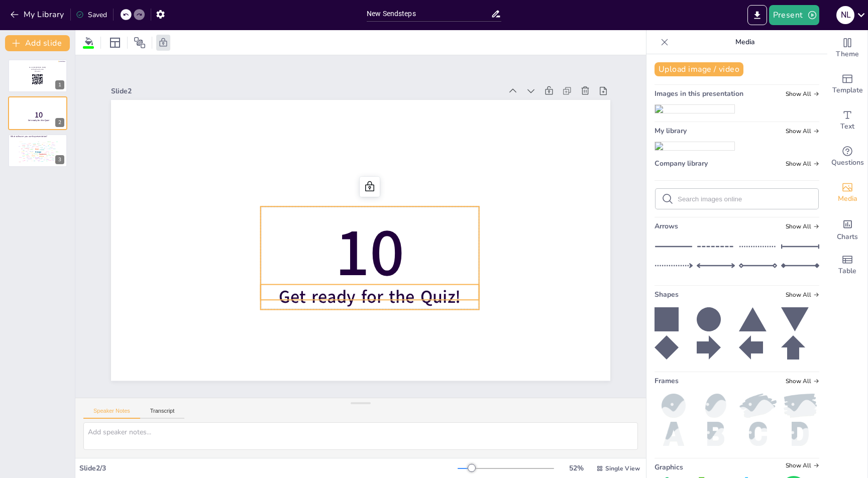
click at [683, 113] on img at bounding box center [694, 109] width 79 height 8
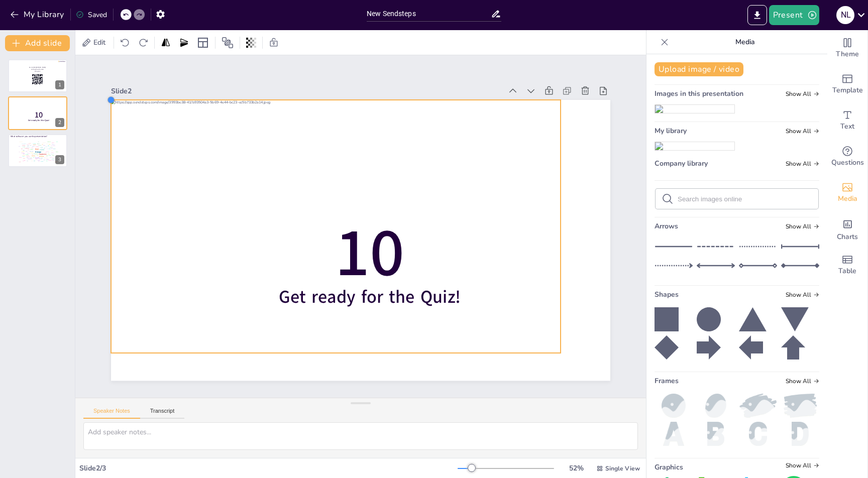
drag, startPoint x: 155, startPoint y: 128, endPoint x: 107, endPoint y: 99, distance: 55.8
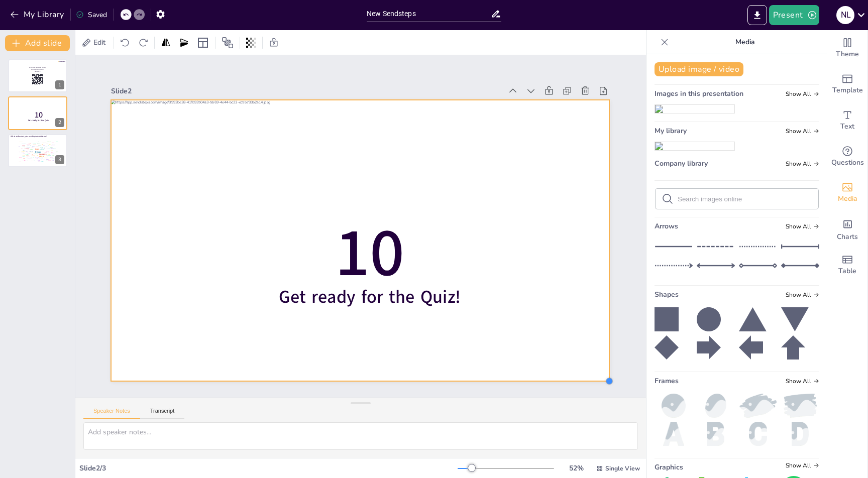
drag, startPoint x: 556, startPoint y: 350, endPoint x: 597, endPoint y: 378, distance: 50.0
click at [597, 378] on div "Slide 1 Go to https://sendsteps.me and login with code: hkmu423 Slide 2 10 Get …" at bounding box center [360, 226] width 661 height 545
click at [259, 199] on div at bounding box center [349, 218] width 519 height 568
click at [77, 145] on div "Slide 1 Go to https://sendsteps.me and login with code: hkmu423 Slide 2 10 Get …" at bounding box center [361, 226] width 636 height 545
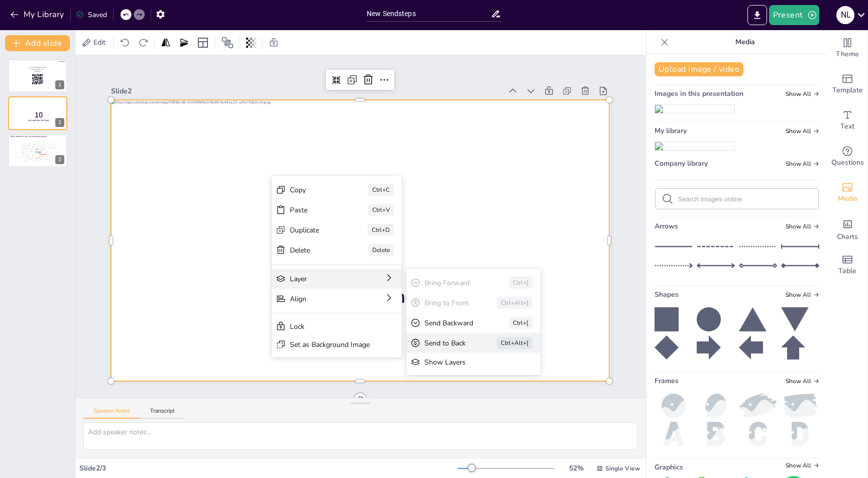
click at [532, 352] on div "Send to Back" at bounding box center [554, 361] width 45 height 19
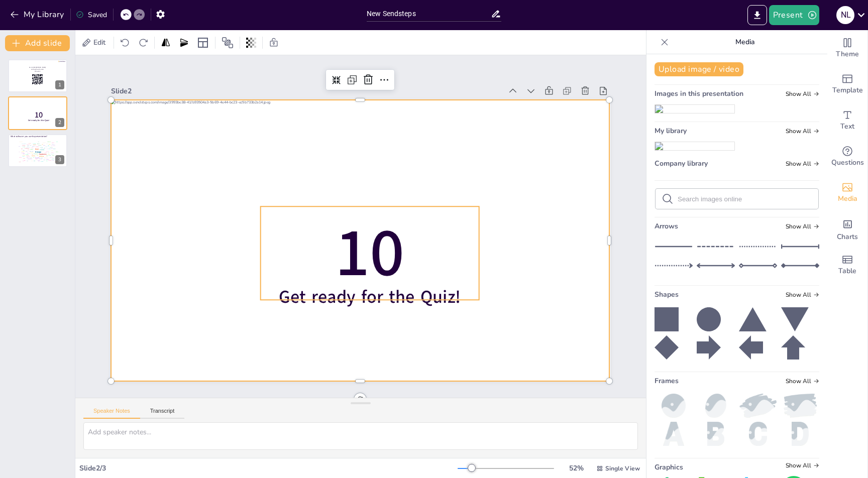
click at [343, 250] on span "10" at bounding box center [369, 199] width 110 height 115
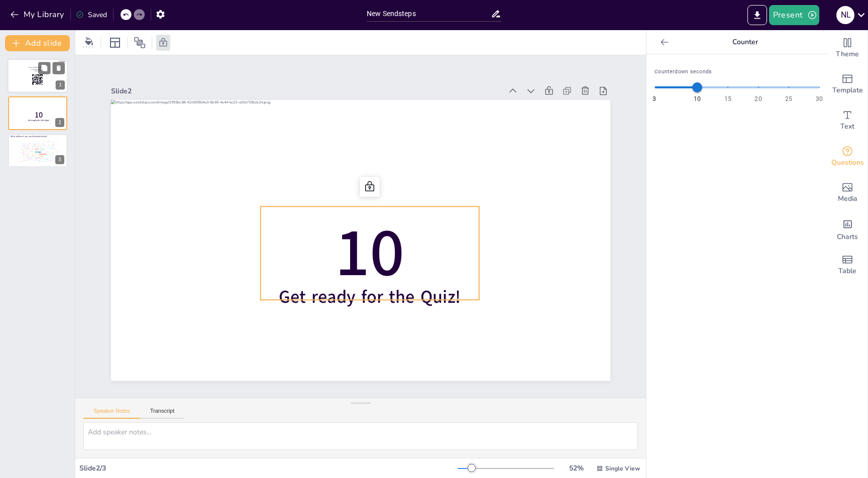
click at [43, 91] on div at bounding box center [38, 76] width 60 height 34
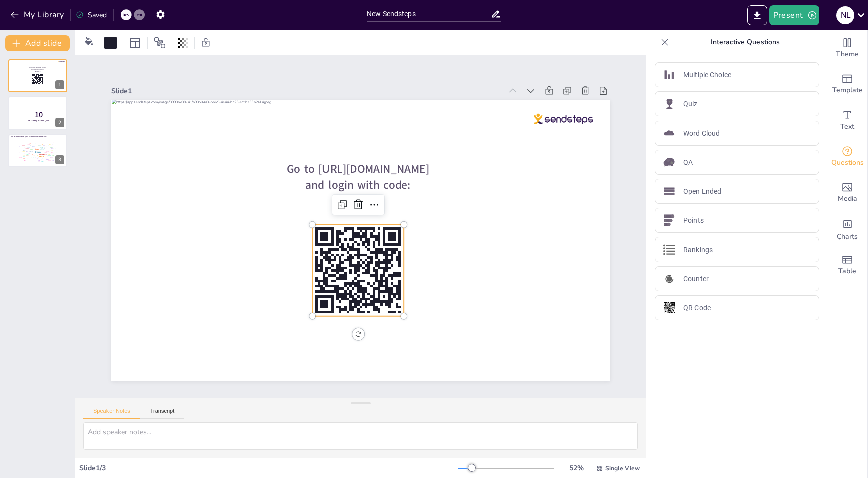
click at [343, 266] on rect at bounding box center [346, 270] width 6 height 8
click at [844, 119] on icon "Add text boxes" at bounding box center [848, 115] width 8 height 8
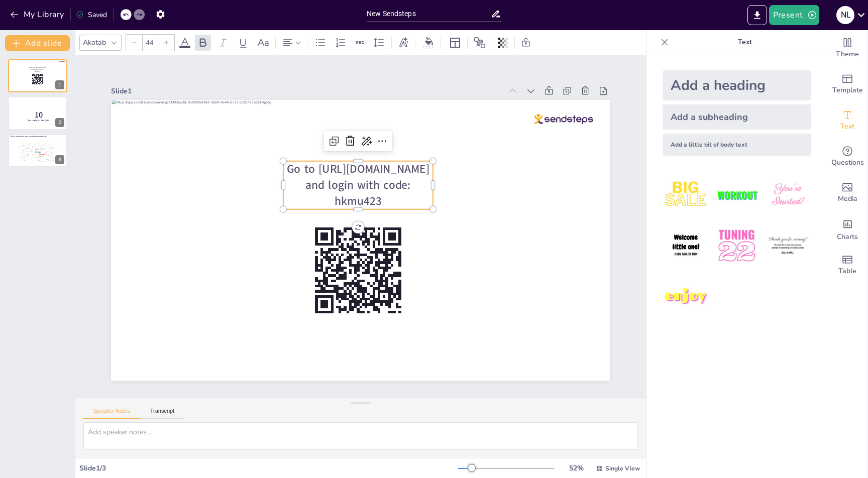
click at [386, 180] on span "Go to https://sendsteps.me and login with code: hkmu423" at bounding box center [409, 247] width 82 height 137
click at [660, 45] on icon at bounding box center [665, 42] width 10 height 10
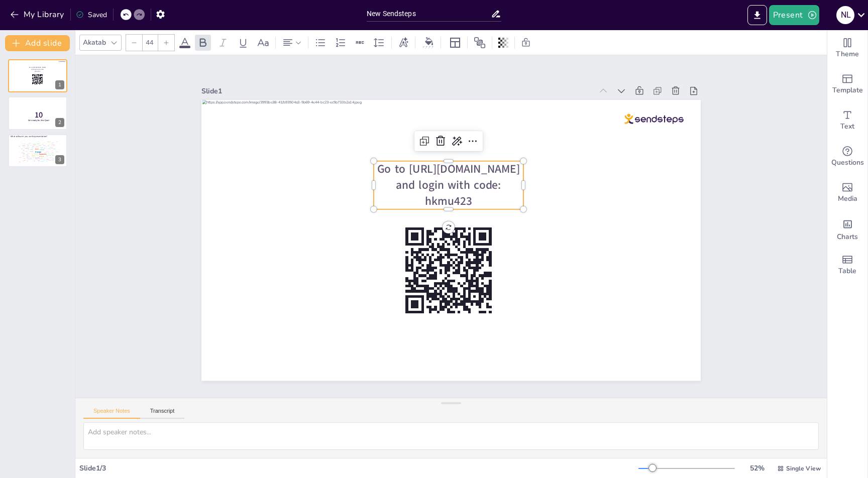
click at [436, 185] on span "Go to https://sendsteps.me and login with code: hkmu423" at bounding box center [407, 223] width 57 height 144
click at [451, 185] on span "Go to https://sendsteps.me and login with code: hkmu423" at bounding box center [488, 182] width 117 height 107
click at [832, 124] on div "Text" at bounding box center [847, 120] width 40 height 36
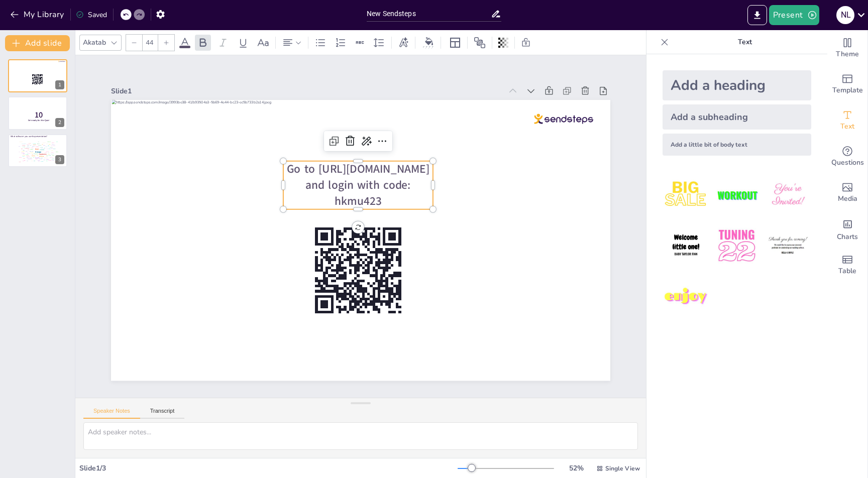
click at [660, 42] on icon at bounding box center [665, 42] width 10 height 10
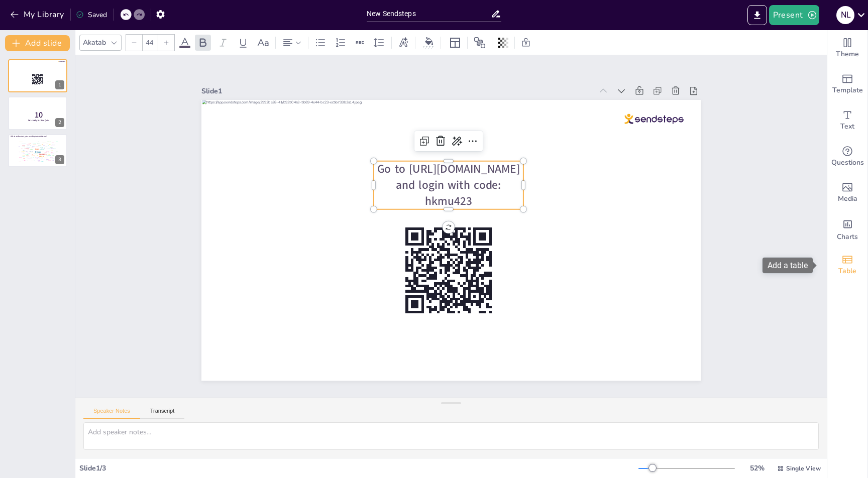
click at [838, 267] on span "Table" at bounding box center [847, 271] width 18 height 11
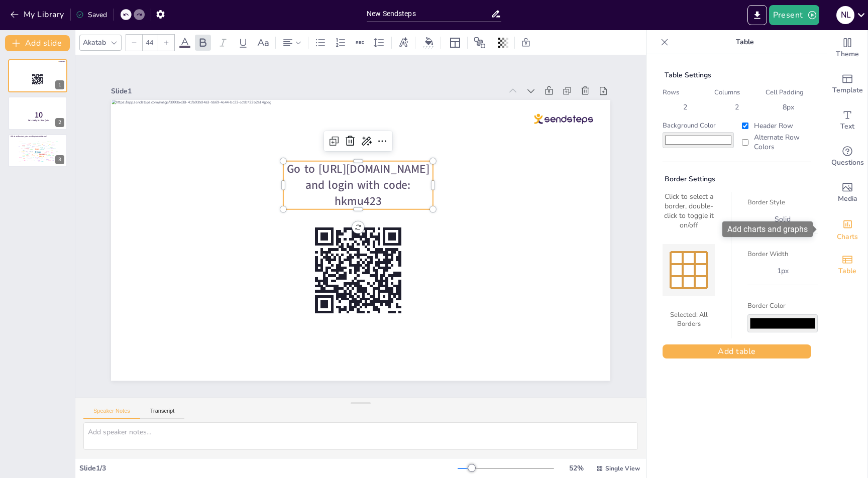
click at [842, 224] on icon "Add charts and graphs" at bounding box center [847, 224] width 11 height 11
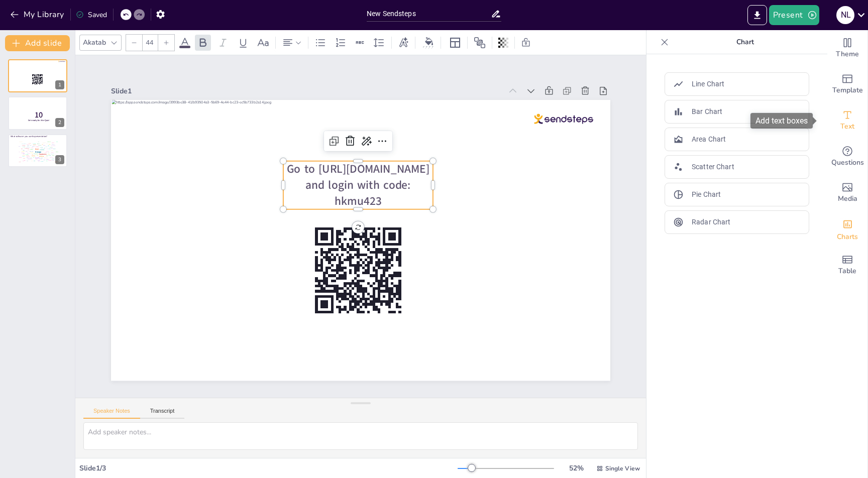
click at [841, 120] on icon "Add text boxes" at bounding box center [847, 115] width 12 height 12
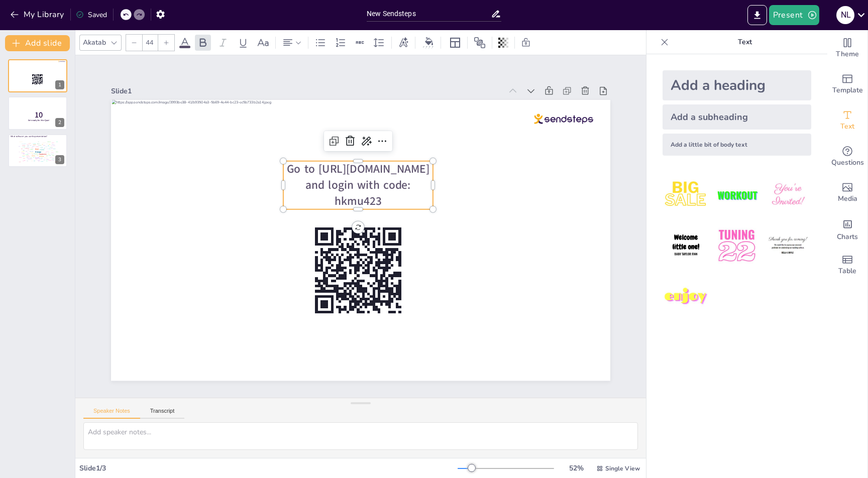
click at [164, 45] on icon at bounding box center [166, 43] width 6 height 6
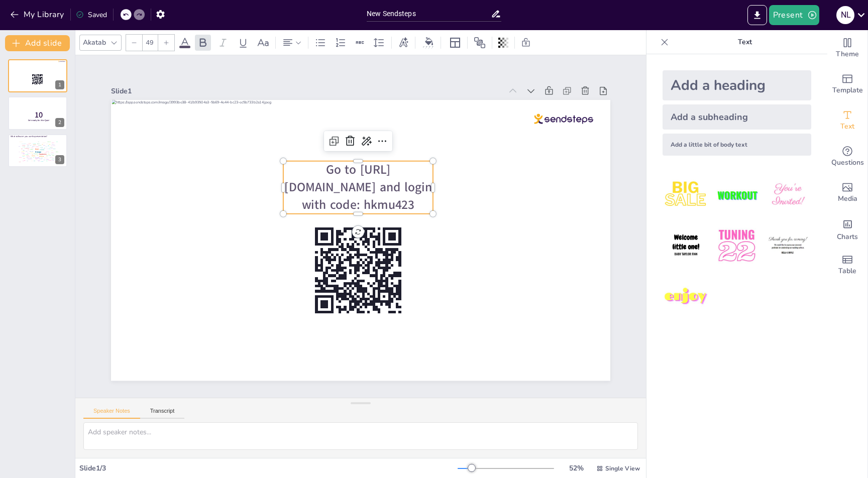
click at [164, 45] on icon at bounding box center [166, 43] width 6 height 6
click at [134, 43] on icon at bounding box center [134, 43] width 6 height 6
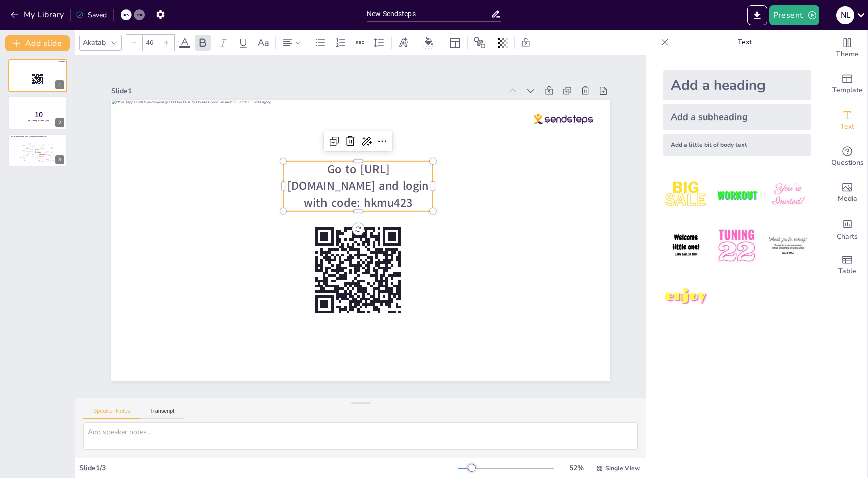
click at [135, 44] on icon at bounding box center [134, 43] width 6 height 6
click at [166, 44] on icon at bounding box center [166, 42] width 5 height 5
type input "46"
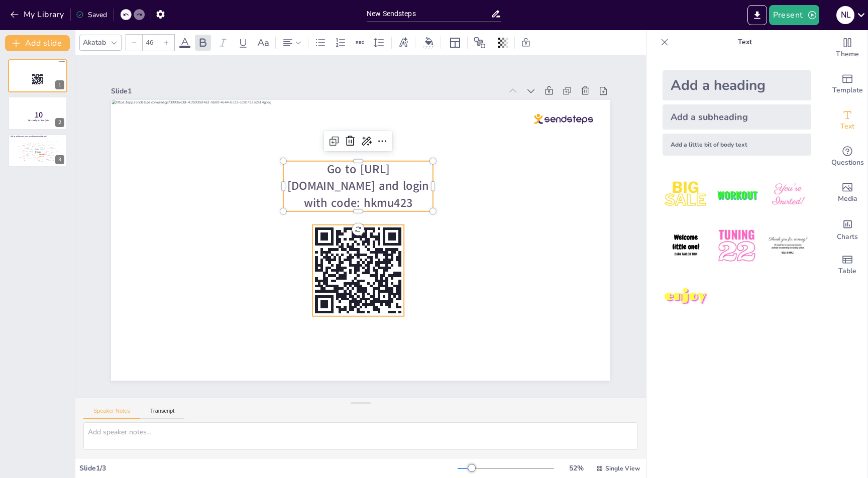
click at [332, 250] on rect at bounding box center [326, 254] width 129 height 129
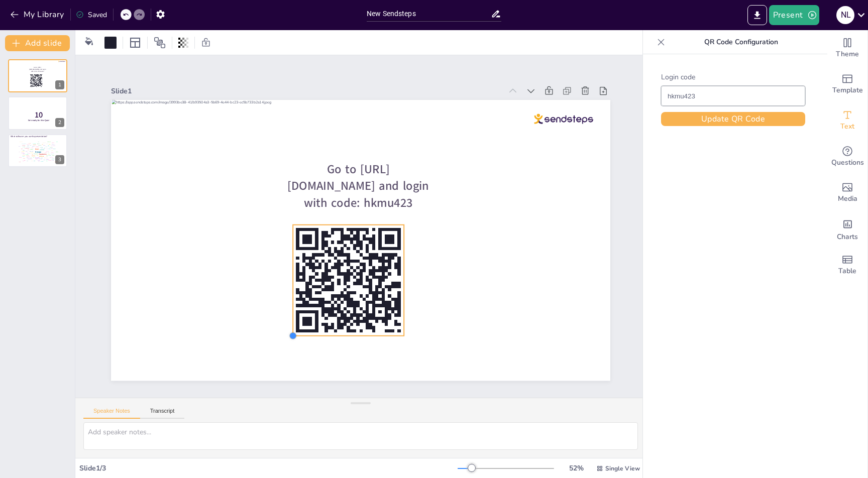
drag, startPoint x: 307, startPoint y: 312, endPoint x: 280, endPoint y: 322, distance: 28.3
click at [287, 314] on div "Go to https://sendsteps.me and login with code: hkmu423" at bounding box center [350, 235] width 543 height 559
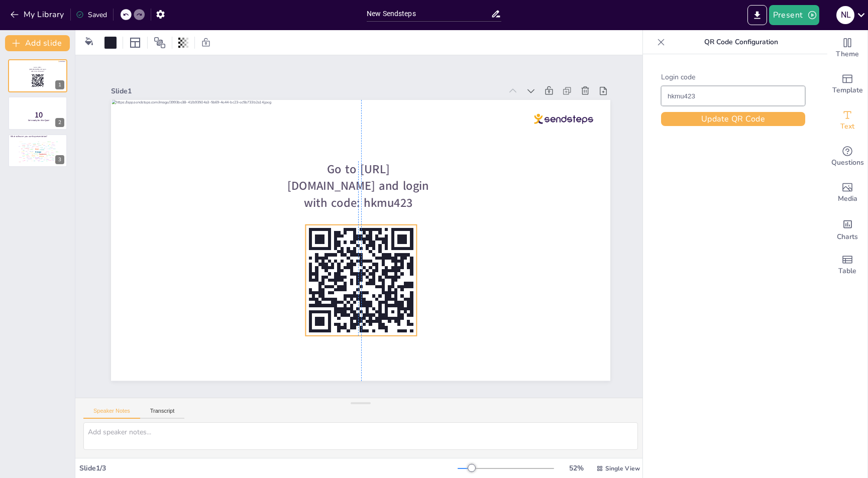
drag, startPoint x: 352, startPoint y: 282, endPoint x: 364, endPoint y: 282, distance: 11.6
click at [364, 282] on rect at bounding box center [317, 258] width 155 height 155
click at [47, 119] on span "Get ready for the Quiz!" at bounding box center [39, 120] width 22 height 3
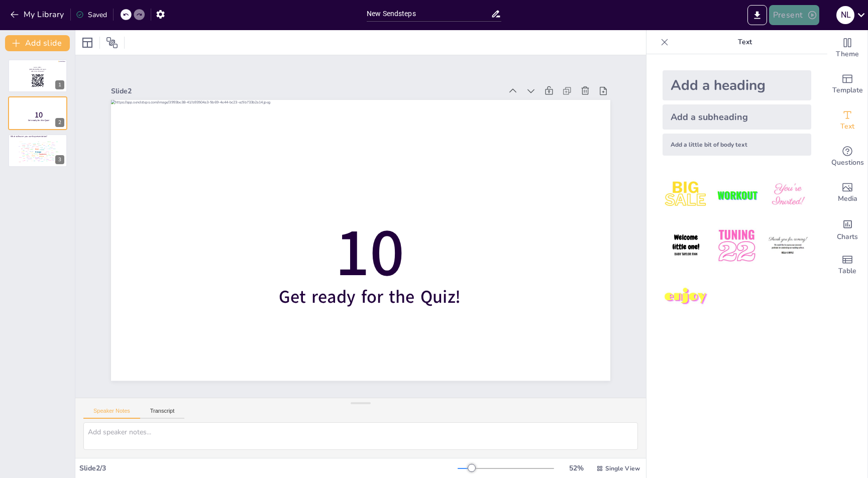
click at [793, 14] on button "Present" at bounding box center [794, 15] width 50 height 20
click at [805, 57] on li "Play presentation" at bounding box center [809, 62] width 79 height 16
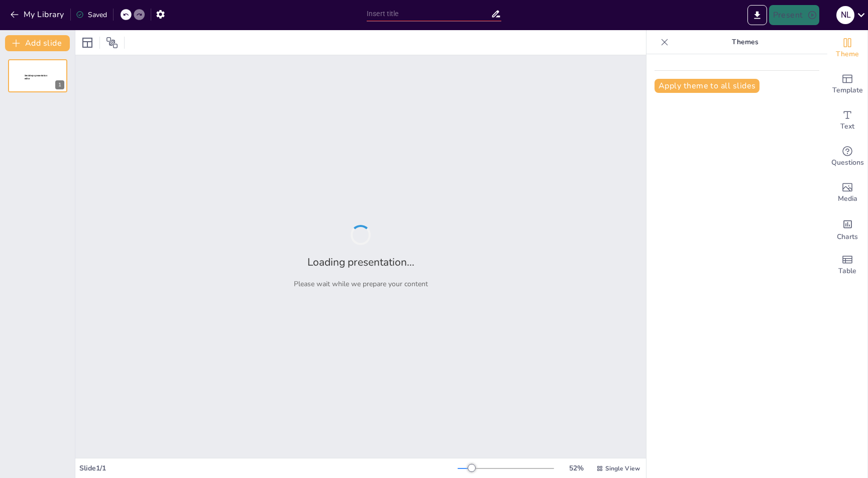
type input "New Sendsteps"
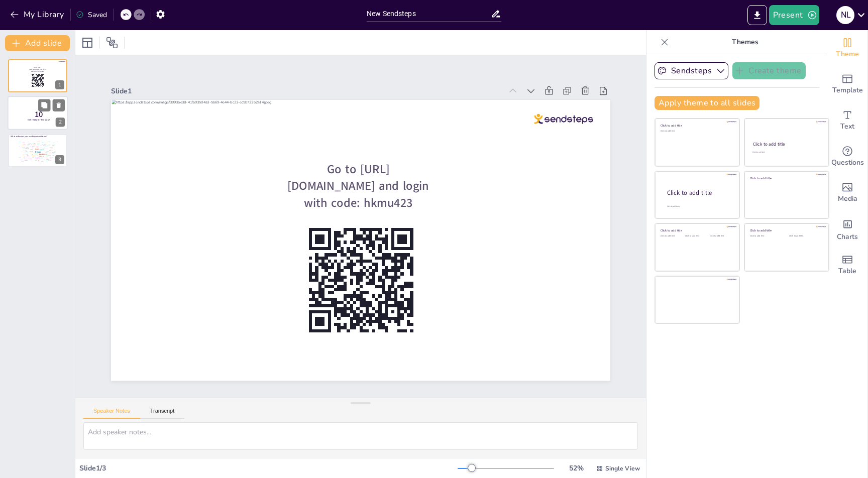
click at [29, 116] on p "10" at bounding box center [39, 114] width 27 height 11
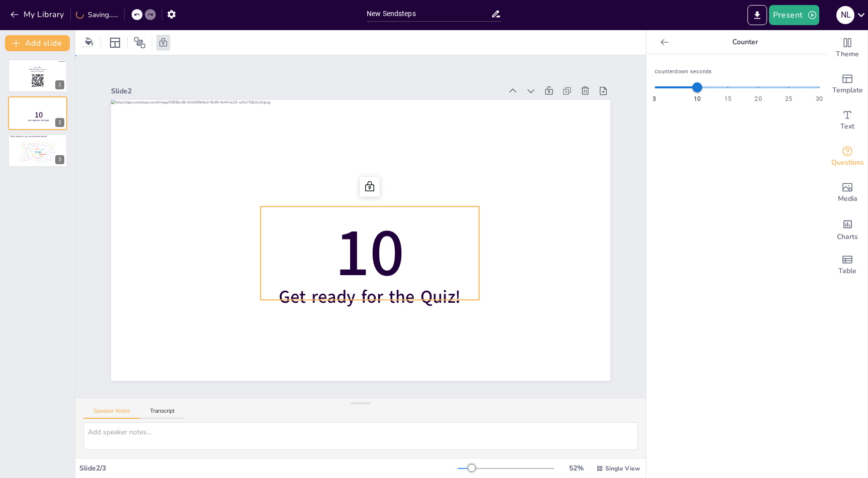
click at [365, 245] on span "10" at bounding box center [364, 253] width 87 height 103
click at [391, 241] on span "10" at bounding box center [354, 254] width 105 height 114
click at [412, 269] on p "10" at bounding box center [366, 254] width 227 height 116
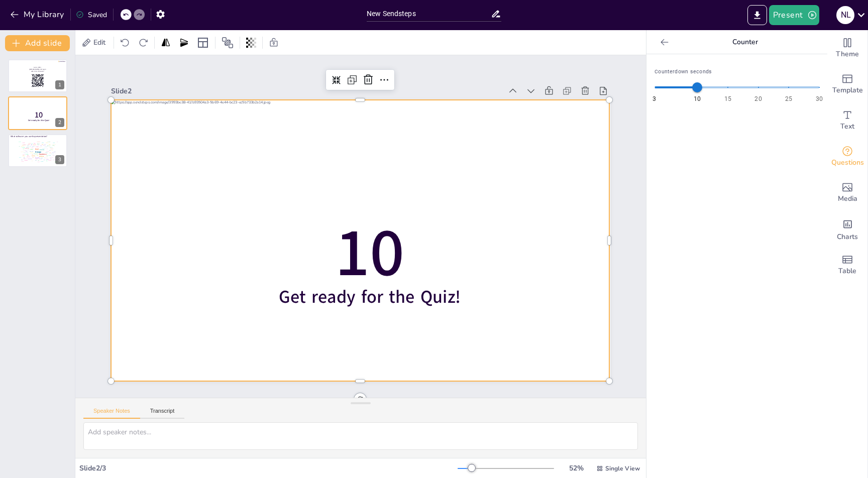
click at [545, 203] on div at bounding box center [360, 240] width 498 height 280
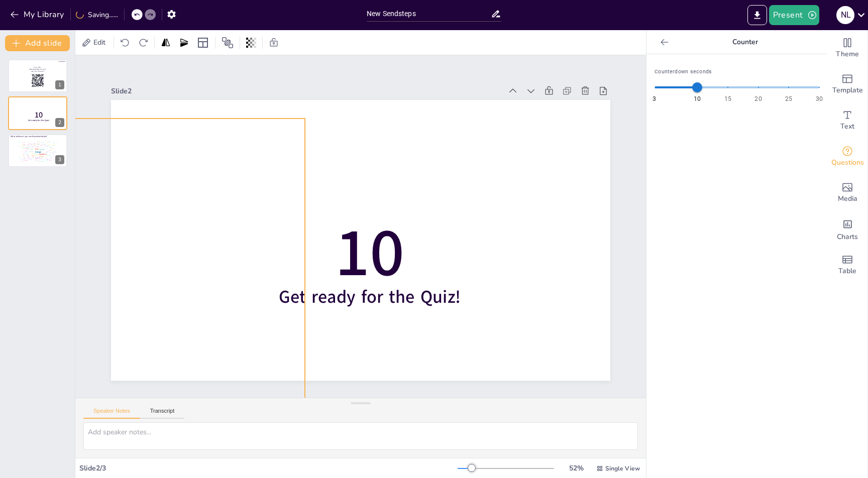
drag, startPoint x: 545, startPoint y: 203, endPoint x: 236, endPoint y: 223, distance: 309.1
click at [236, 223] on div at bounding box center [54, 226] width 525 height 331
click at [781, 21] on button "Present" at bounding box center [794, 15] width 50 height 20
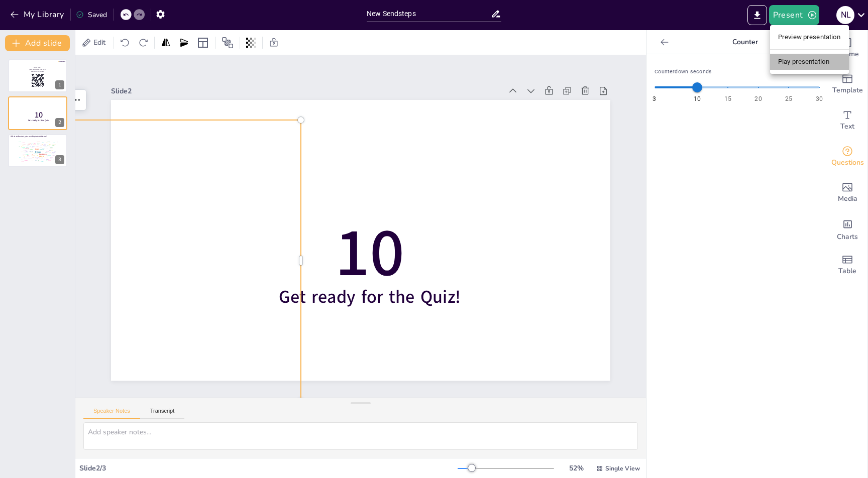
click at [795, 58] on li "Play presentation" at bounding box center [809, 62] width 79 height 16
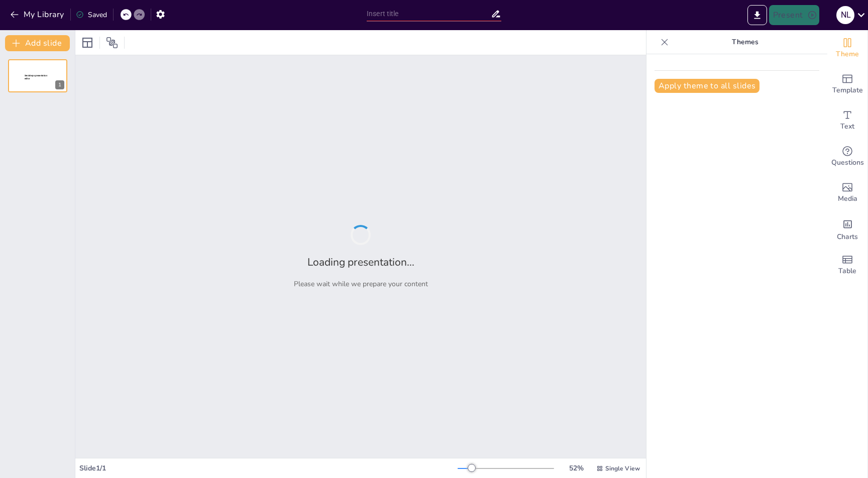
type input "New Sendsteps"
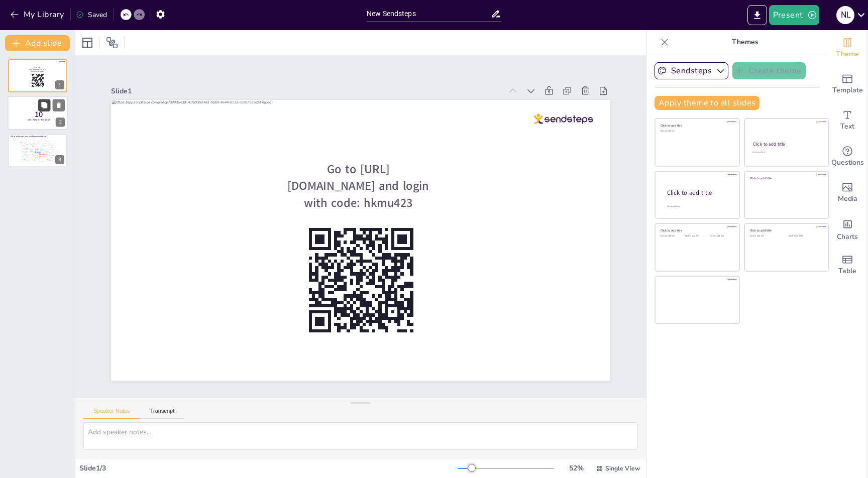
click at [39, 111] on button at bounding box center [44, 105] width 12 height 12
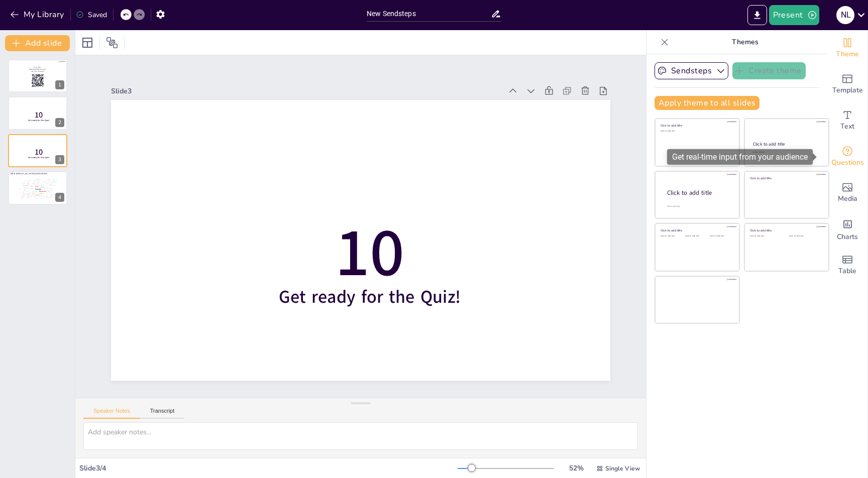
click at [851, 153] on div "Questions" at bounding box center [847, 157] width 40 height 36
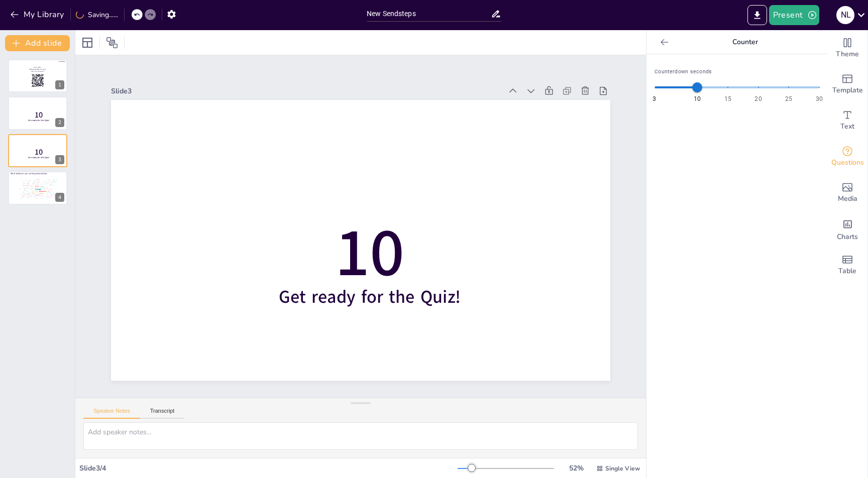
click at [660, 46] on icon at bounding box center [665, 42] width 10 height 10
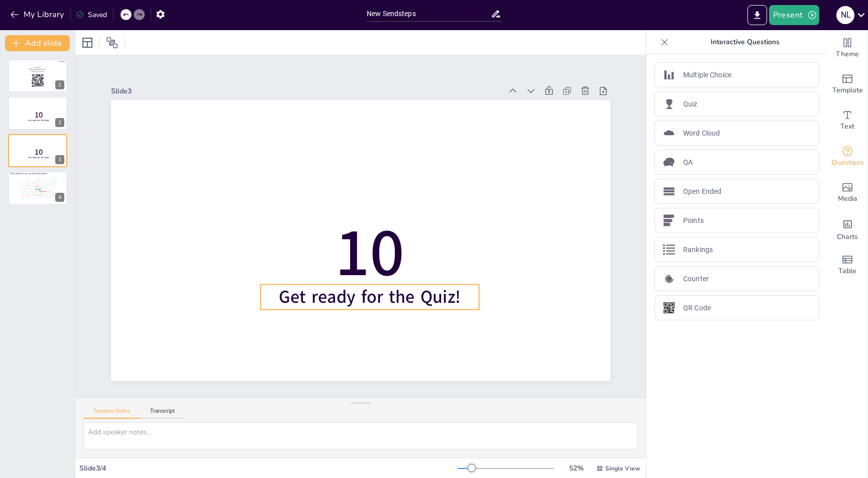
click at [445, 297] on span "Get ready for the Quiz!" at bounding box center [355, 297] width 183 height 61
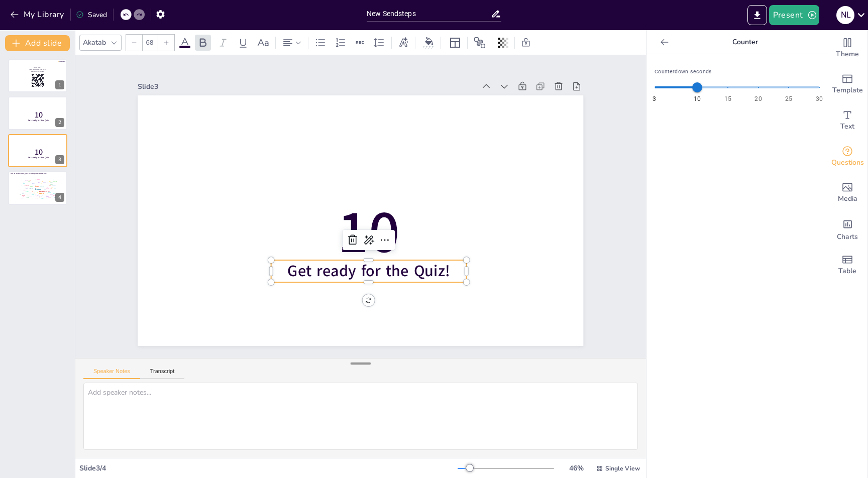
drag, startPoint x: 361, startPoint y: 403, endPoint x: 362, endPoint y: 364, distance: 39.7
click at [362, 364] on div at bounding box center [361, 364] width 20 height 10
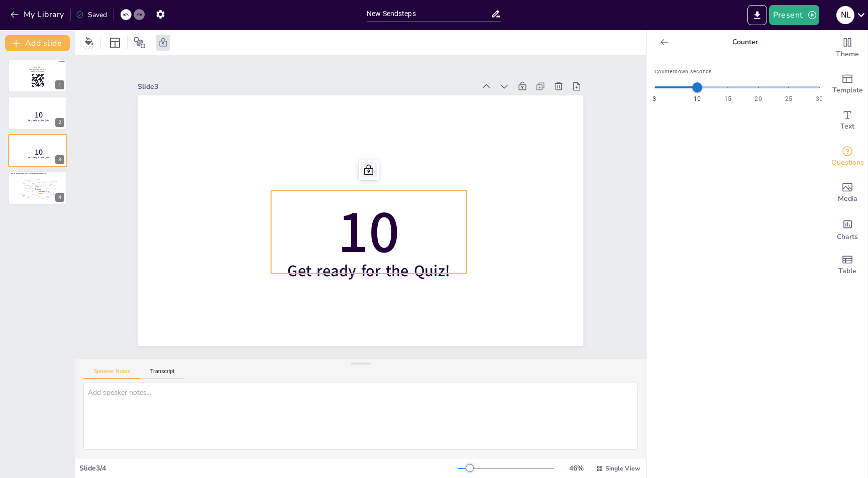
click at [372, 167] on icon at bounding box center [379, 174] width 15 height 15
click at [382, 169] on icon at bounding box center [388, 173] width 13 height 13
click at [669, 150] on div "Counterdown seconds 3 10 15 20 25 30 10" at bounding box center [737, 266] width 181 height 424
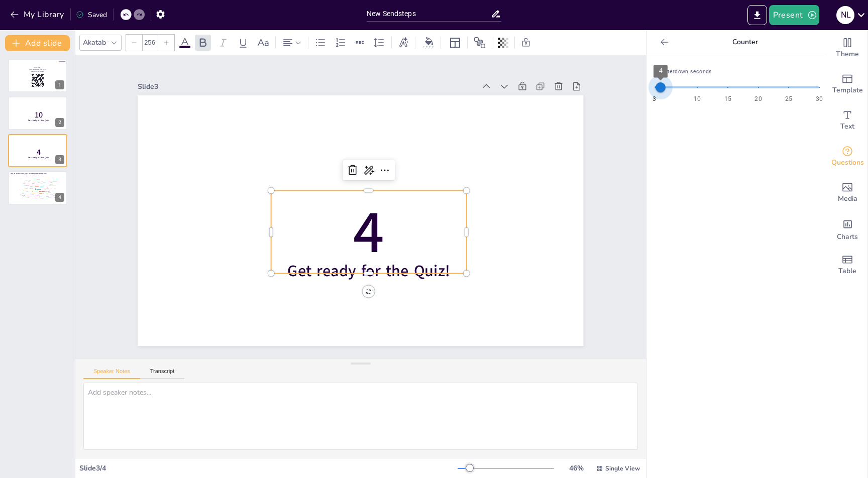
click at [655, 85] on span "3 10 15 20 25 30 4" at bounding box center [737, 87] width 165 height 15
type input "3"
drag, startPoint x: 652, startPoint y: 88, endPoint x: 606, endPoint y: 93, distance: 46.0
click at [606, 93] on div "Document fonts Akatab Recently used Roboto Akatab Popular fonts Lato Montserrat…" at bounding box center [434, 254] width 868 height 448
click at [795, 14] on button "Present" at bounding box center [794, 15] width 50 height 20
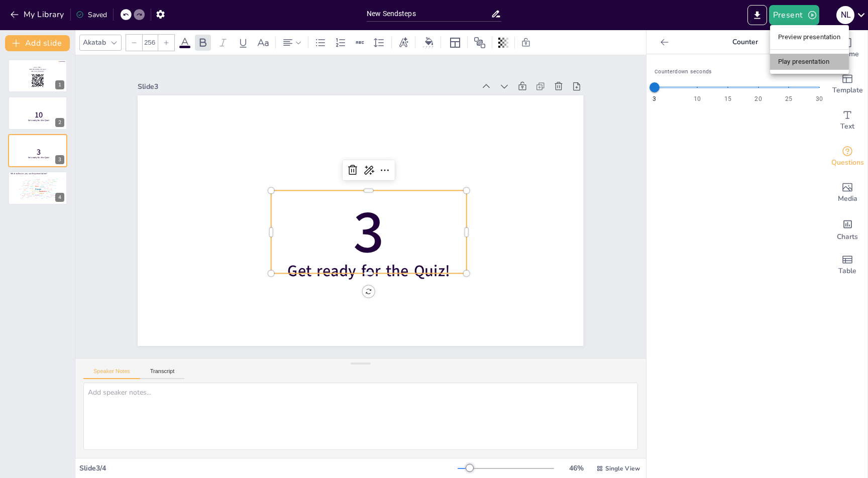
click at [787, 61] on li "Play presentation" at bounding box center [809, 62] width 79 height 16
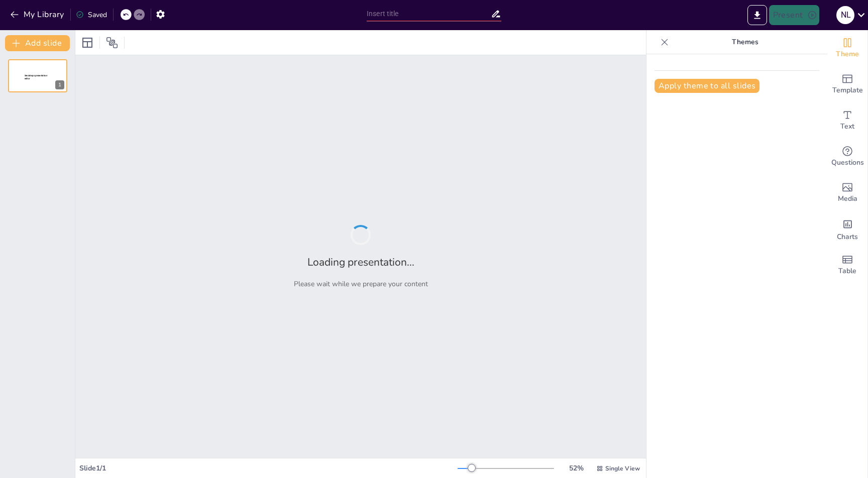
type input "New Sendsteps"
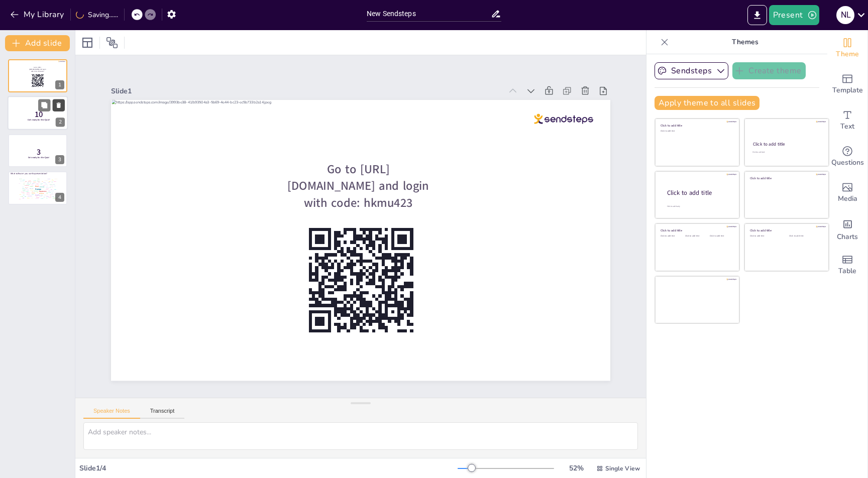
click at [58, 105] on icon at bounding box center [59, 106] width 4 height 6
click at [20, 115] on div at bounding box center [0, 116] width 60 height 34
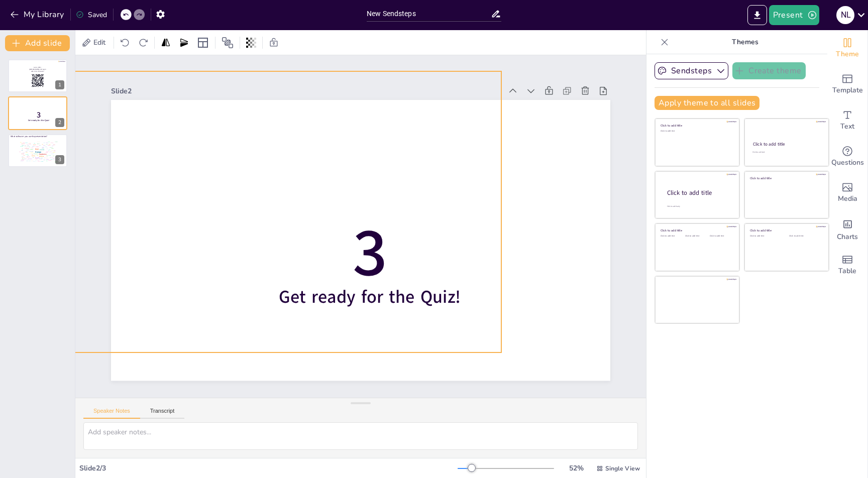
drag, startPoint x: 162, startPoint y: 171, endPoint x: 417, endPoint y: 140, distance: 257.1
click at [417, 140] on div at bounding box center [252, 211] width 498 height 280
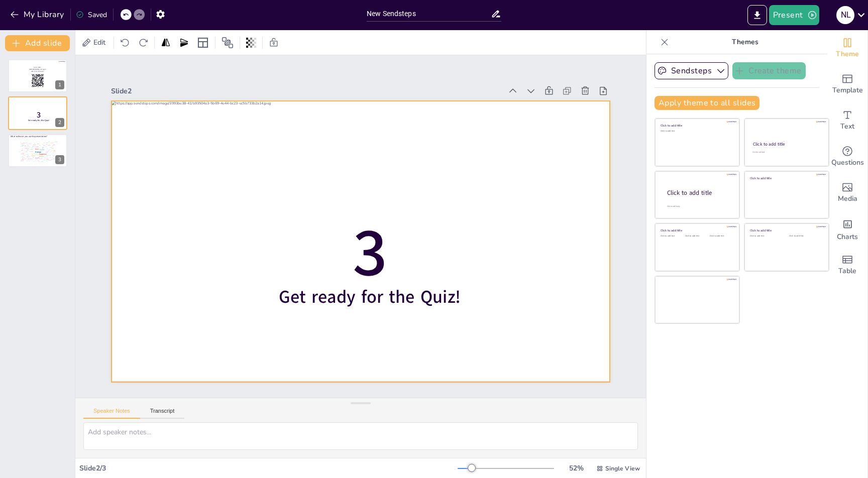
drag, startPoint x: 442, startPoint y: 142, endPoint x: 496, endPoint y: 153, distance: 55.4
click at [496, 153] on div at bounding box center [358, 241] width 525 height 331
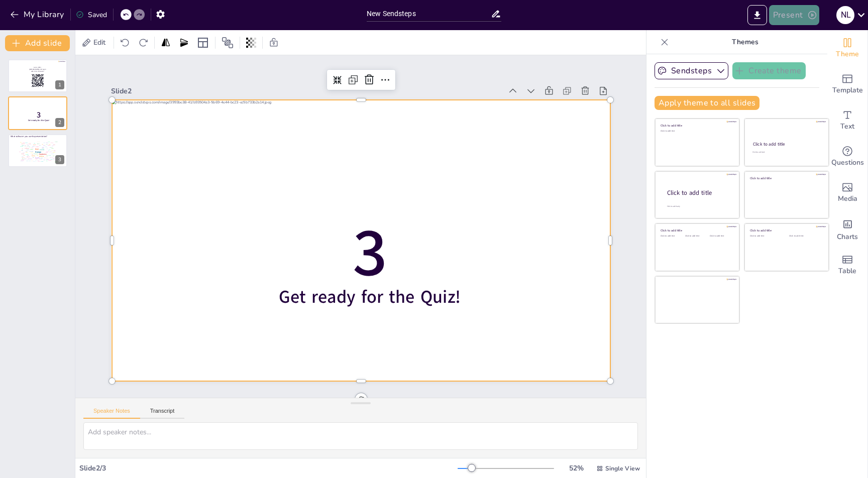
click at [784, 10] on button "Present" at bounding box center [794, 15] width 50 height 20
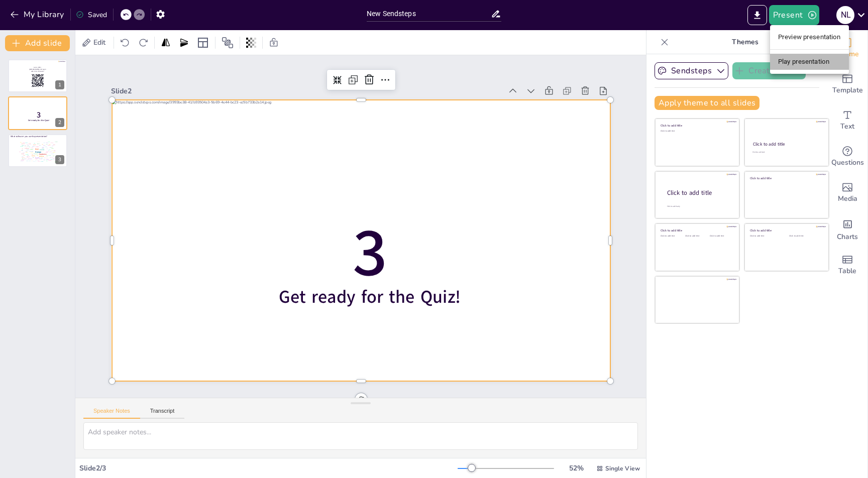
click at [818, 62] on li "Play presentation" at bounding box center [809, 62] width 79 height 16
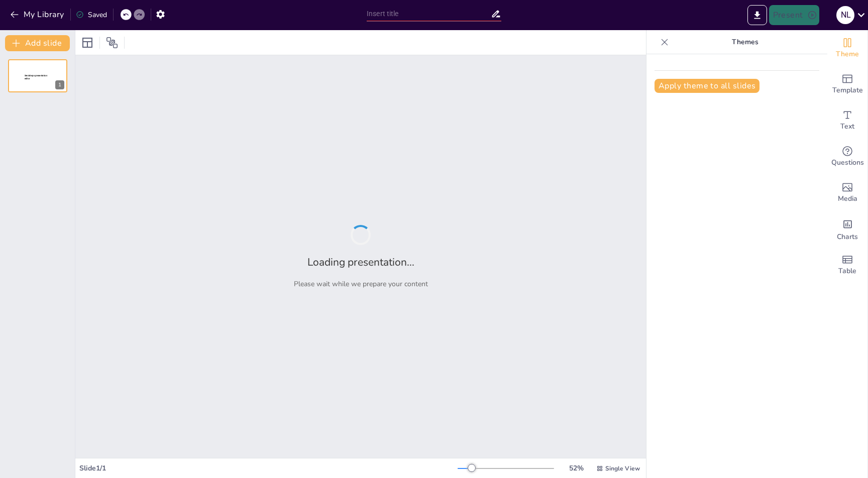
type input "New Sendsteps"
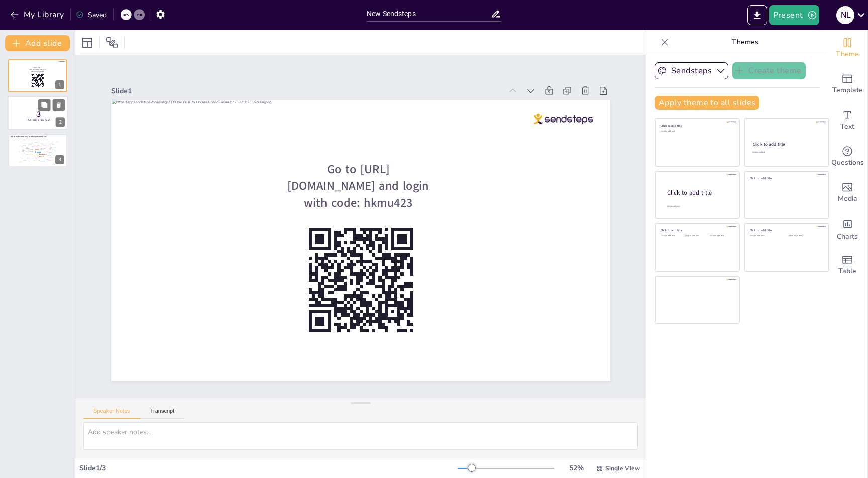
click at [25, 120] on div at bounding box center [38, 113] width 60 height 34
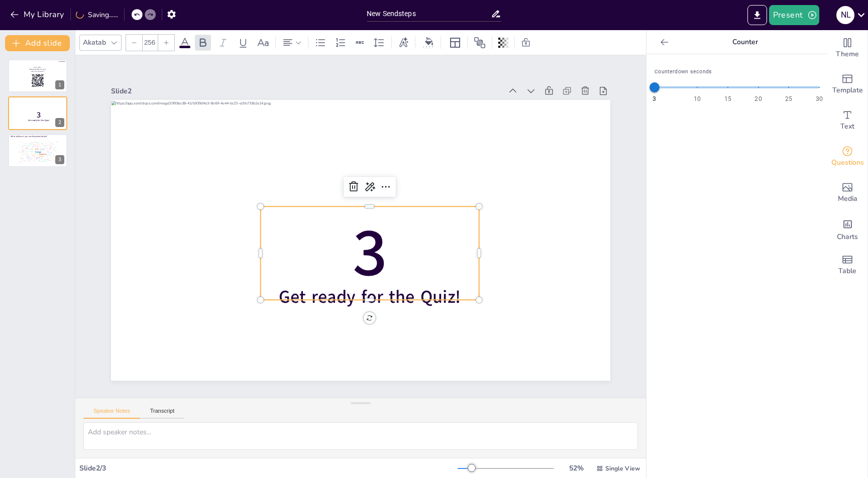
click at [356, 241] on span "3" at bounding box center [361, 254] width 61 height 97
click at [356, 255] on span "3" at bounding box center [361, 254] width 61 height 97
click at [356, 255] on span "3" at bounding box center [367, 254] width 44 height 94
click at [400, 46] on icon at bounding box center [403, 42] width 9 height 10
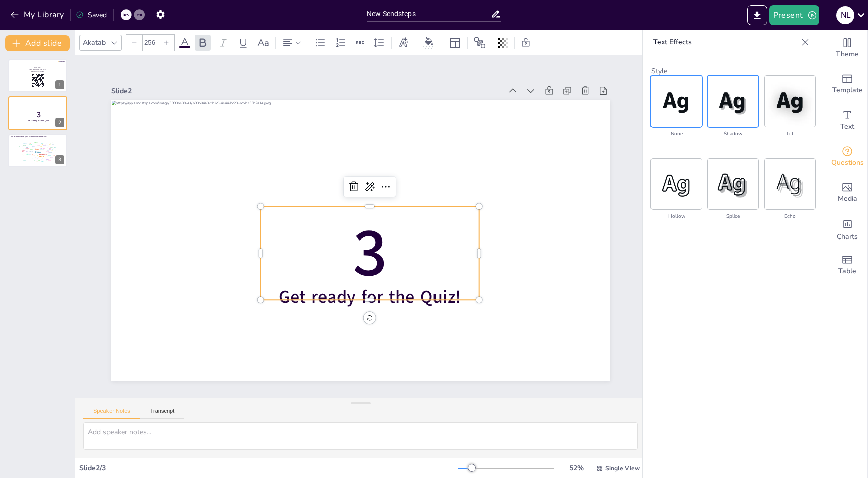
click at [733, 110] on img at bounding box center [733, 101] width 51 height 51
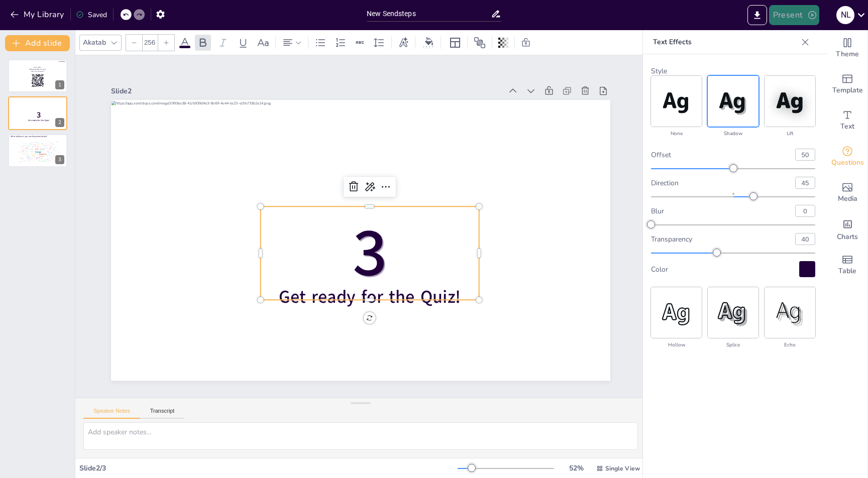
click at [792, 19] on button "Present" at bounding box center [794, 15] width 50 height 20
click at [801, 64] on li "Play presentation" at bounding box center [809, 62] width 79 height 16
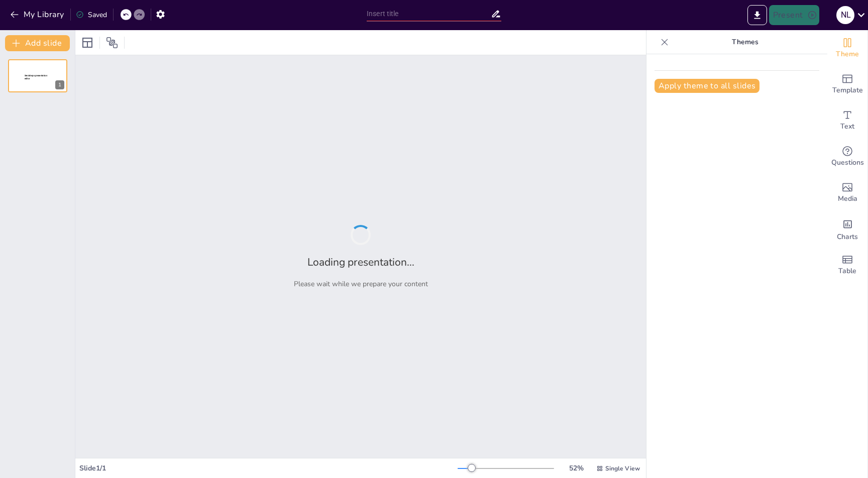
type input "New Sendsteps"
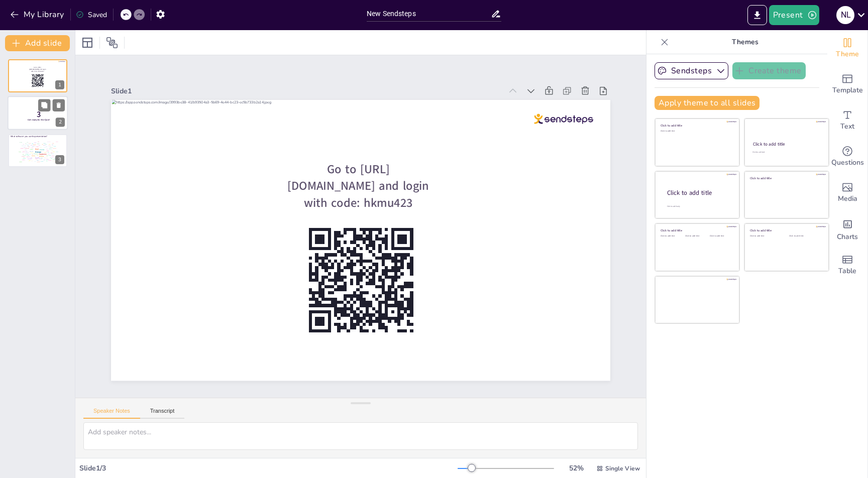
click at [39, 121] on span "Get ready for the Quiz!" at bounding box center [39, 120] width 22 height 3
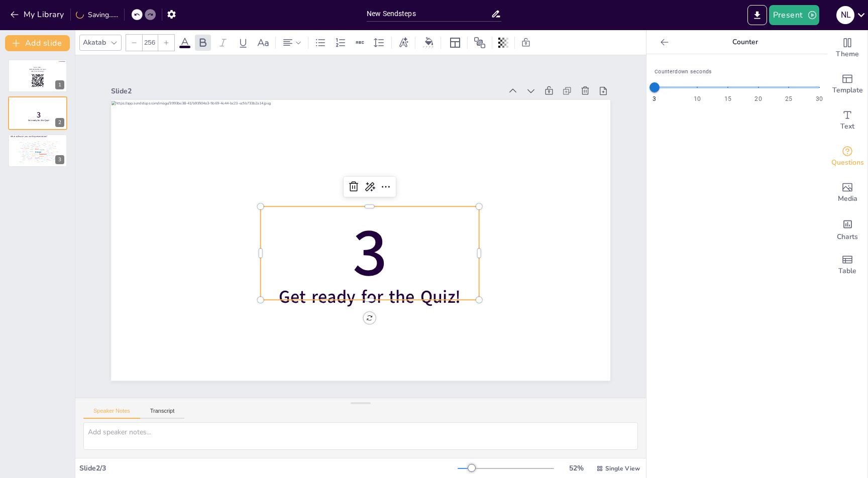
click at [354, 242] on span "3" at bounding box center [361, 254] width 61 height 97
click at [354, 242] on span "3" at bounding box center [346, 202] width 53 height 96
click at [354, 242] on span "3" at bounding box center [349, 201] width 44 height 94
click at [375, 249] on span "3" at bounding box center [384, 242] width 82 height 94
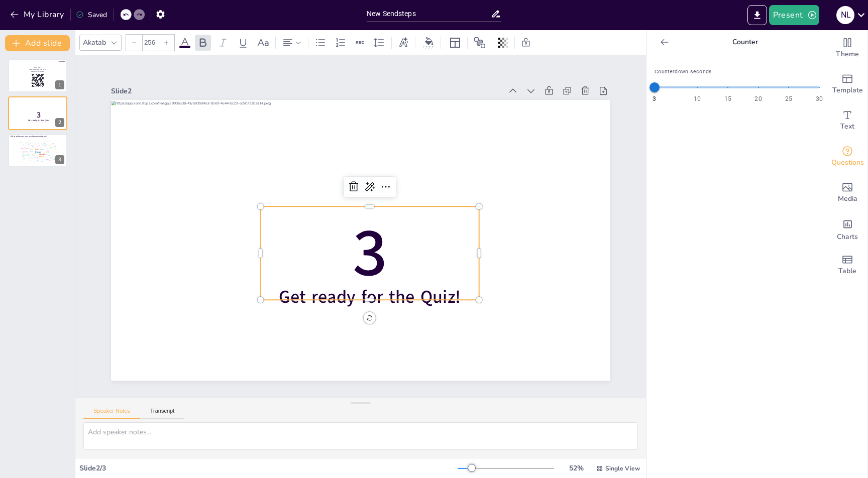
click at [375, 249] on span "3" at bounding box center [333, 220] width 96 height 75
click at [182, 41] on icon at bounding box center [185, 43] width 12 height 12
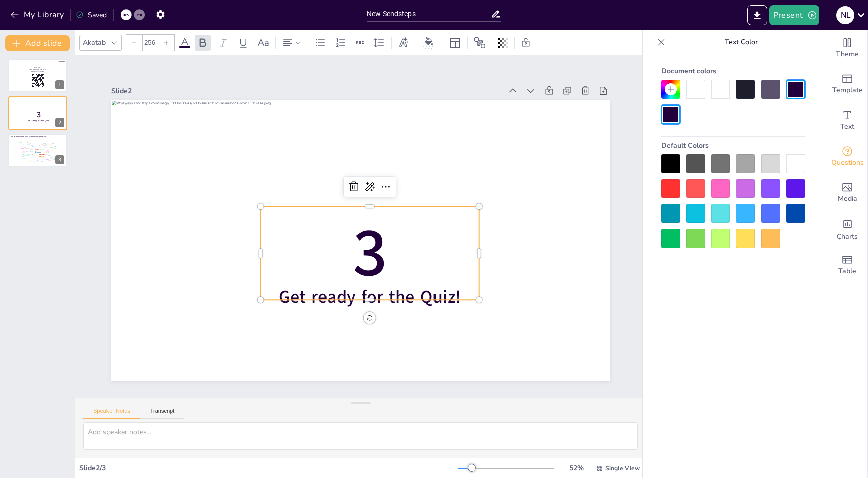
click at [722, 191] on div at bounding box center [720, 188] width 19 height 19
click at [673, 238] on div at bounding box center [670, 238] width 19 height 19
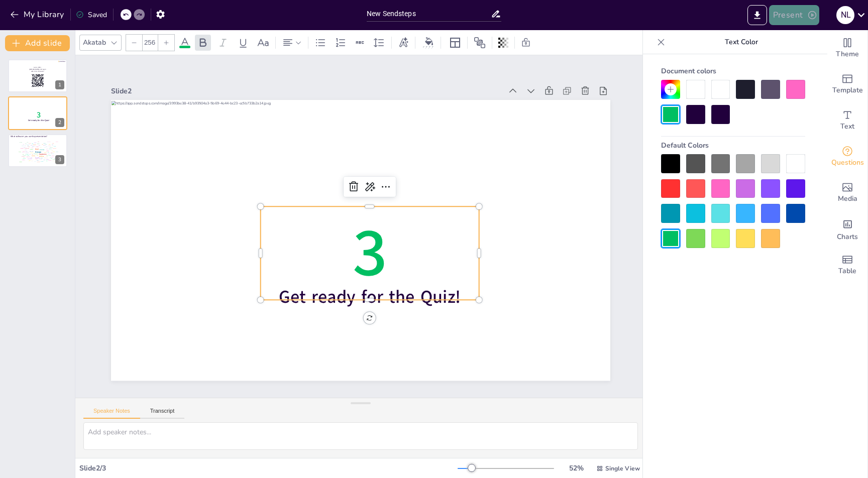
click at [774, 22] on button "Present" at bounding box center [794, 15] width 50 height 20
click at [796, 58] on li "Play presentation" at bounding box center [809, 62] width 79 height 16
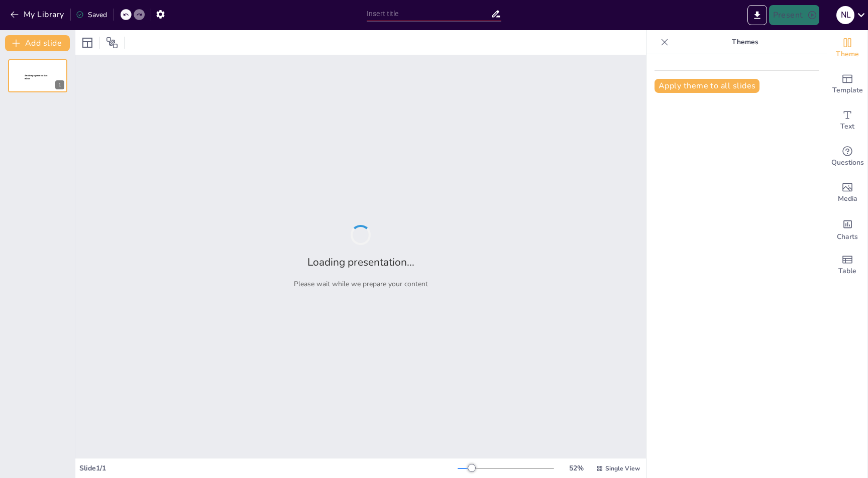
type input "New Sendsteps"
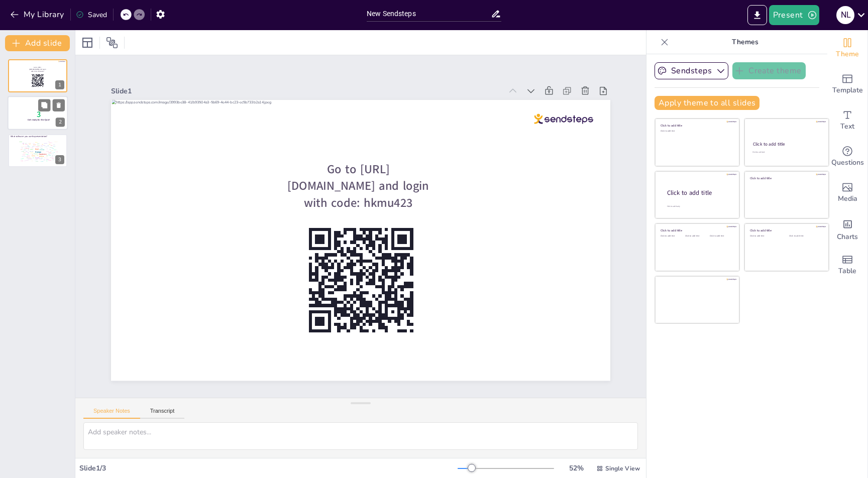
click at [38, 121] on span "Get ready for the Quiz!" at bounding box center [39, 120] width 22 height 3
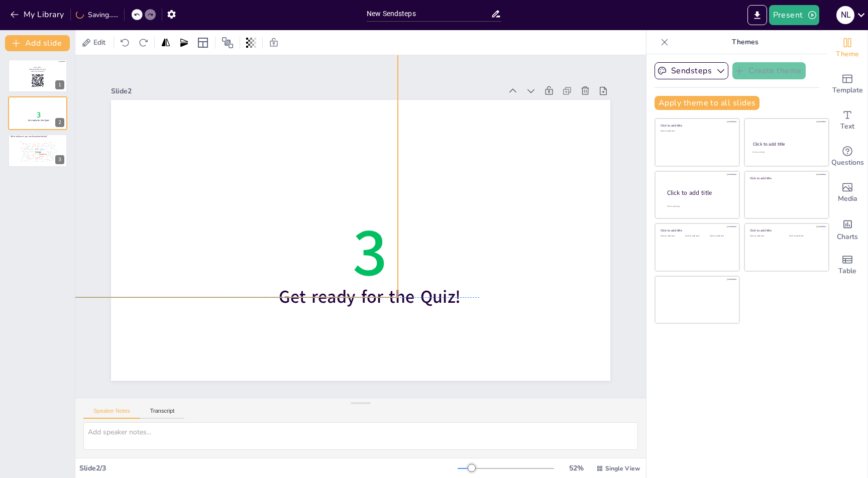
drag, startPoint x: 522, startPoint y: 351, endPoint x: 310, endPoint y: 265, distance: 228.7
click at [310, 155] on div "3 Get ready for the Quiz!" at bounding box center [387, 103] width 488 height 104
click at [786, 17] on button "Present" at bounding box center [794, 15] width 50 height 20
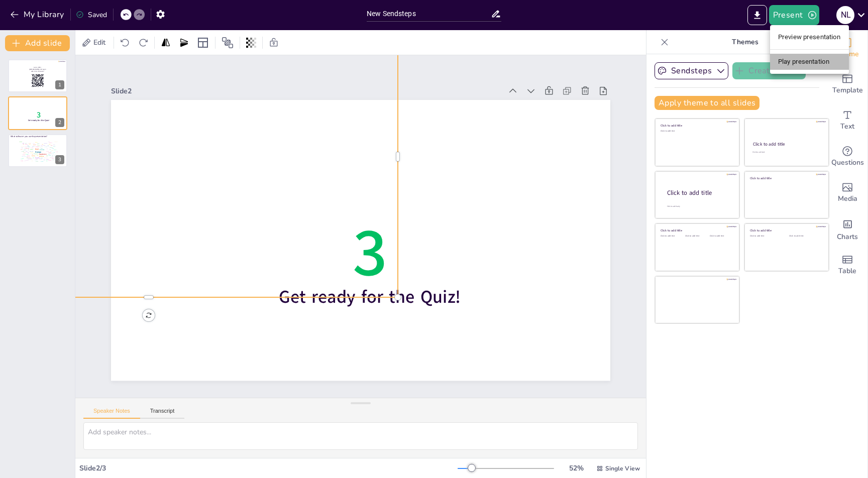
click at [793, 62] on li "Play presentation" at bounding box center [809, 62] width 79 height 16
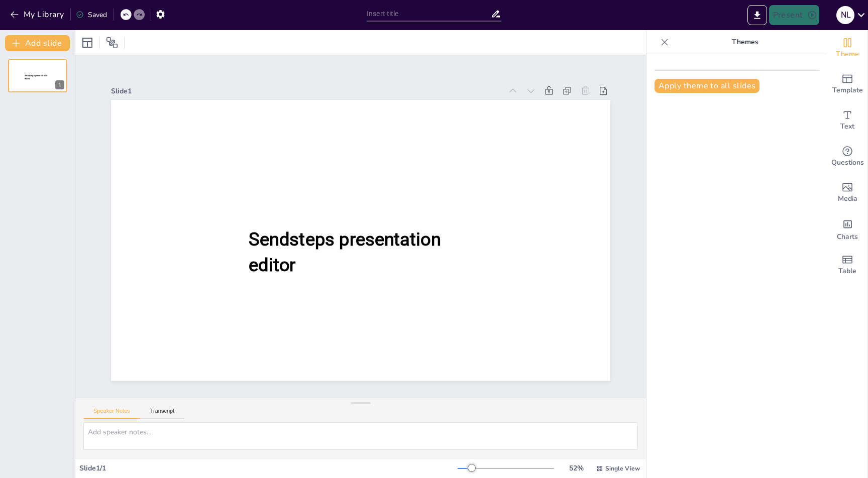
type input "New Sendsteps"
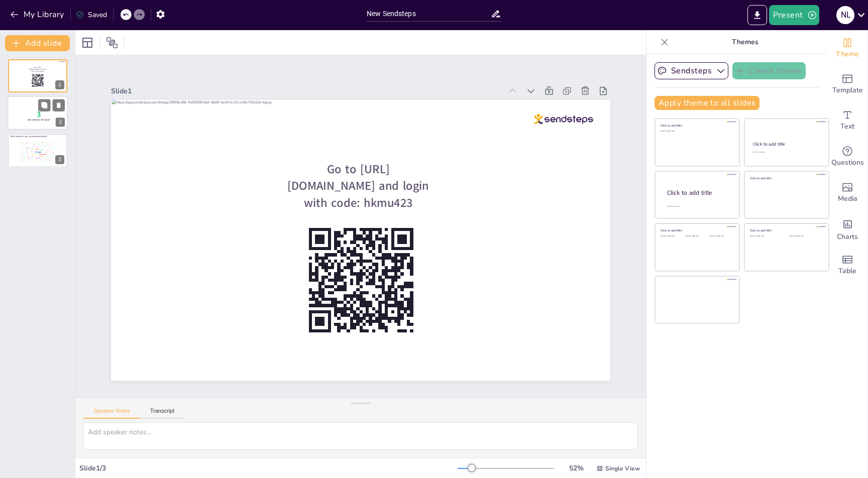
click at [27, 111] on p "3" at bounding box center [39, 114] width 27 height 11
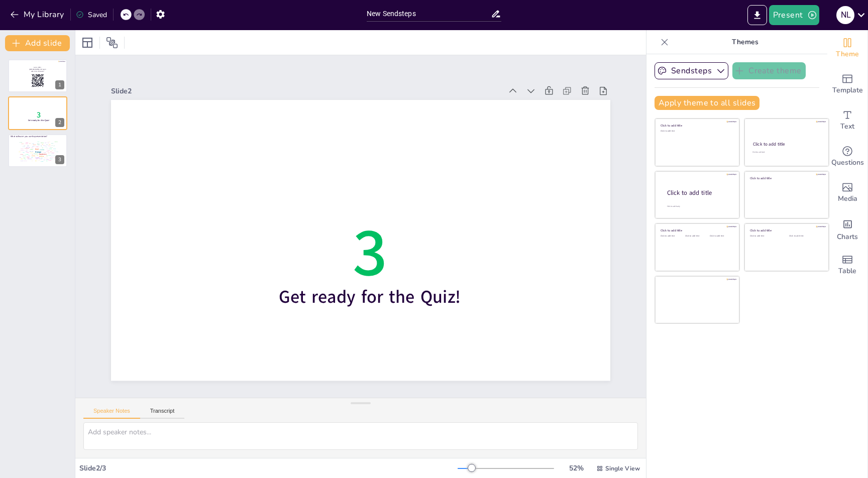
click at [128, 16] on icon at bounding box center [126, 15] width 6 height 6
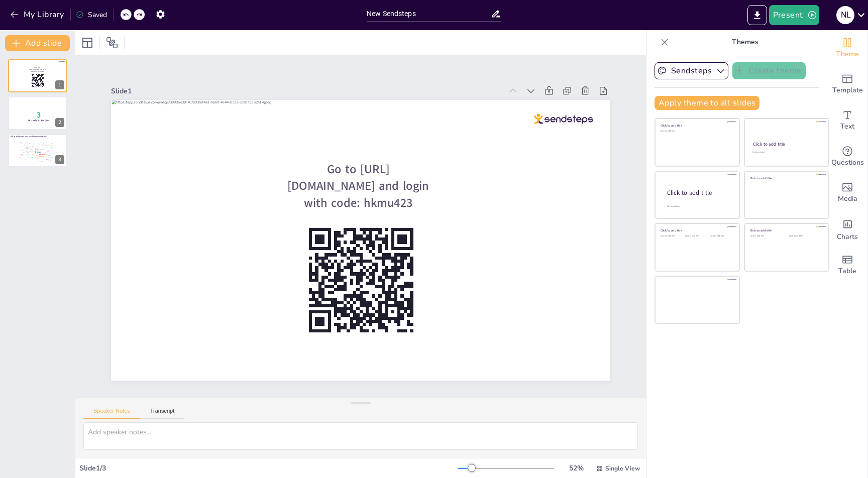
click at [128, 15] on icon at bounding box center [126, 15] width 6 height 6
click at [142, 11] on div at bounding box center [139, 14] width 11 height 11
type input "New Sendsteps"
click at [142, 11] on div at bounding box center [139, 14] width 11 height 11
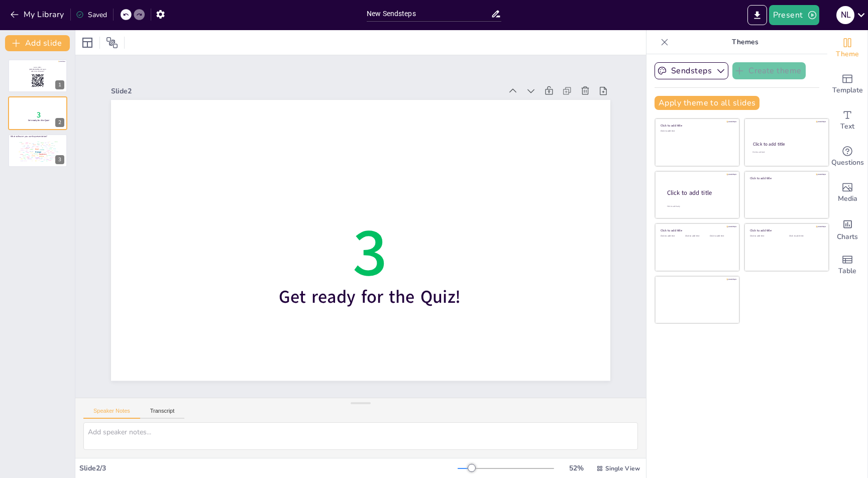
click at [142, 11] on div at bounding box center [139, 14] width 11 height 11
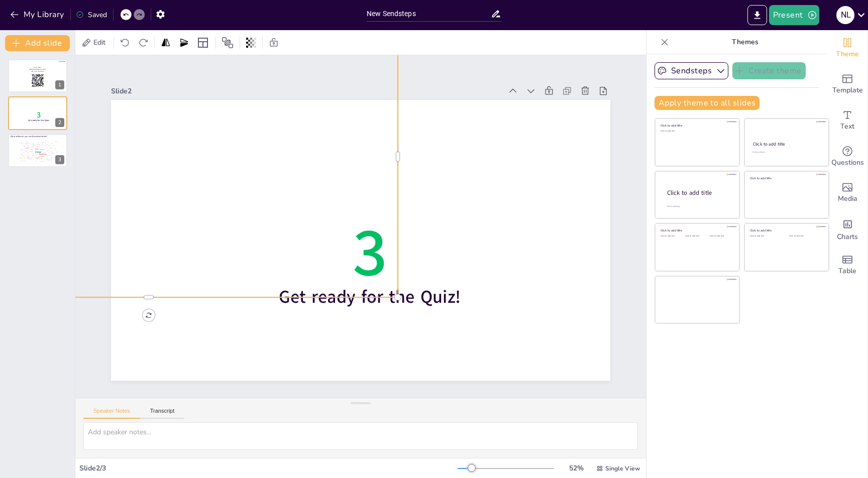
click at [206, 182] on div at bounding box center [149, 156] width 498 height 280
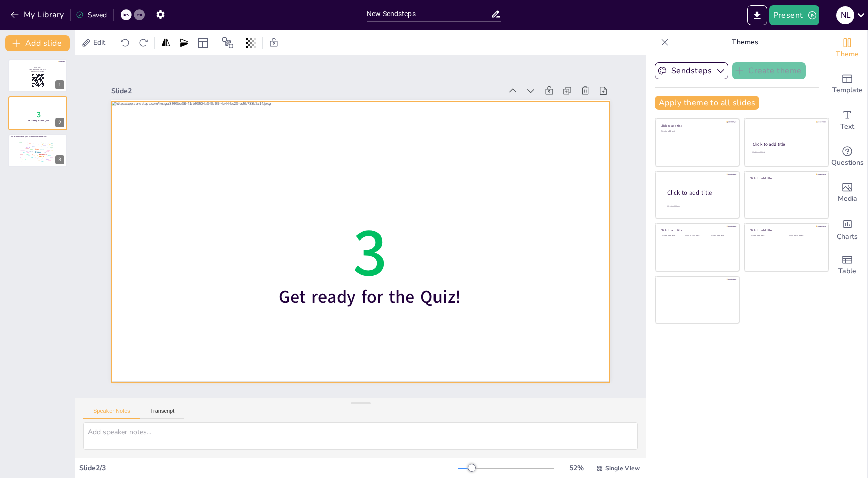
drag, startPoint x: 206, startPoint y: 182, endPoint x: 418, endPoint y: 268, distance: 228.6
click at [418, 100] on div "3 Get ready for the Quiz!" at bounding box center [360, 100] width 499 height 0
click at [407, 188] on div at bounding box center [361, 240] width 498 height 280
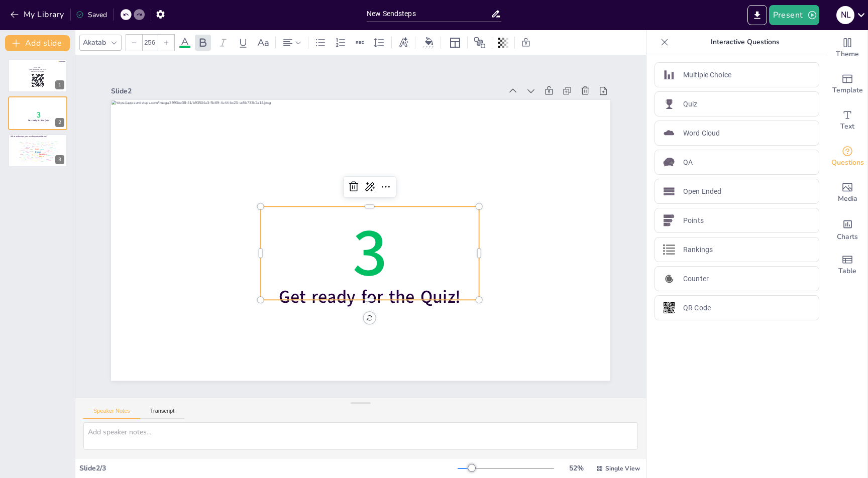
click at [383, 241] on p "3" at bounding box center [370, 253] width 219 height 93
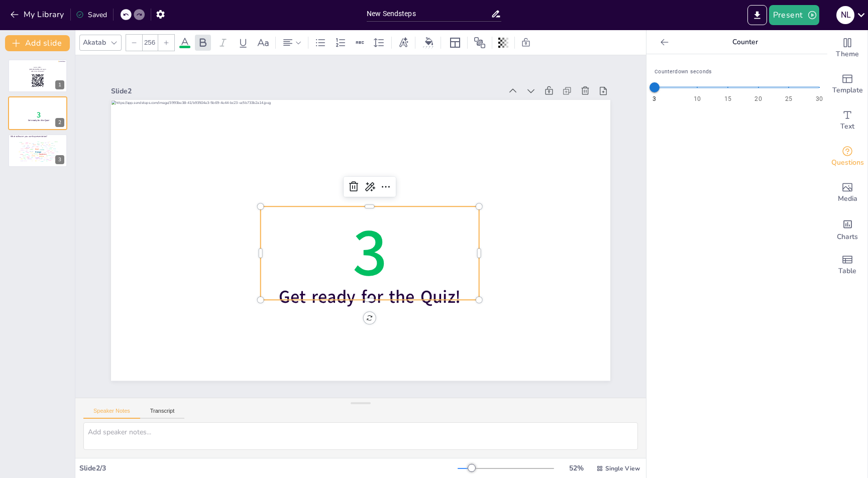
click at [361, 239] on span "3" at bounding box center [370, 252] width 35 height 91
click at [374, 253] on span "3" at bounding box center [370, 252] width 35 height 91
click at [179, 47] on icon at bounding box center [185, 43] width 12 height 12
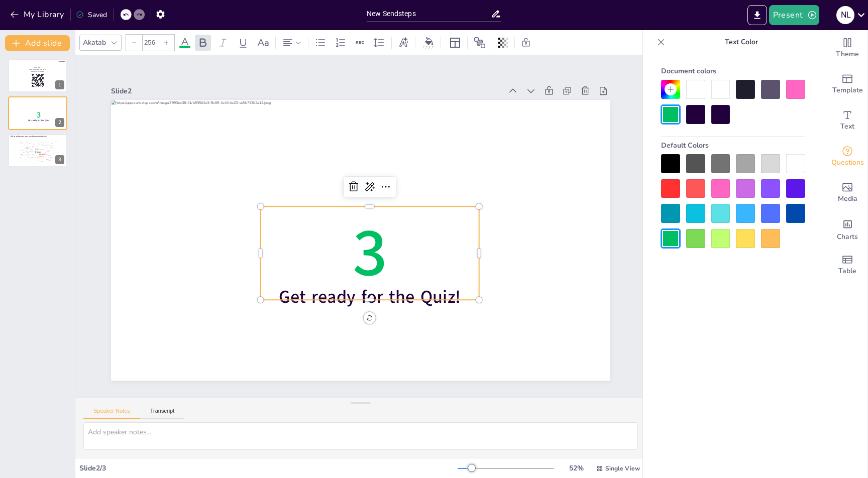
click at [713, 89] on div at bounding box center [720, 89] width 19 height 19
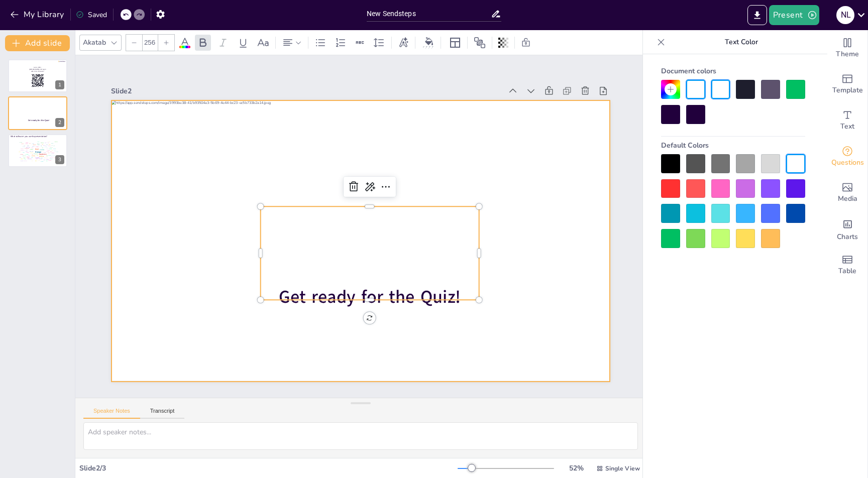
click at [336, 149] on div at bounding box center [361, 240] width 498 height 280
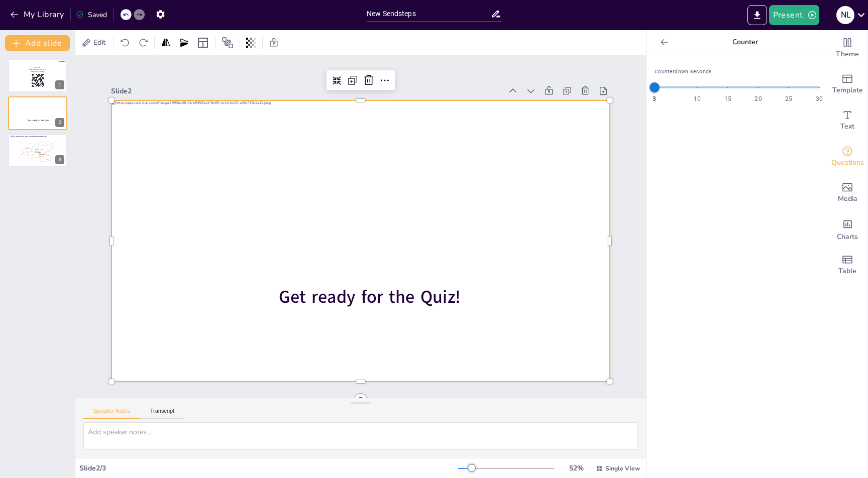
click at [660, 41] on icon at bounding box center [665, 42] width 10 height 10
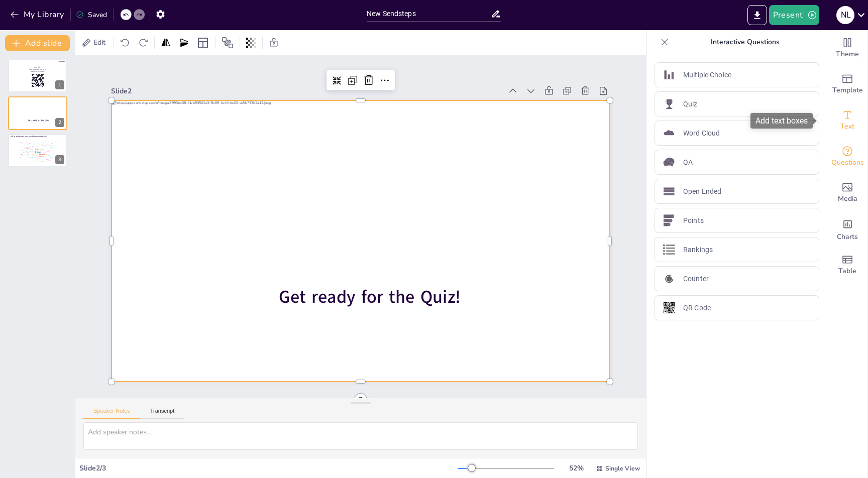
click at [843, 109] on icon "Add text boxes" at bounding box center [847, 115] width 12 height 12
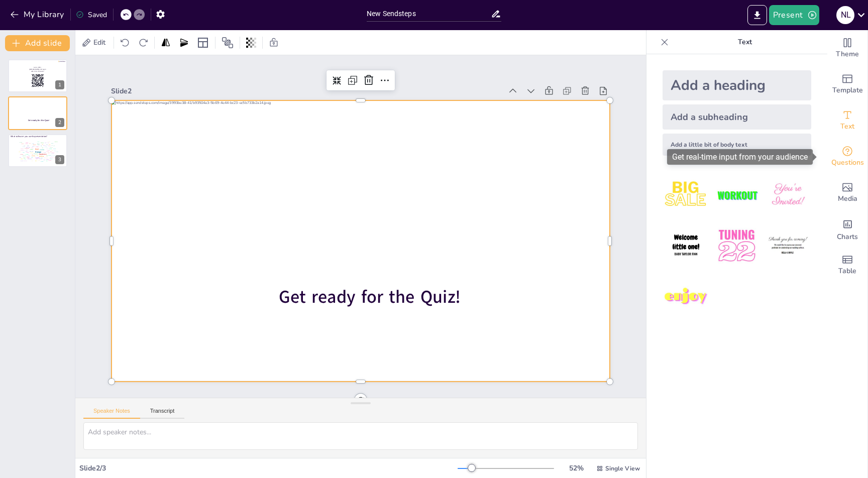
click at [843, 161] on span "Questions" at bounding box center [847, 162] width 33 height 11
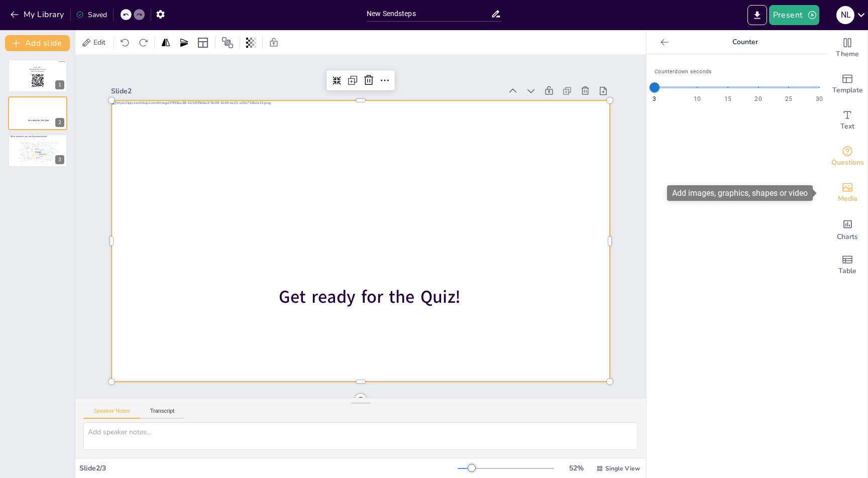
click at [841, 190] on icon "Add images, graphics, shapes or video" at bounding box center [847, 187] width 12 height 12
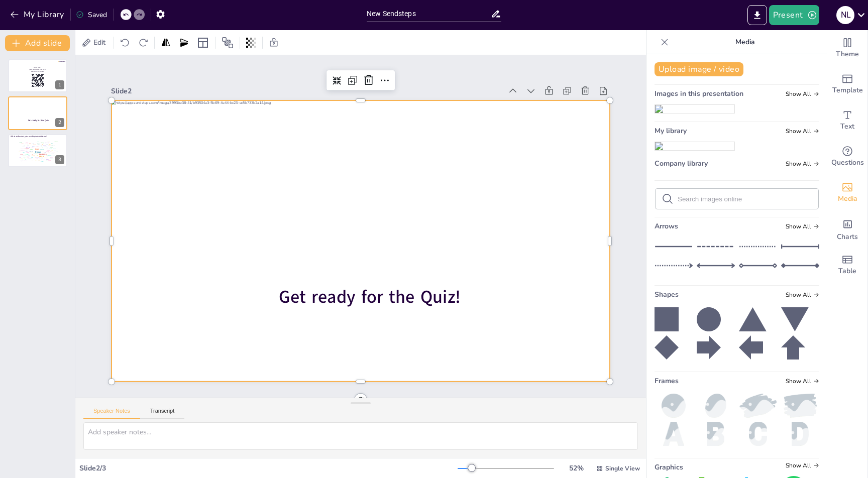
click at [229, 78] on div "Slide 1 Go to [URL][DOMAIN_NAME] and login with code: hkmu423 Slide 2 3 Get rea…" at bounding box center [360, 226] width 499 height 309
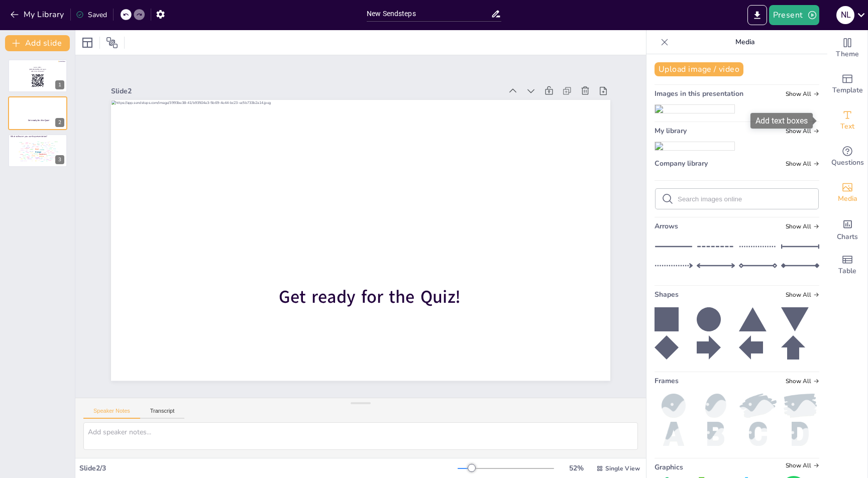
click at [844, 110] on icon "Add text boxes" at bounding box center [847, 115] width 12 height 12
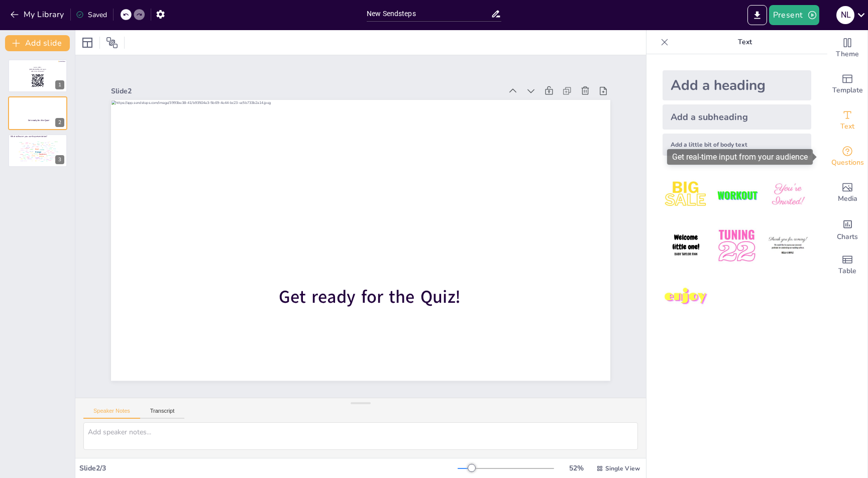
click at [858, 147] on div "Questions" at bounding box center [847, 157] width 40 height 36
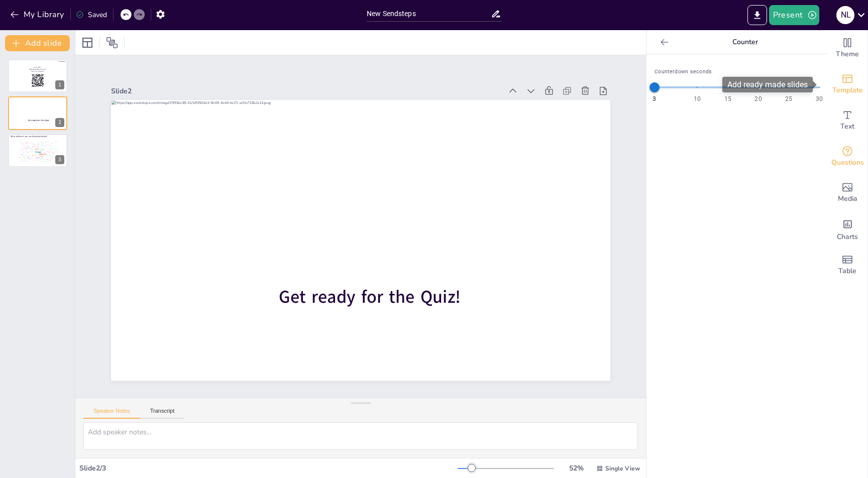
click at [841, 80] on icon "Add ready made slides" at bounding box center [847, 79] width 12 height 12
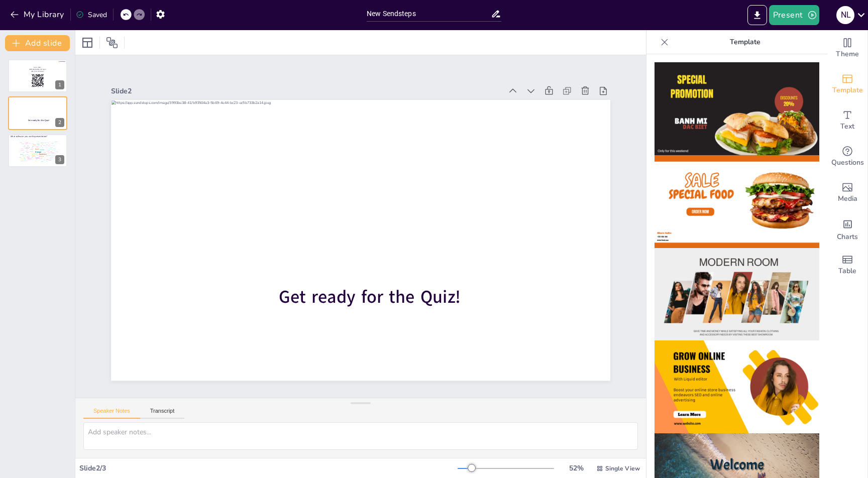
click at [660, 42] on icon at bounding box center [665, 42] width 10 height 10
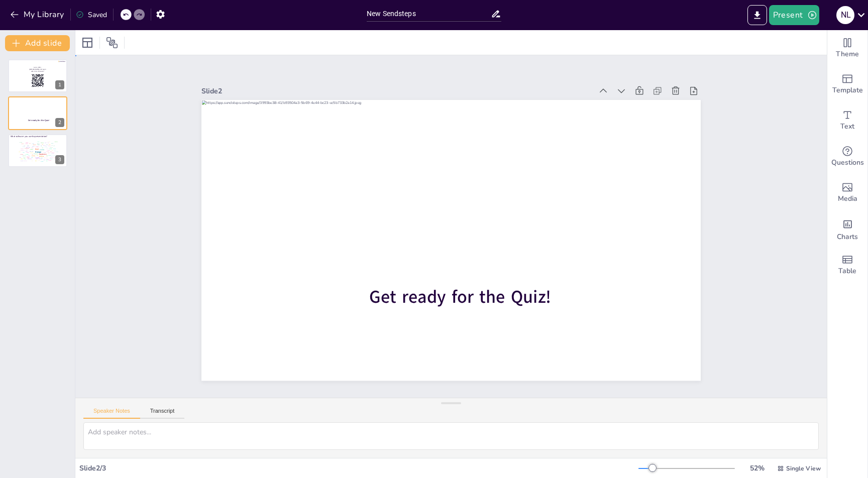
click at [151, 172] on div "Slide 1 Go to [URL][DOMAIN_NAME] and login with code: hkmu423 Slide 2 3 Get rea…" at bounding box center [451, 226] width 752 height 343
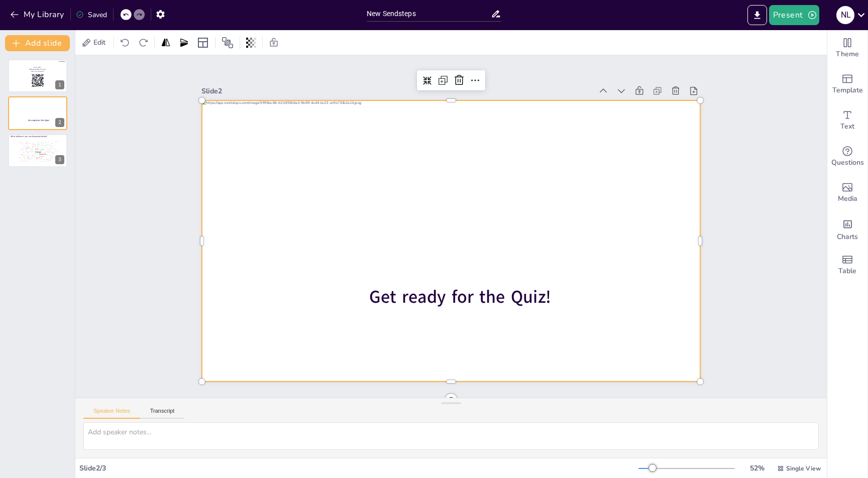
click at [230, 230] on div at bounding box center [451, 240] width 498 height 280
click at [231, 43] on icon at bounding box center [228, 43] width 12 height 12
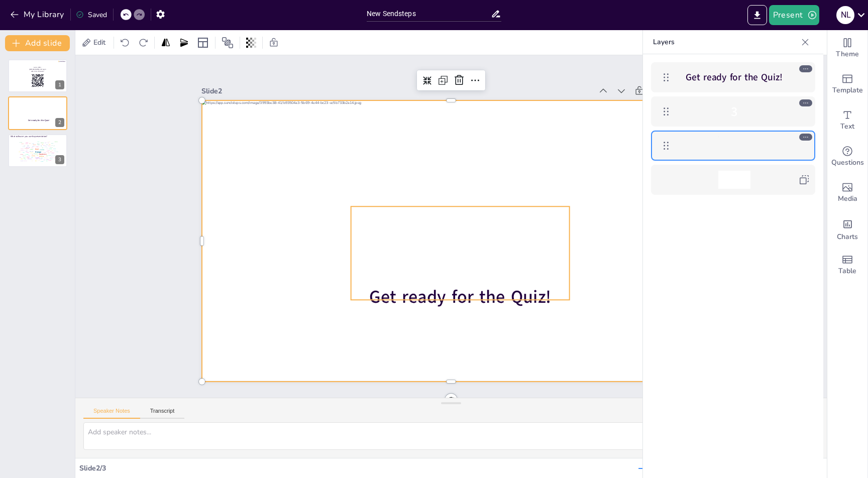
click at [733, 112] on span "3" at bounding box center [734, 111] width 7 height 18
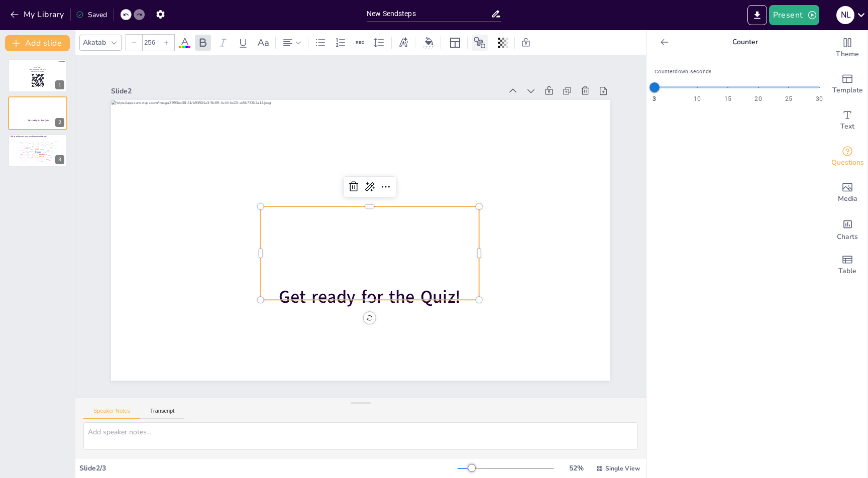
click at [480, 42] on icon at bounding box center [479, 42] width 11 height 11
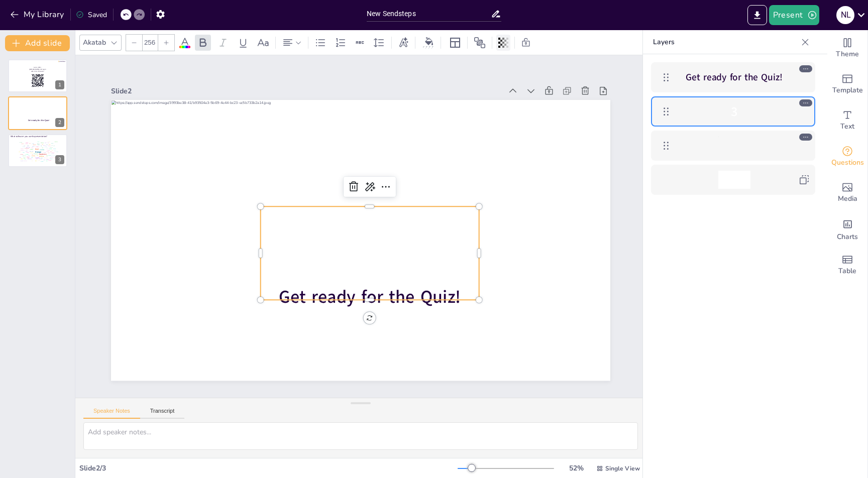
click at [507, 43] on icon at bounding box center [507, 43] width 2 height 10
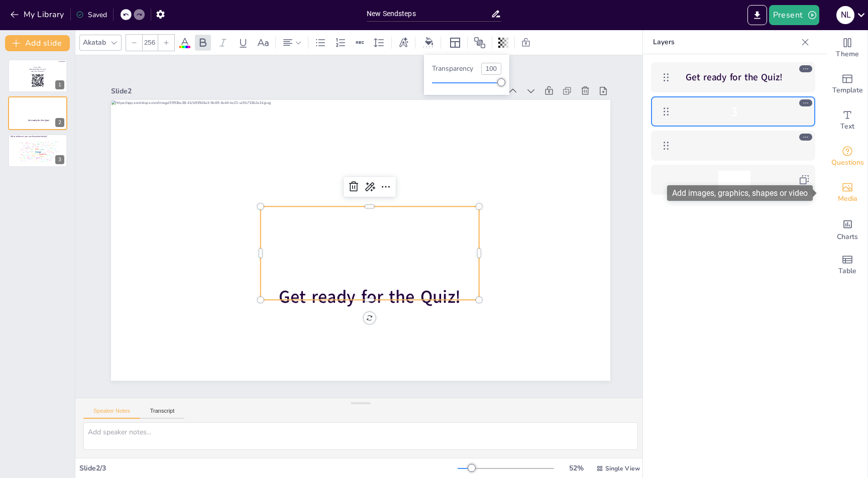
click at [843, 193] on span "Media" at bounding box center [848, 198] width 20 height 11
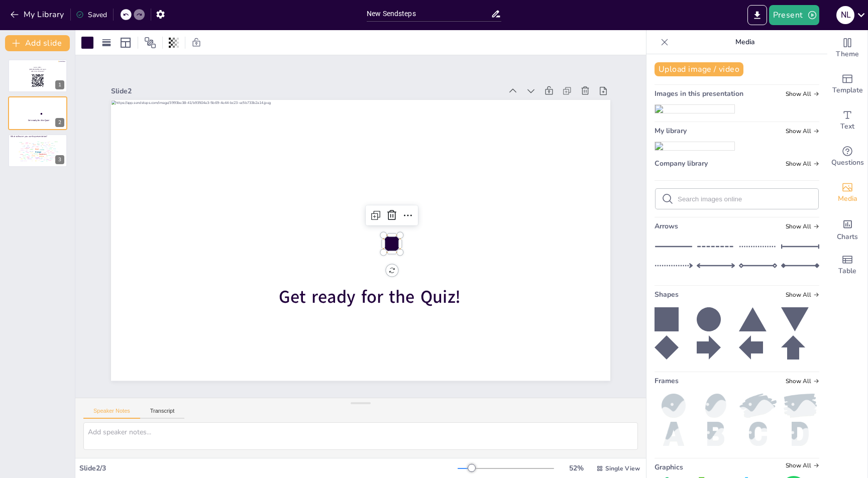
click at [384, 240] on div at bounding box center [391, 244] width 17 height 17
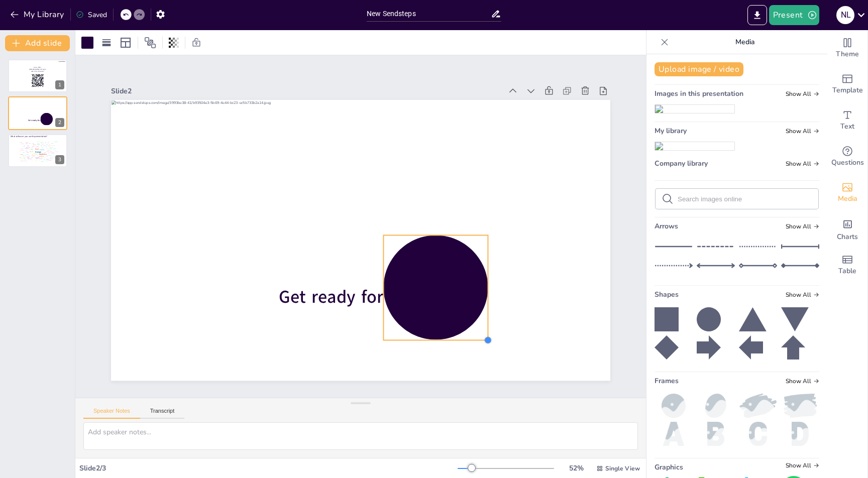
drag, startPoint x: 392, startPoint y: 247, endPoint x: 480, endPoint y: 294, distance: 99.8
click at [480, 294] on div "3 Get ready for the Quiz!" at bounding box center [360, 240] width 499 height 281
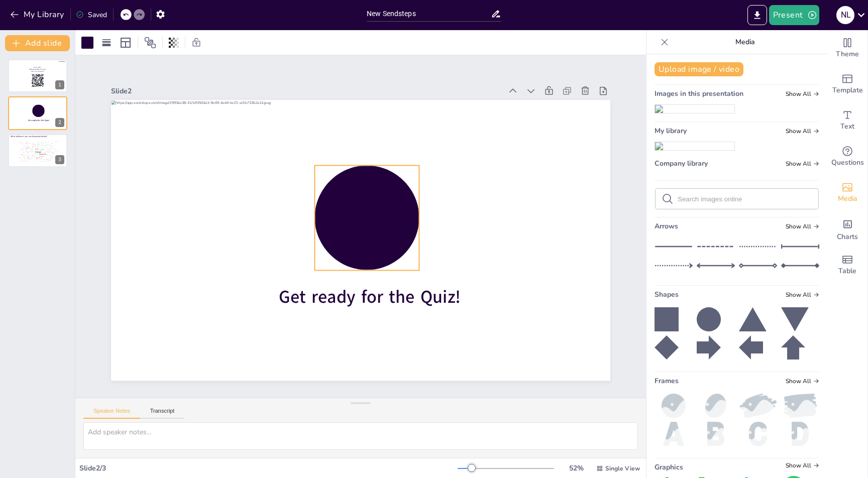
drag, startPoint x: 461, startPoint y: 282, endPoint x: 393, endPoint y: 213, distance: 97.7
click at [393, 213] on div at bounding box center [366, 218] width 104 height 104
click at [86, 40] on div at bounding box center [87, 43] width 12 height 12
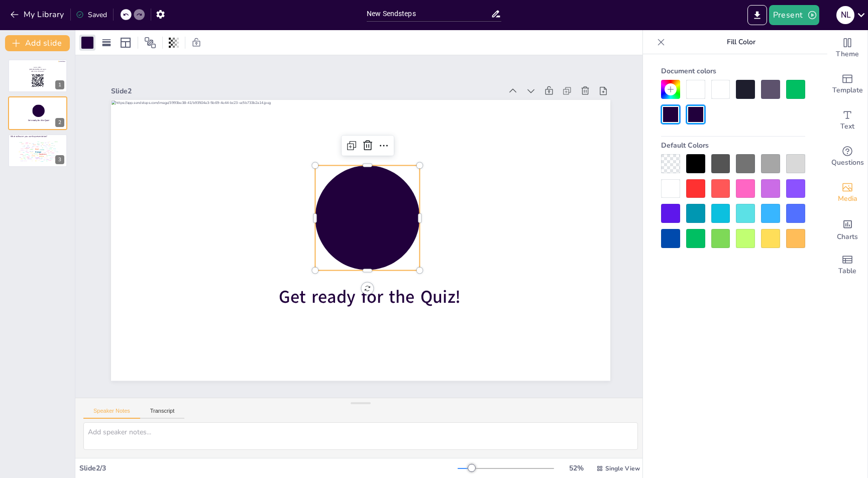
click at [719, 236] on div at bounding box center [720, 238] width 19 height 19
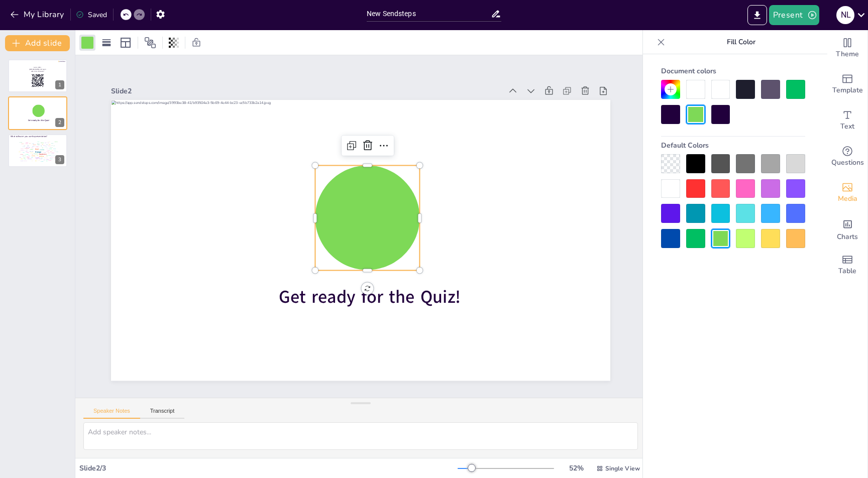
click at [697, 237] on div at bounding box center [695, 238] width 19 height 19
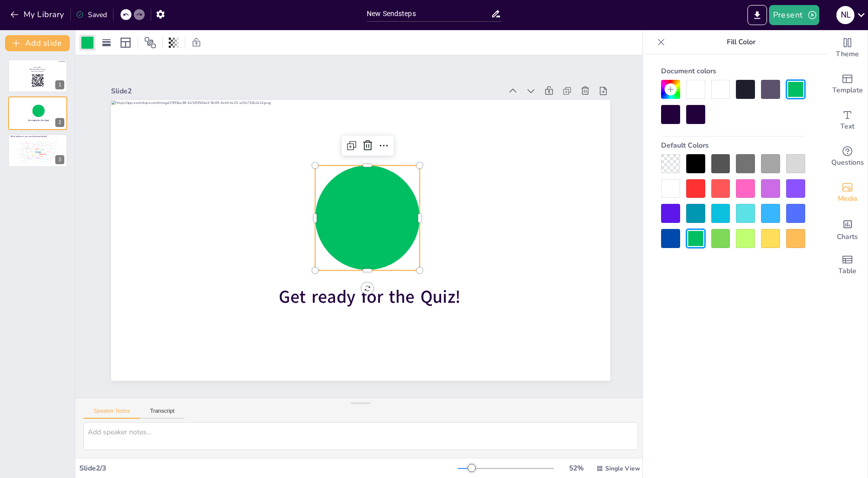
click at [770, 290] on div "Document colors Default Colors" at bounding box center [733, 281] width 180 height 454
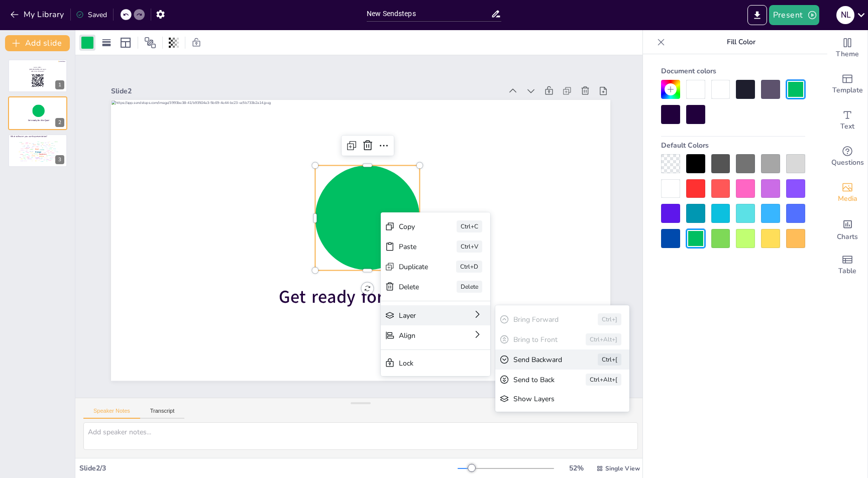
click at [533, 358] on div "Send Backward" at bounding box center [541, 360] width 56 height 10
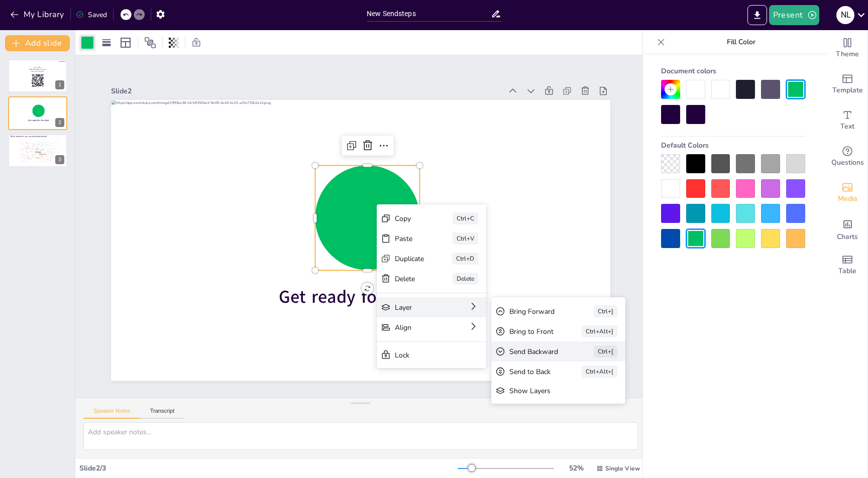
drag, startPoint x: 442, startPoint y: 311, endPoint x: 523, endPoint y: 348, distance: 89.3
click at [486, 318] on div "Layer Bring Forward Ctrl+] Bring to Front Ctrl+Alt+] Send Backward Ctrl+[ Send …" at bounding box center [432, 307] width 110 height 20
click at [523, 348] on div "Send Backward" at bounding box center [537, 352] width 56 height 10
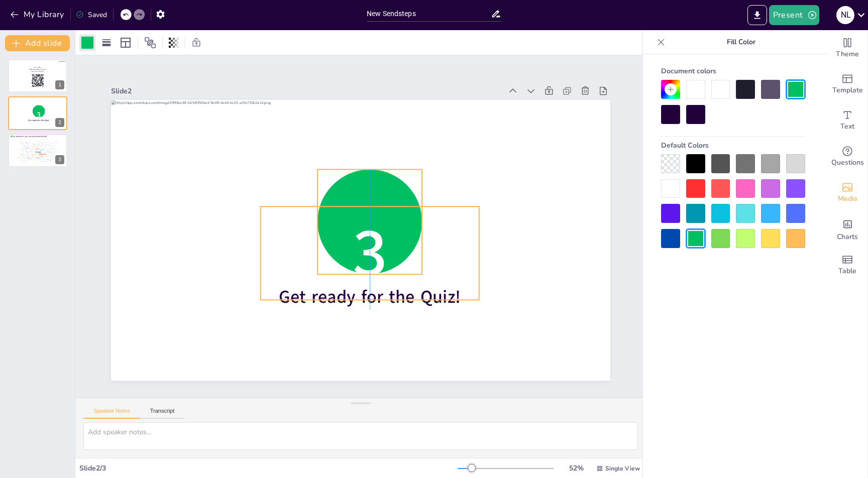
click at [371, 249] on span "3" at bounding box center [370, 252] width 35 height 91
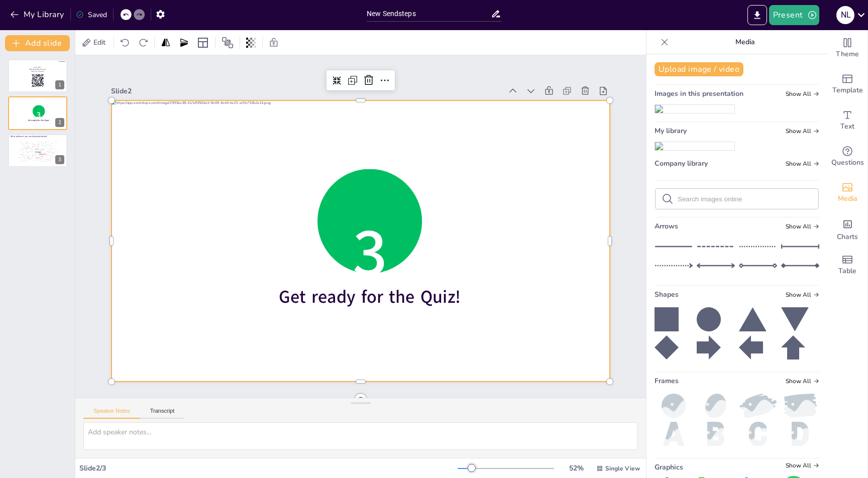
click at [538, 163] on div at bounding box center [361, 240] width 498 height 280
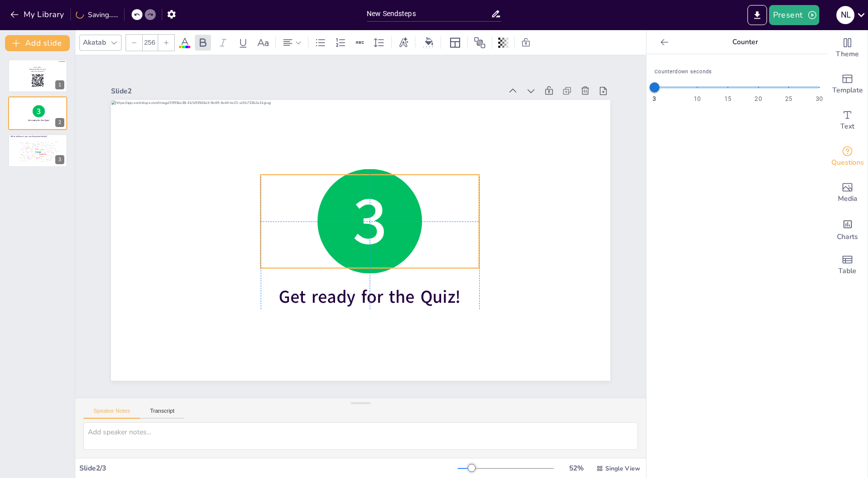
drag, startPoint x: 371, startPoint y: 236, endPoint x: 371, endPoint y: 204, distance: 31.2
click at [371, 204] on span "3" at bounding box center [370, 221] width 35 height 91
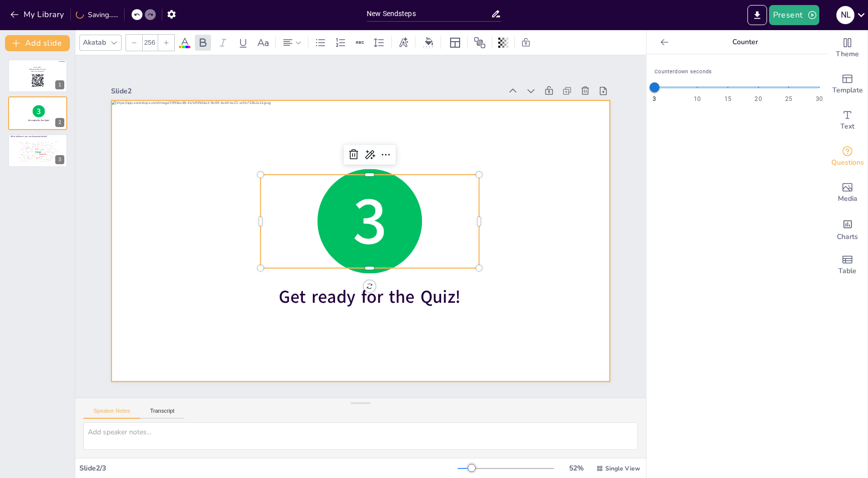
click at [473, 120] on div at bounding box center [361, 240] width 498 height 280
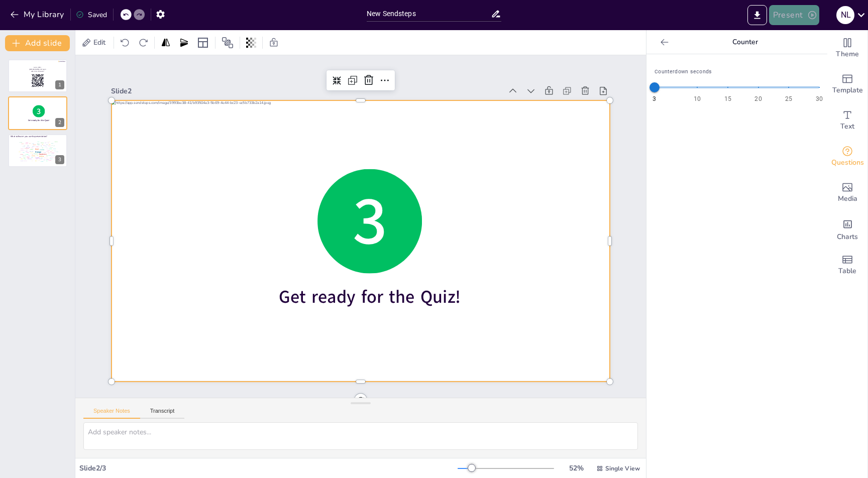
click at [802, 12] on button "Present" at bounding box center [794, 15] width 50 height 20
click at [804, 62] on li "Play presentation" at bounding box center [809, 62] width 79 height 16
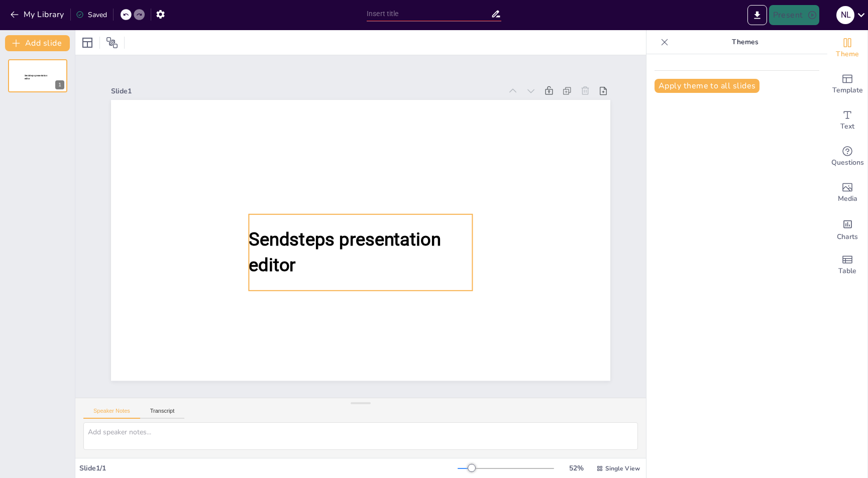
type input "New Sendsteps"
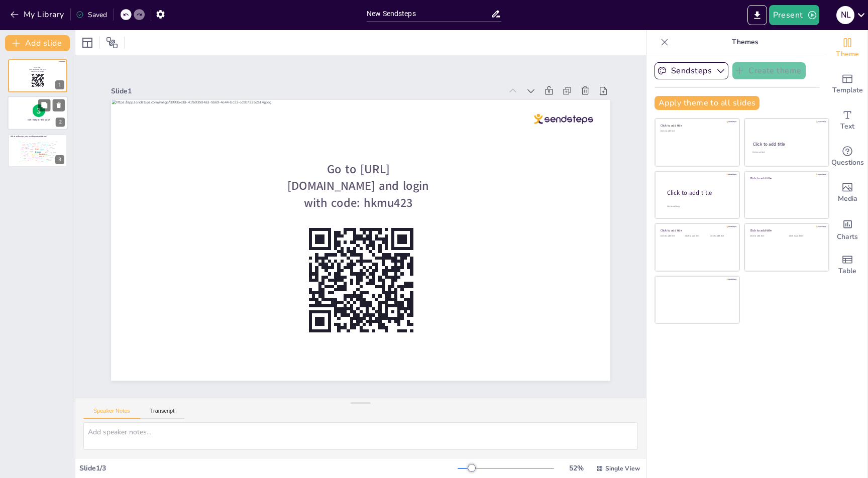
click at [43, 121] on span "Get ready for the Quiz!" at bounding box center [39, 120] width 22 height 3
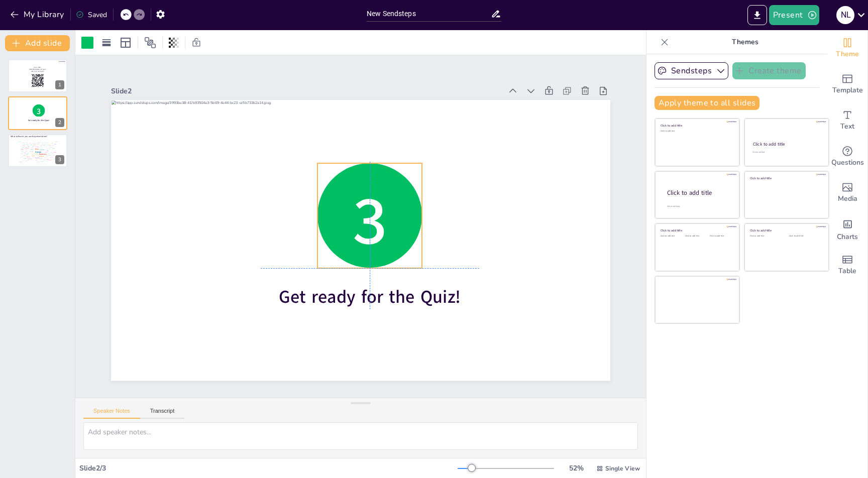
drag, startPoint x: 367, startPoint y: 267, endPoint x: 367, endPoint y: 259, distance: 7.5
click at [367, 100] on div "3 Get ready for the Quiz!" at bounding box center [360, 100] width 499 height 0
click at [787, 12] on button "Present" at bounding box center [794, 15] width 50 height 20
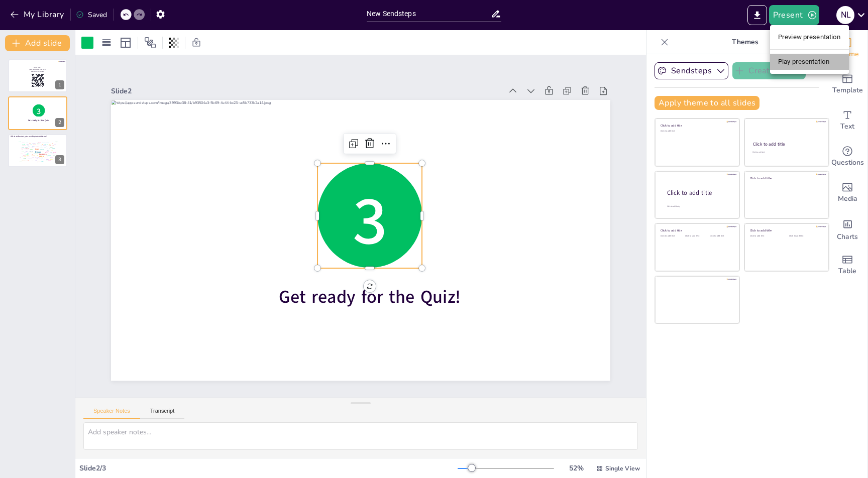
click at [792, 61] on li "Play presentation" at bounding box center [809, 62] width 79 height 16
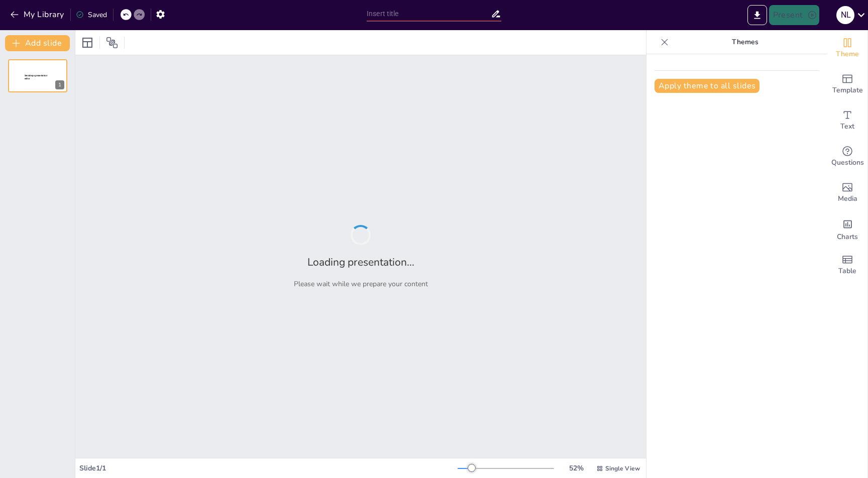
type input "New Sendsteps"
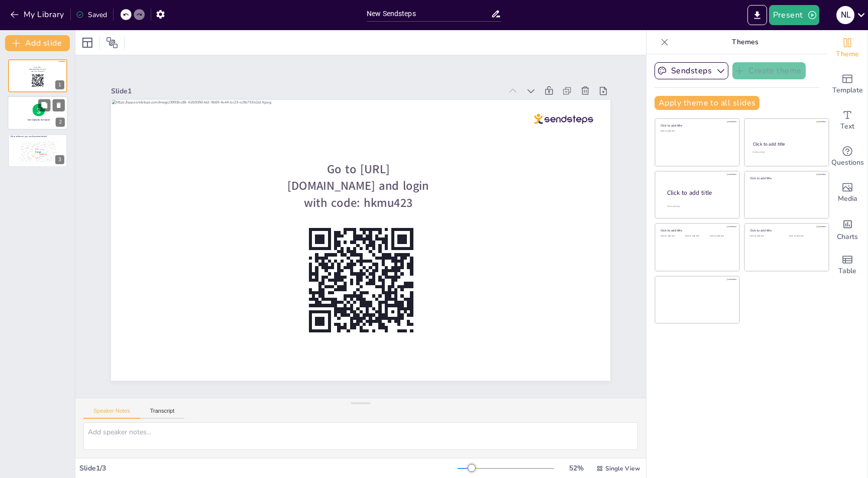
click at [36, 124] on div at bounding box center [38, 113] width 60 height 34
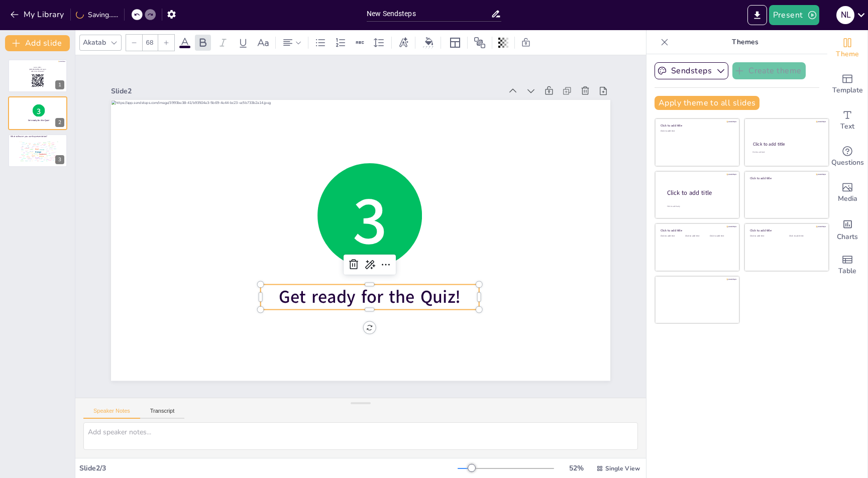
click at [432, 290] on span "Get ready for the Quiz!" at bounding box center [354, 298] width 183 height 62
click at [432, 290] on span "Get ready for the Quiz!" at bounding box center [347, 296] width 180 height 79
click at [432, 290] on span "Get ready for the Quiz!" at bounding box center [362, 297] width 183 height 43
click at [311, 290] on span "Get ready for the Quiz!" at bounding box center [289, 228] width 43 height 183
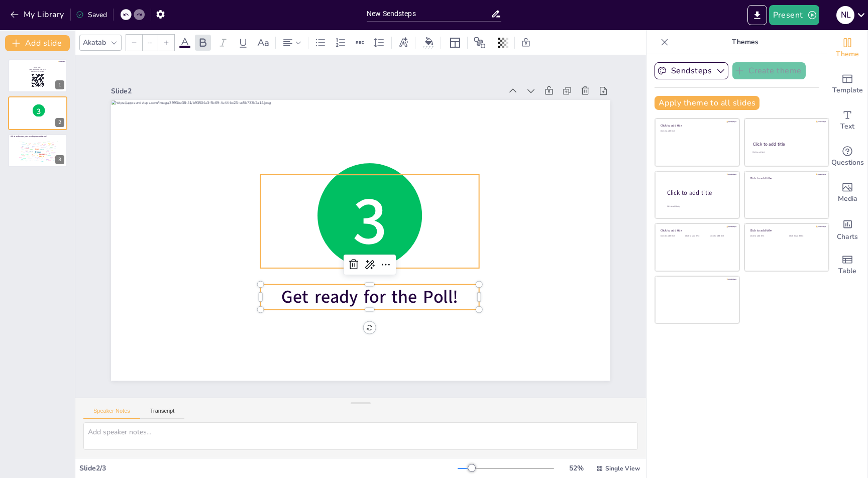
type input "256"
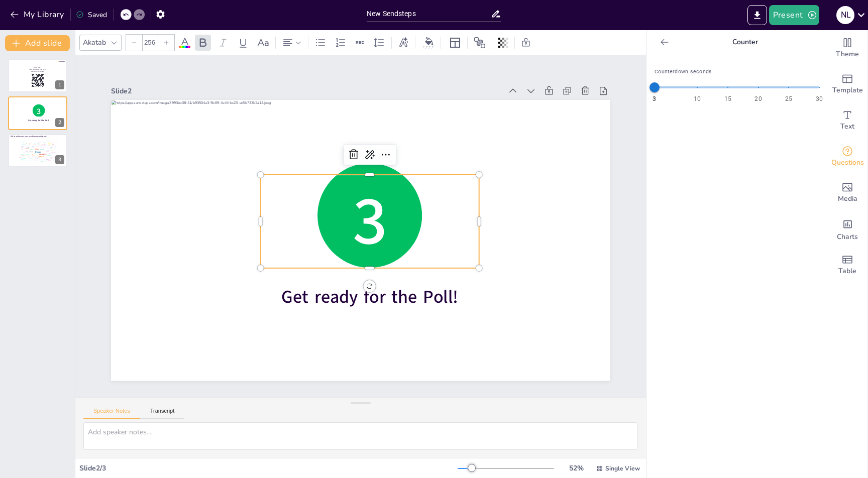
click at [366, 216] on span "3" at bounding box center [370, 223] width 53 height 96
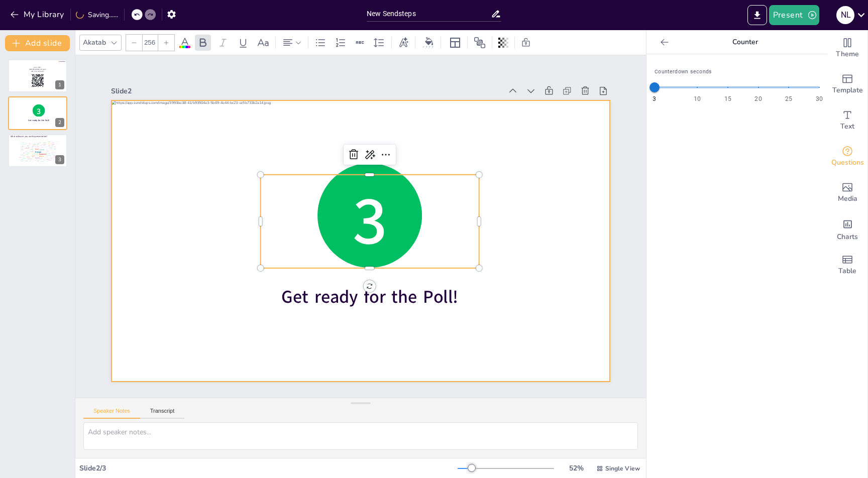
click at [472, 111] on div at bounding box center [356, 240] width 561 height 420
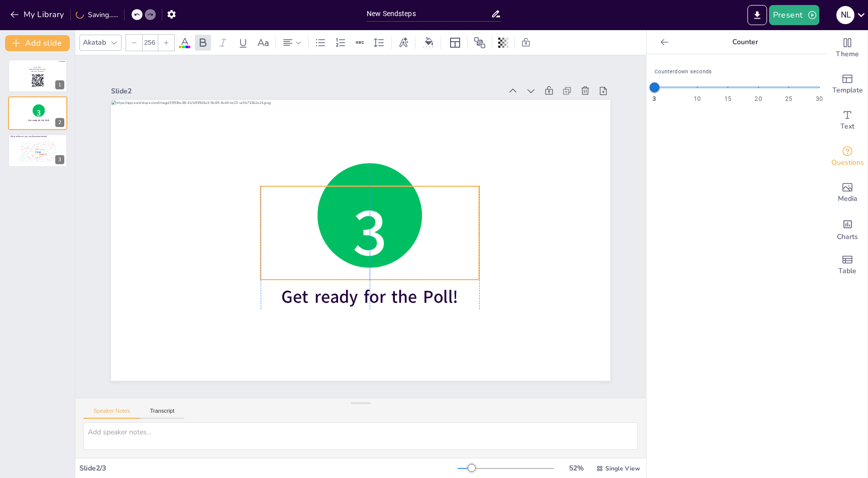
drag, startPoint x: 375, startPoint y: 219, endPoint x: 375, endPoint y: 230, distance: 11.6
click at [375, 230] on span "3" at bounding box center [368, 234] width 53 height 96
click at [784, 15] on button "Present" at bounding box center [794, 15] width 50 height 20
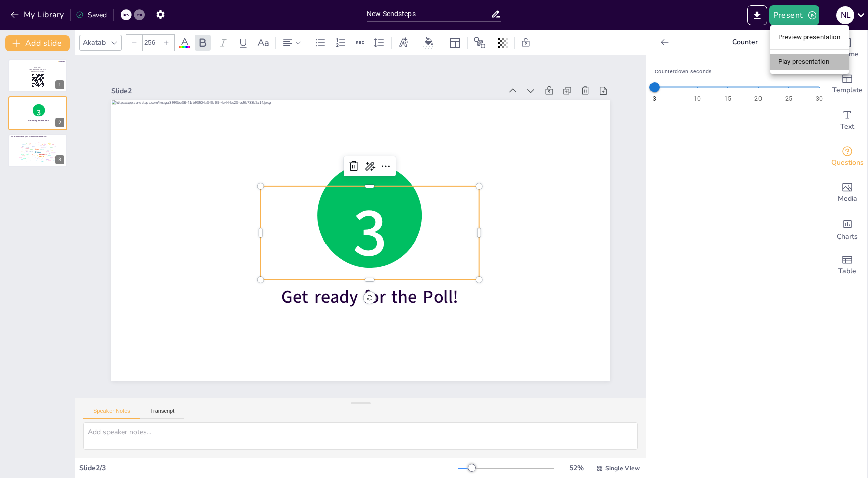
click at [785, 57] on li "Play presentation" at bounding box center [809, 62] width 79 height 16
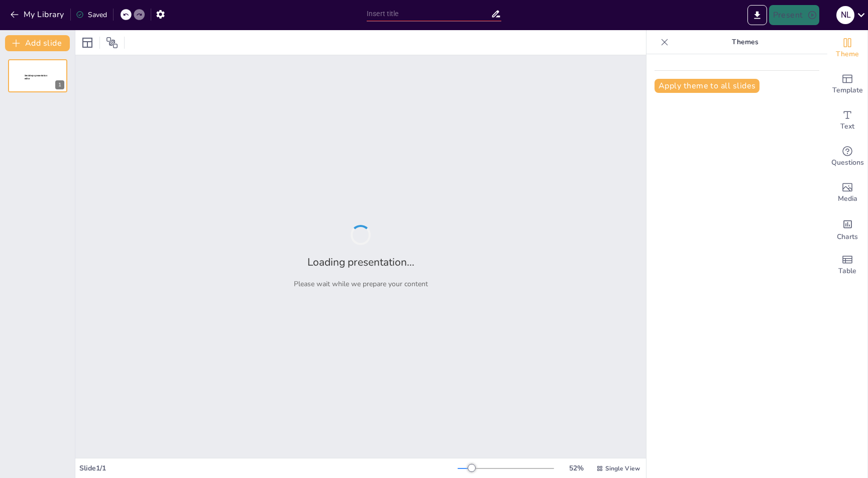
type input "New Sendsteps"
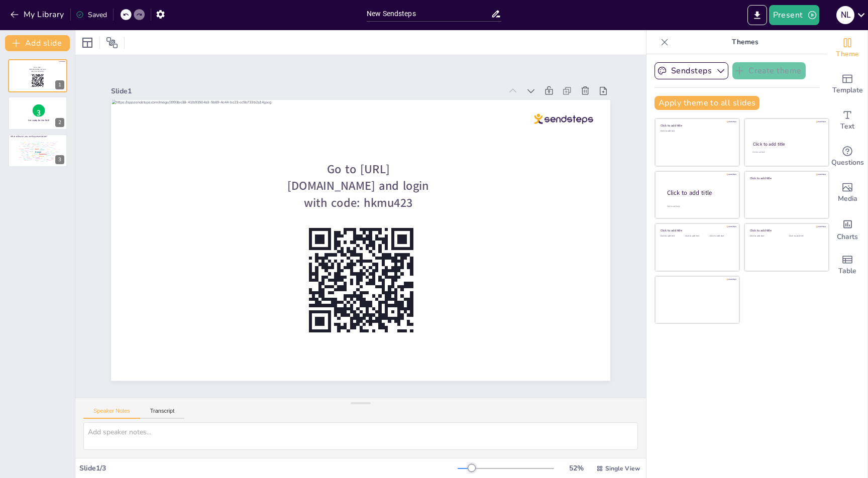
click at [60, 210] on div "Go to [URL][DOMAIN_NAME] and login with code: hkmu423 1 3 Get ready for the Pol…" at bounding box center [37, 264] width 75 height 427
click at [38, 41] on button "Add slide" at bounding box center [37, 43] width 65 height 16
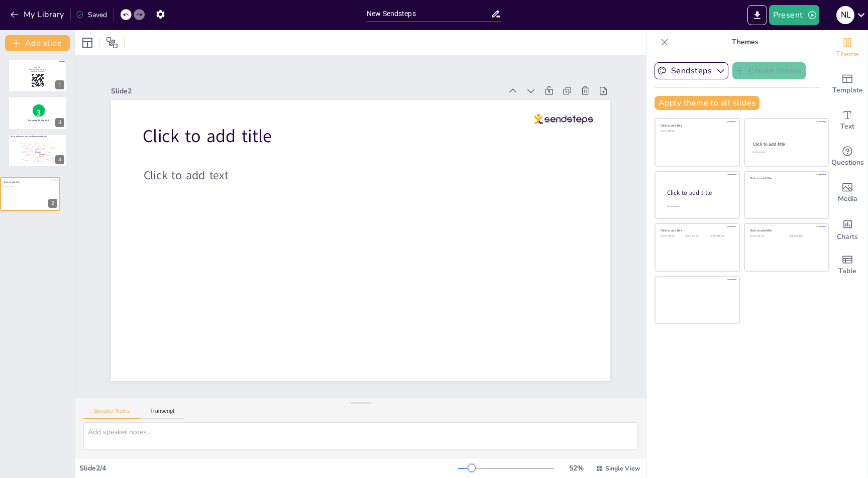
drag, startPoint x: 45, startPoint y: 121, endPoint x: 37, endPoint y: 230, distance: 109.3
click at [37, 230] on div "Go to https://sendsteps.me and login with code: hkmu423 1 Click to add title Cl…" at bounding box center [37, 264] width 75 height 427
click at [841, 117] on icon "Add text boxes" at bounding box center [847, 115] width 12 height 12
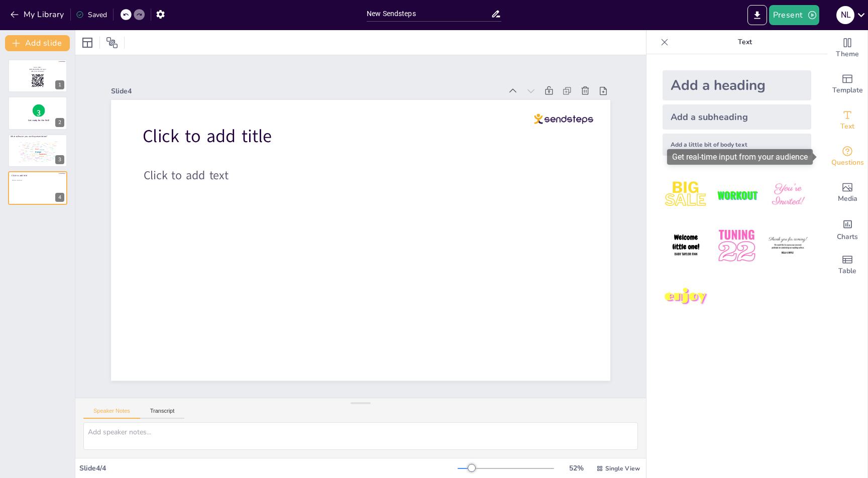
click at [842, 151] on icon "Get real-time input from your audience" at bounding box center [847, 151] width 10 height 10
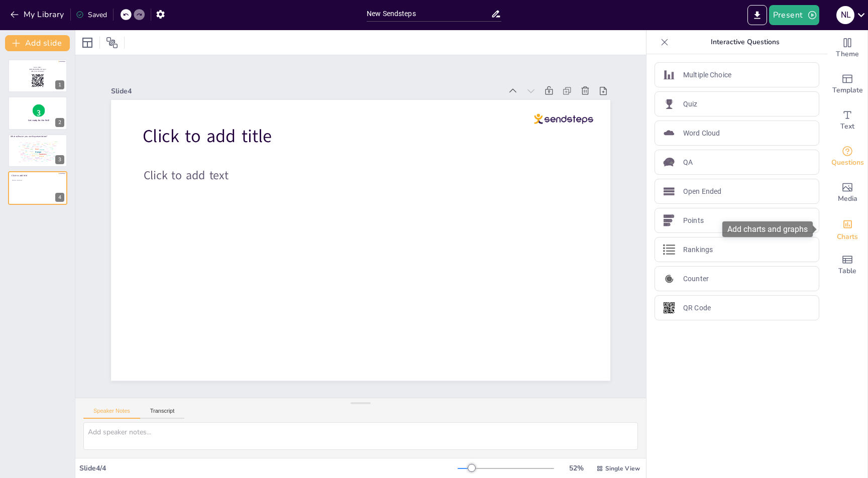
click at [842, 223] on icon "Add charts and graphs" at bounding box center [847, 224] width 11 height 11
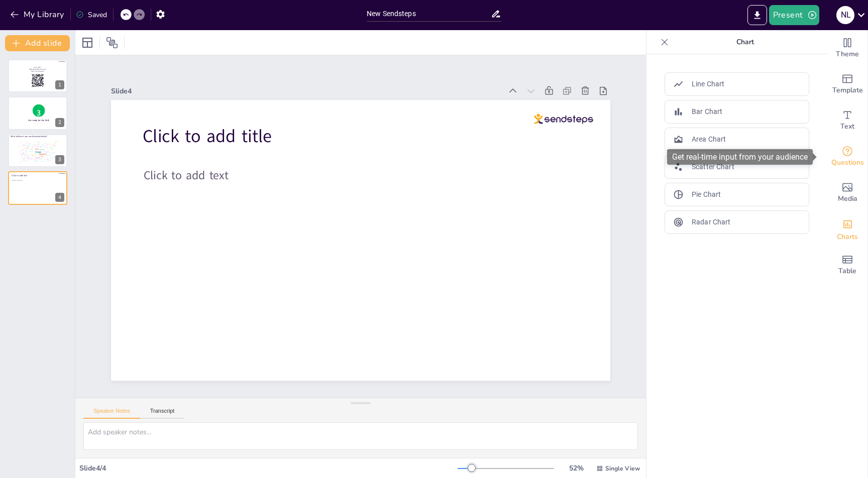
click at [846, 157] on span "Questions" at bounding box center [847, 162] width 33 height 11
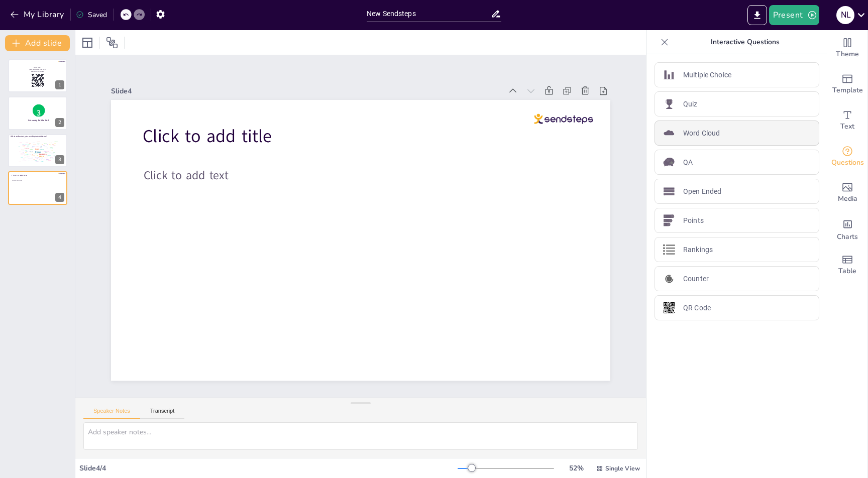
click at [705, 137] on p "Word Cloud" at bounding box center [701, 133] width 37 height 11
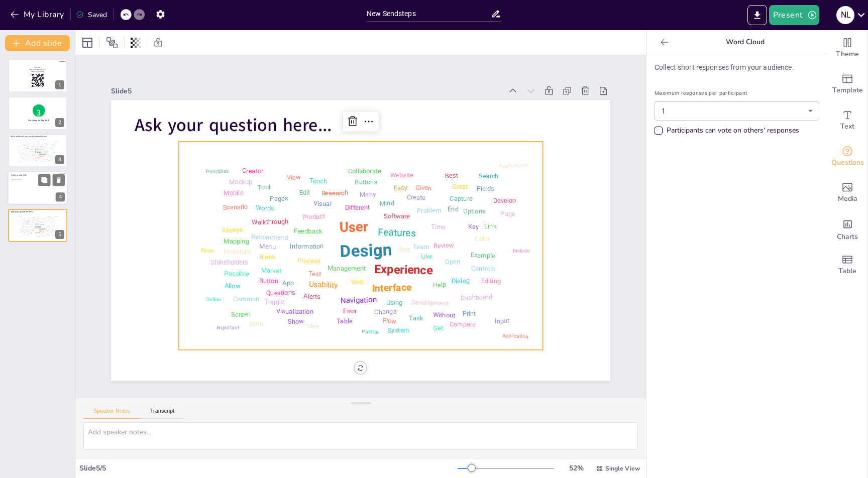
click at [35, 195] on div at bounding box center [38, 188] width 60 height 34
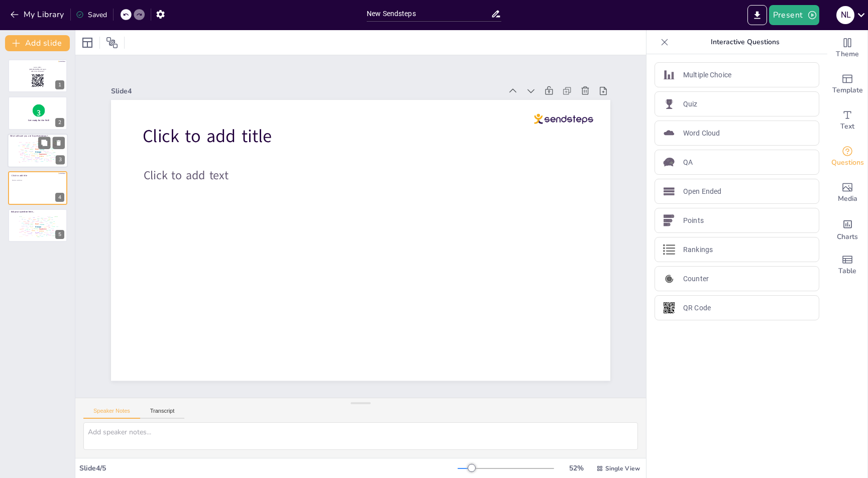
click at [27, 155] on div "Page" at bounding box center [27, 155] width 2 height 1
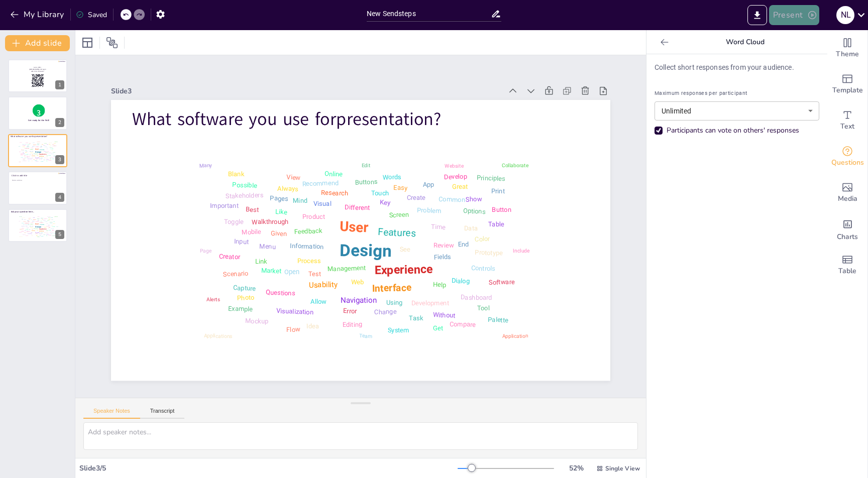
click at [781, 19] on button "Present" at bounding box center [794, 15] width 50 height 20
click at [817, 59] on li "Play presentation" at bounding box center [809, 62] width 79 height 16
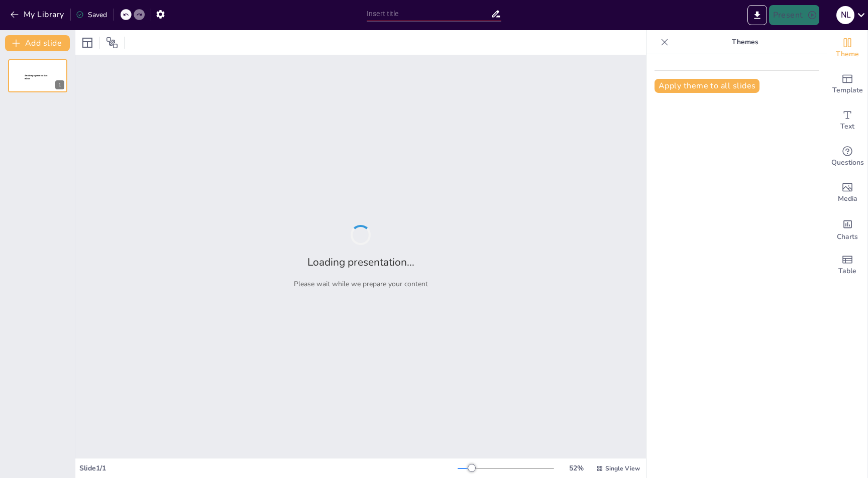
type input "New Sendsteps"
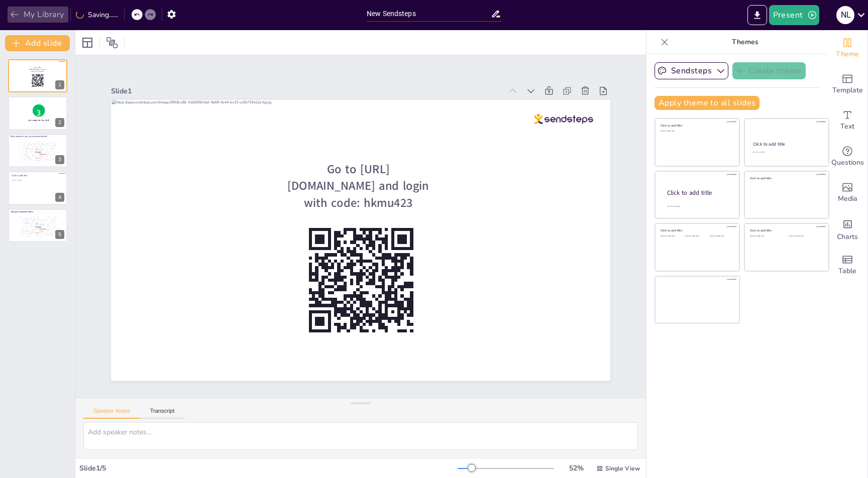
click at [12, 16] on icon "button" at bounding box center [15, 15] width 10 height 10
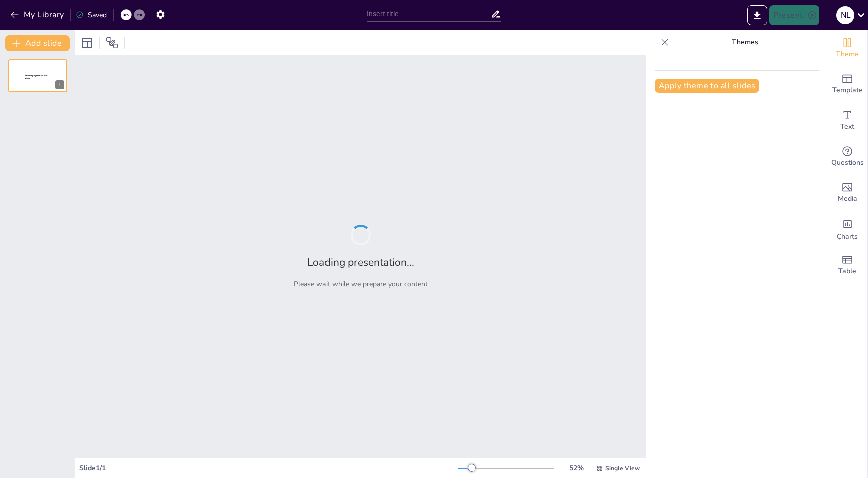
type input "Presentations Gone Wild: Adventures in SendSteps and Gamma Land!"
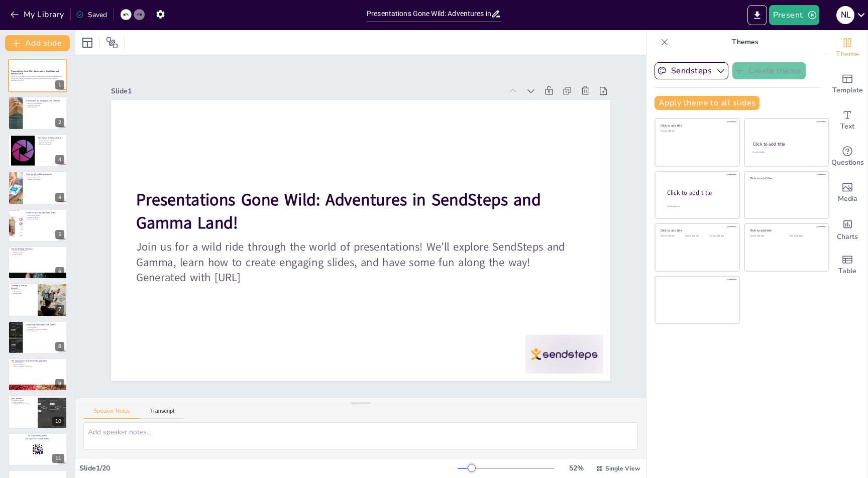
checkbox input "true"
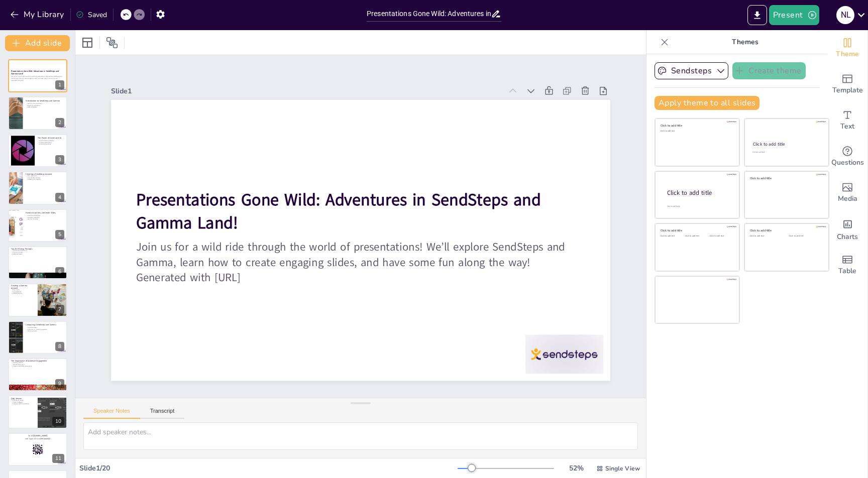
checkbox input "true"
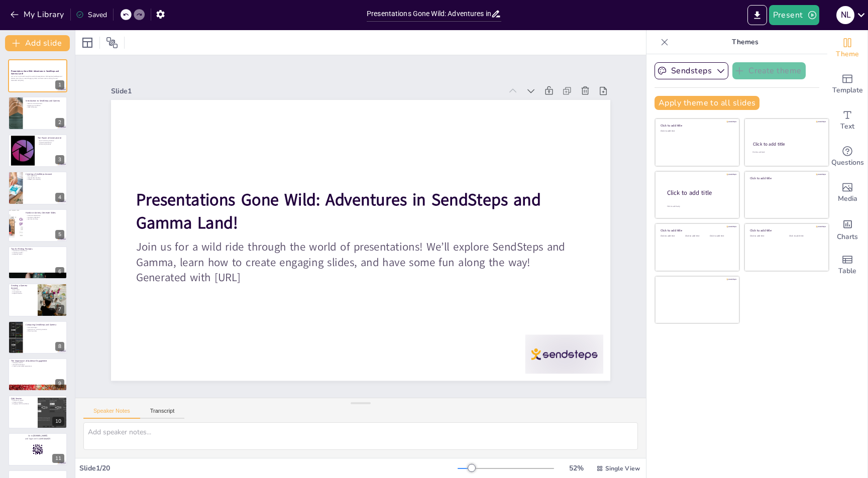
checkbox input "true"
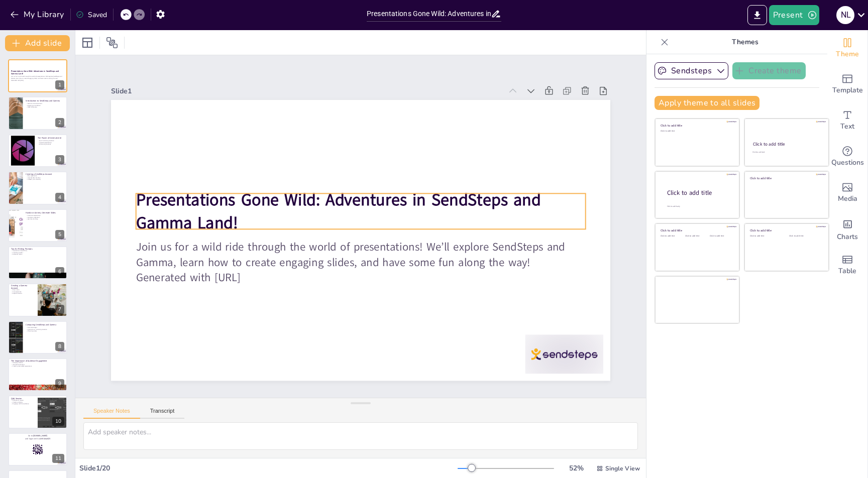
checkbox input "true"
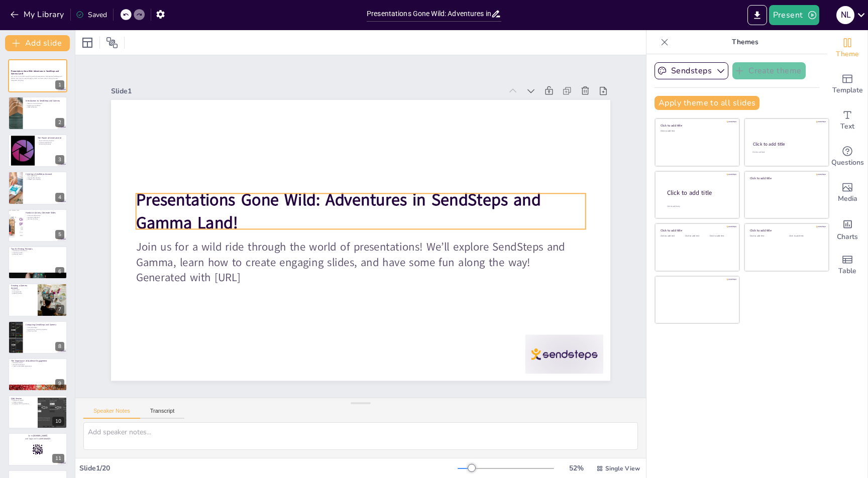
checkbox input "true"
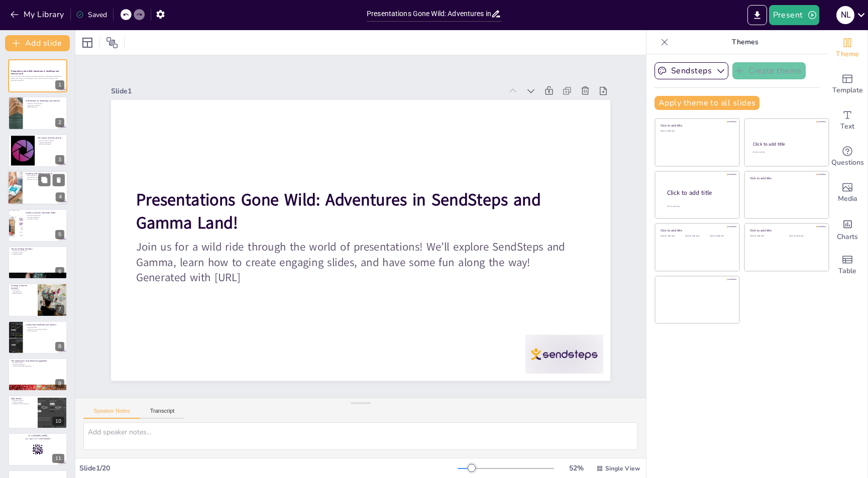
checkbox input "true"
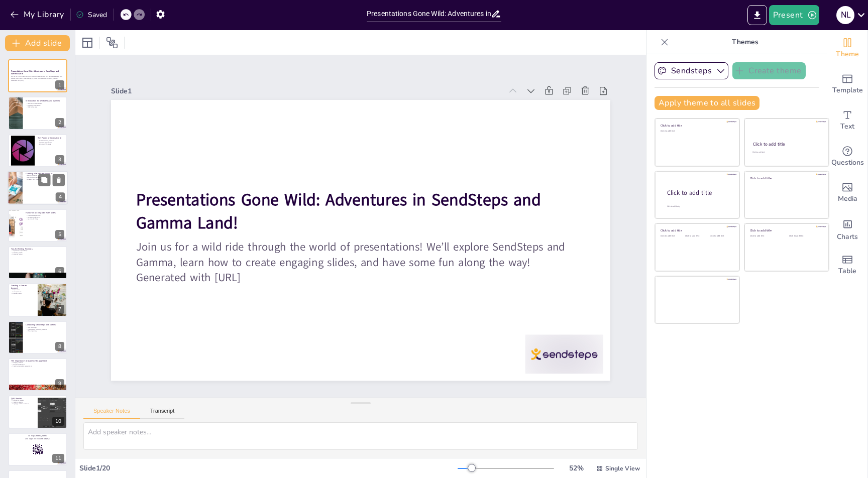
checkbox input "true"
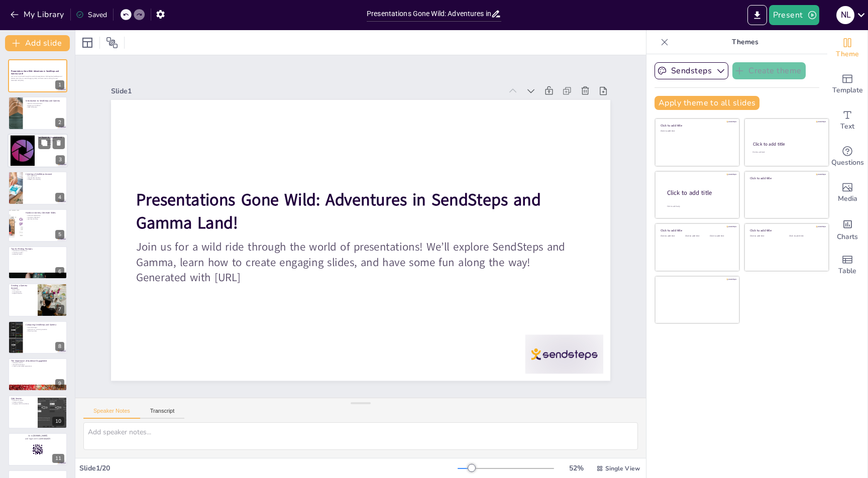
checkbox input "true"
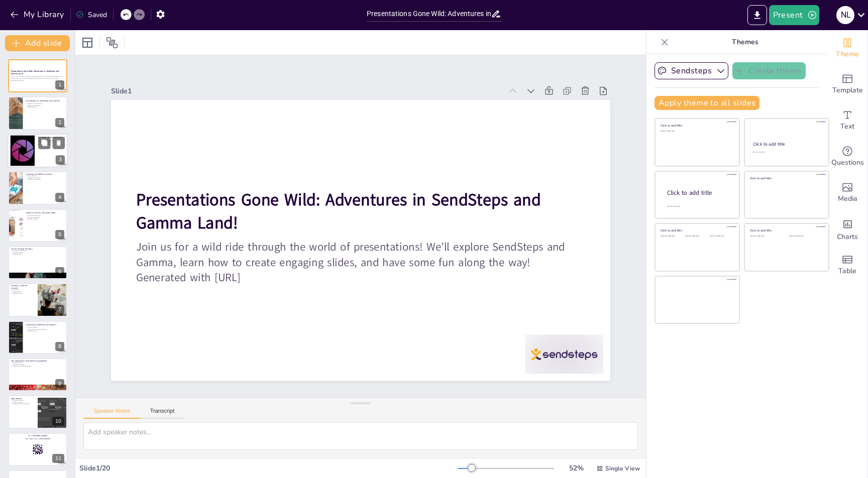
checkbox input "true"
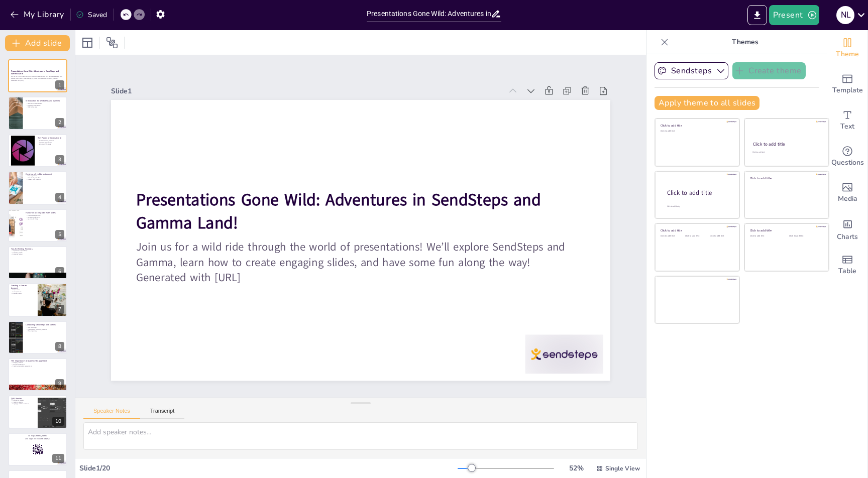
checkbox input "true"
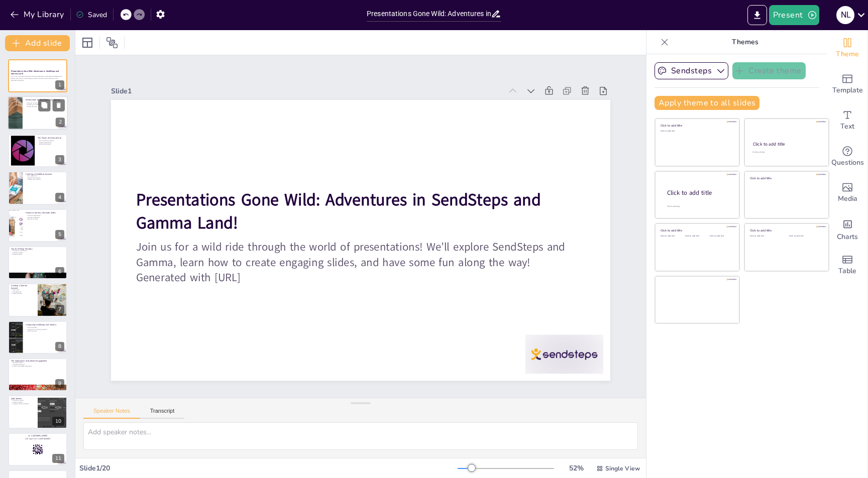
checkbox input "true"
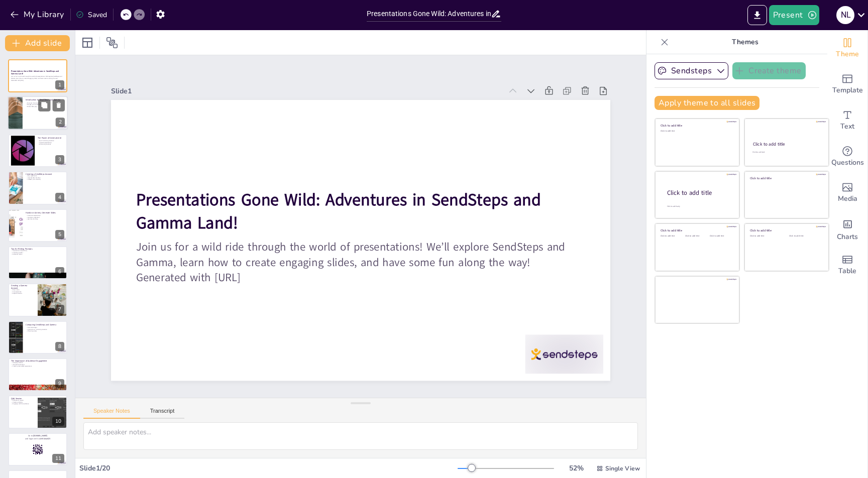
click at [10, 124] on div at bounding box center [15, 113] width 54 height 34
checkbox input "true"
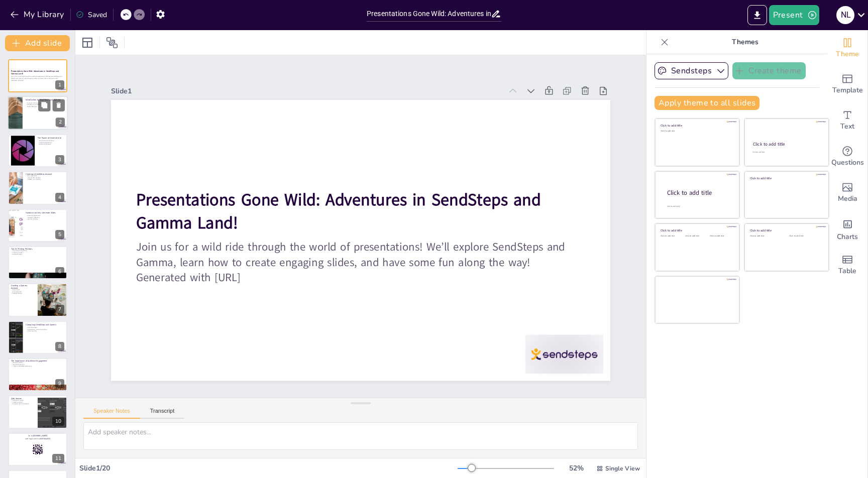
checkbox input "true"
type textarea "SendSteps and Gamma are designed to revolutionize your presentation experience.…"
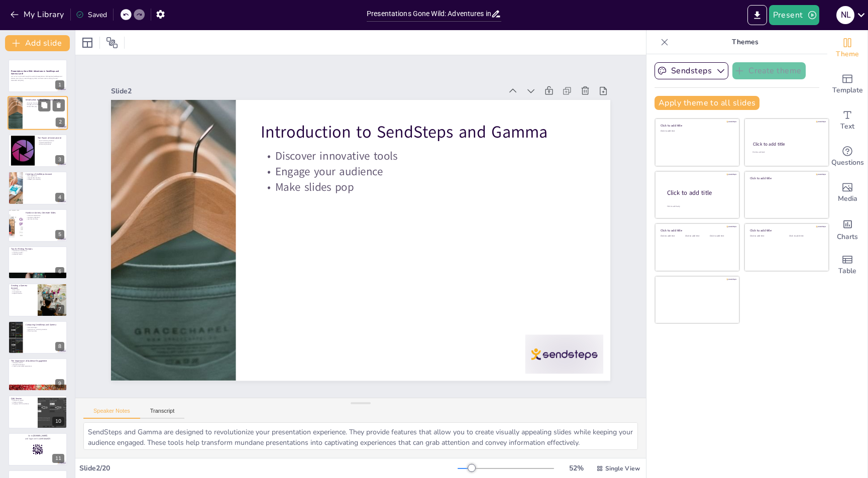
checkbox input "true"
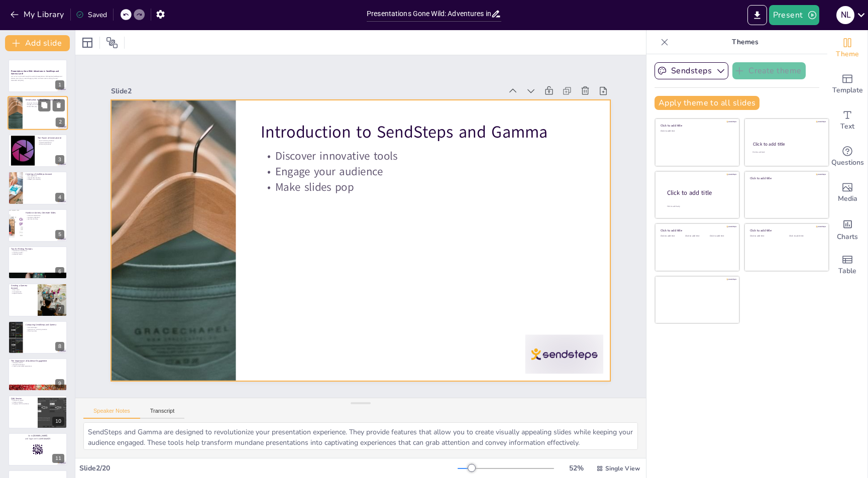
checkbox input "true"
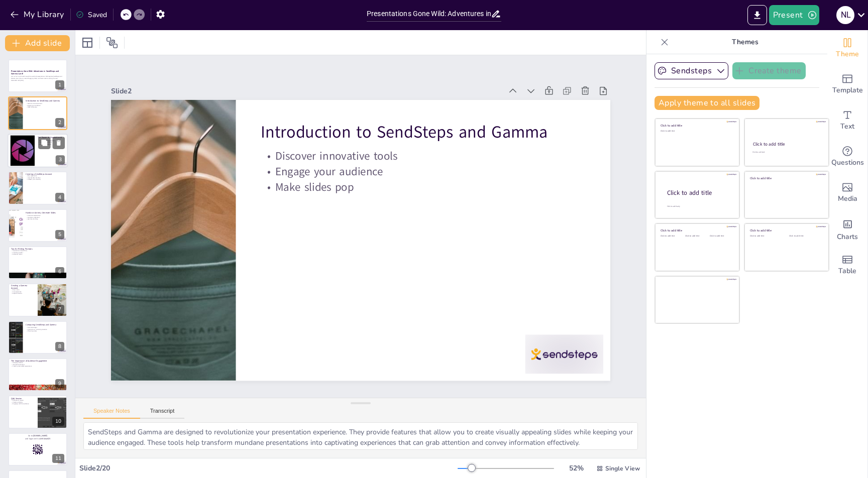
checkbox input "true"
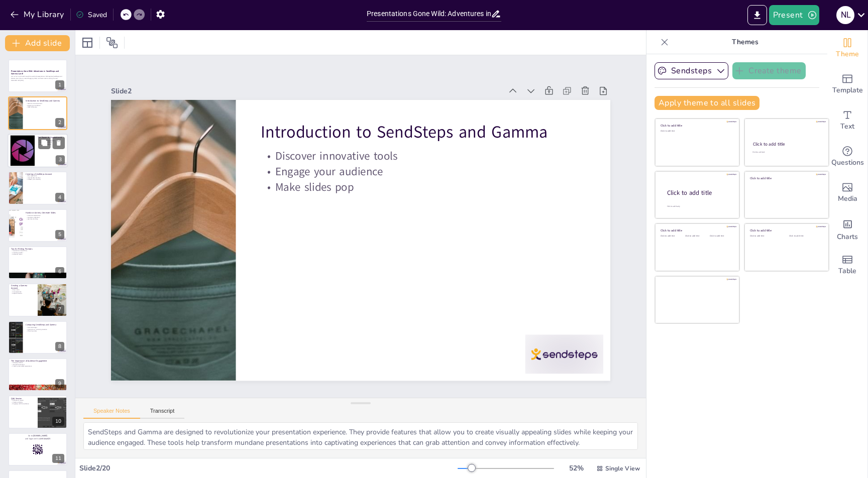
click at [18, 148] on div at bounding box center [22, 150] width 31 height 31
checkbox input "true"
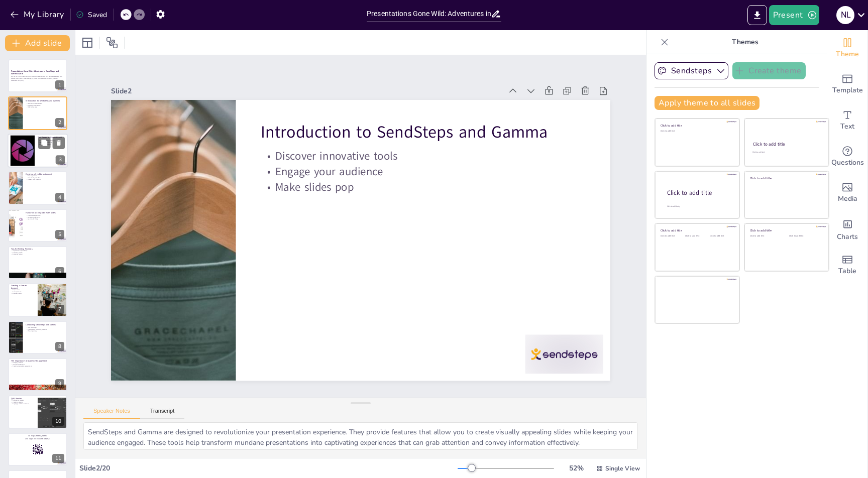
checkbox input "true"
type textarea "Generative AI is a game-changer when it comes to creating presentation content …"
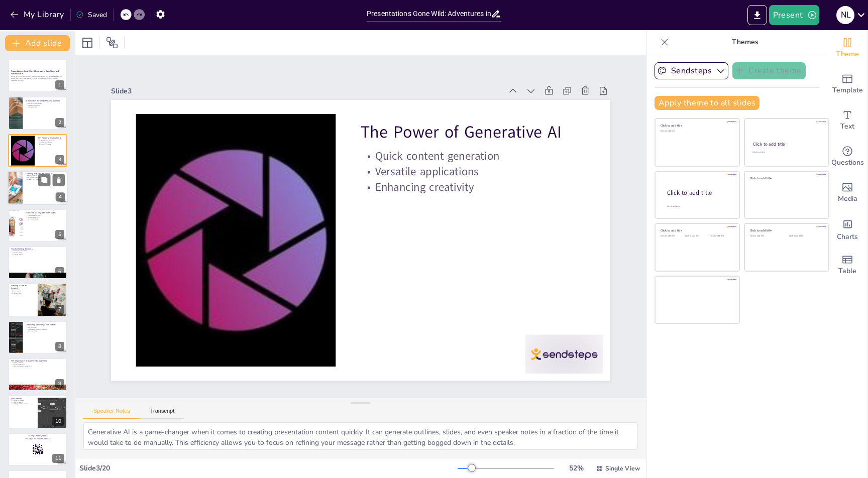
checkbox input "true"
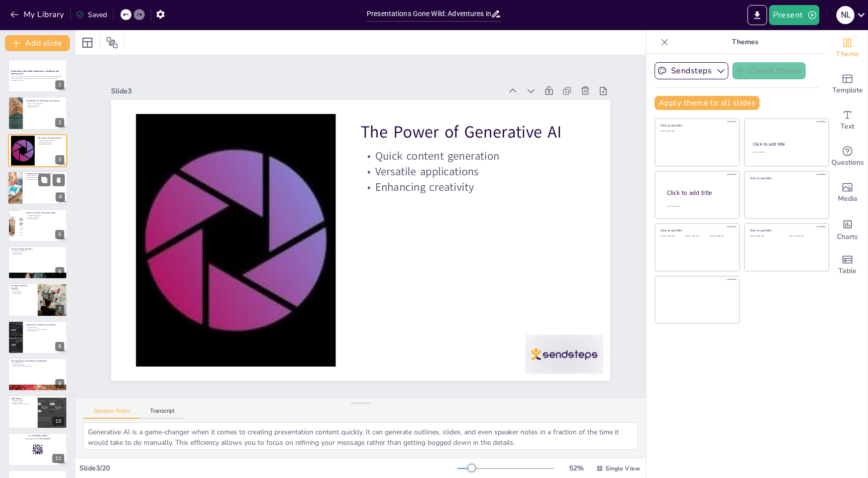
checkbox input "true"
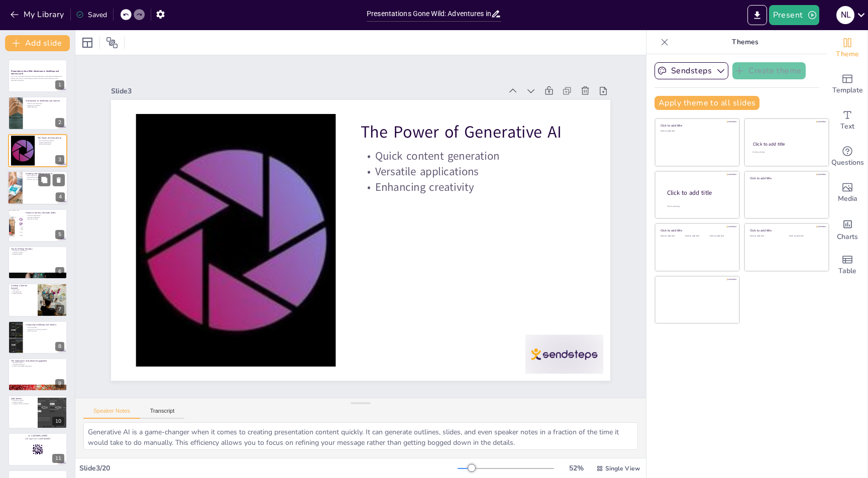
checkbox input "true"
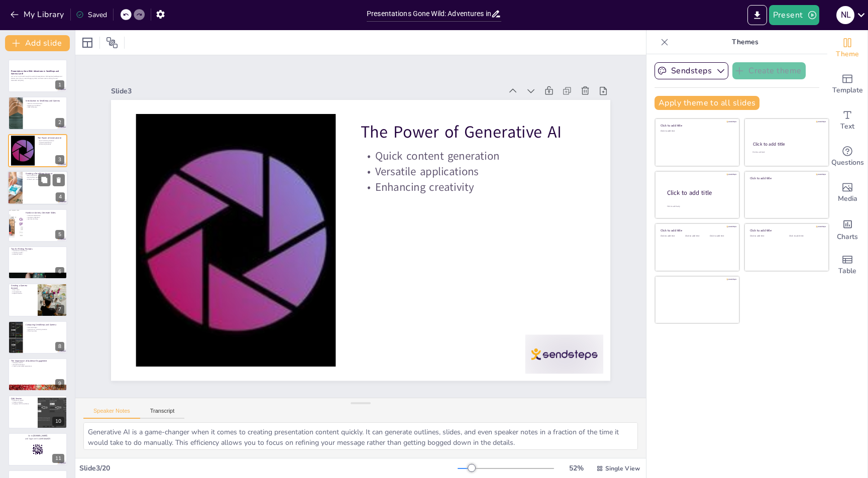
click at [37, 189] on div at bounding box center [38, 188] width 60 height 34
checkbox input "true"
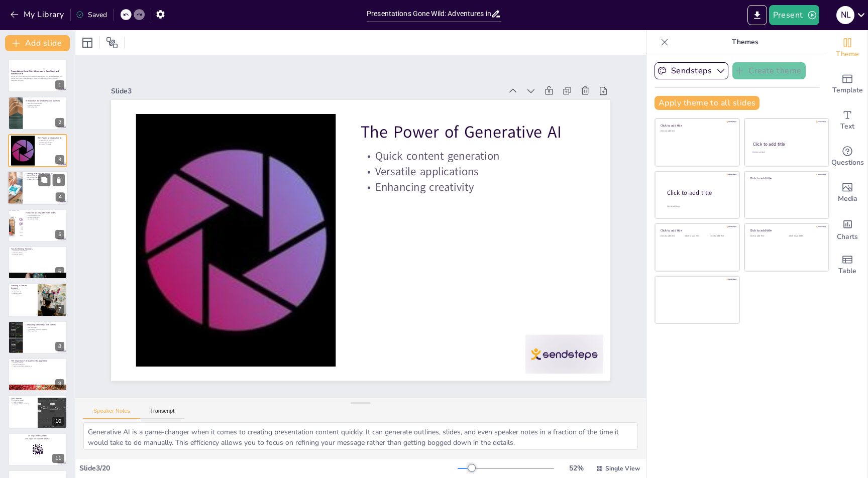
checkbox input "true"
type textarea "Registering for a SendSteps account is a straightforward process. Simply visit …"
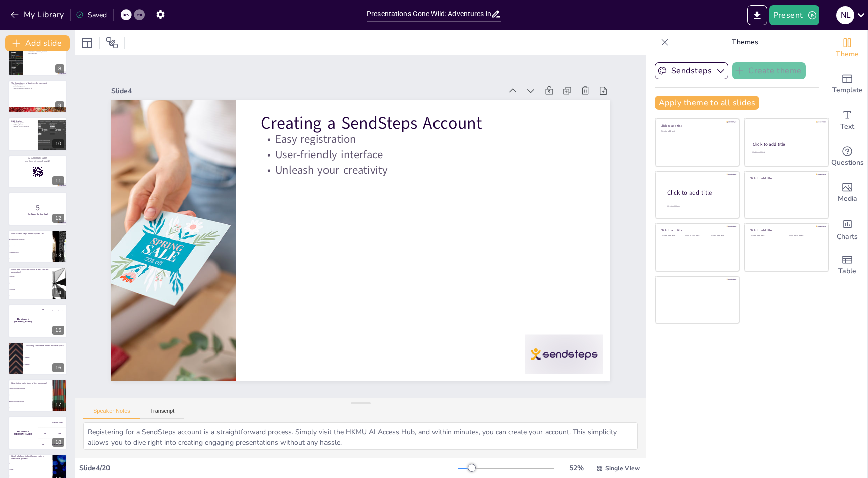
scroll to position [333, 0]
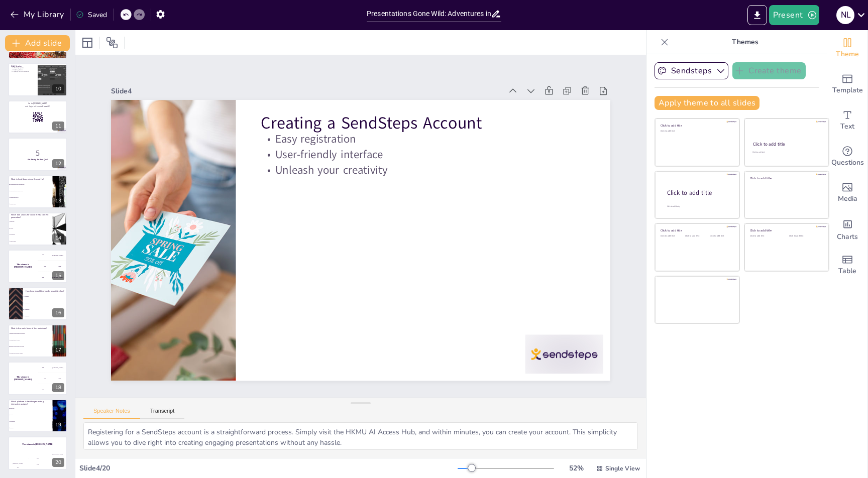
checkbox input "true"
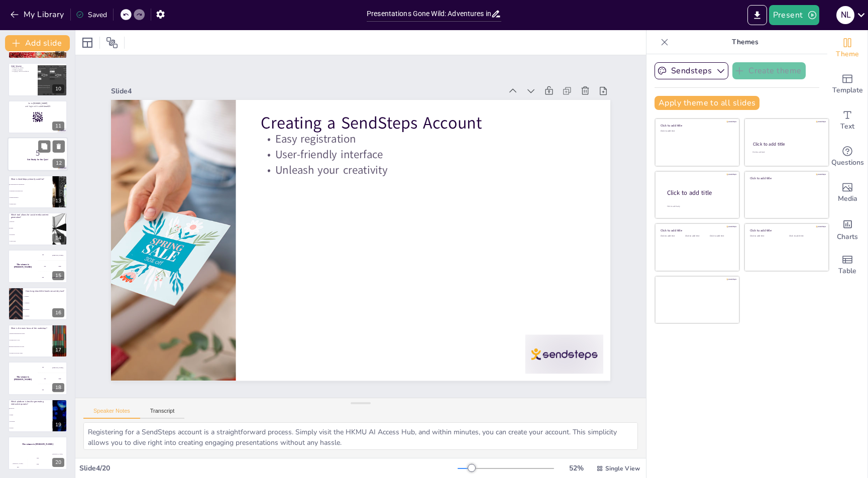
checkbox input "true"
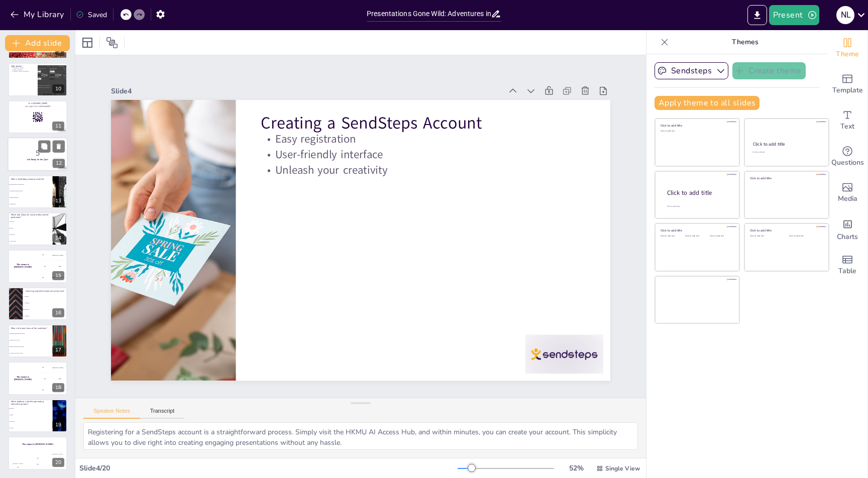
checkbox input "true"
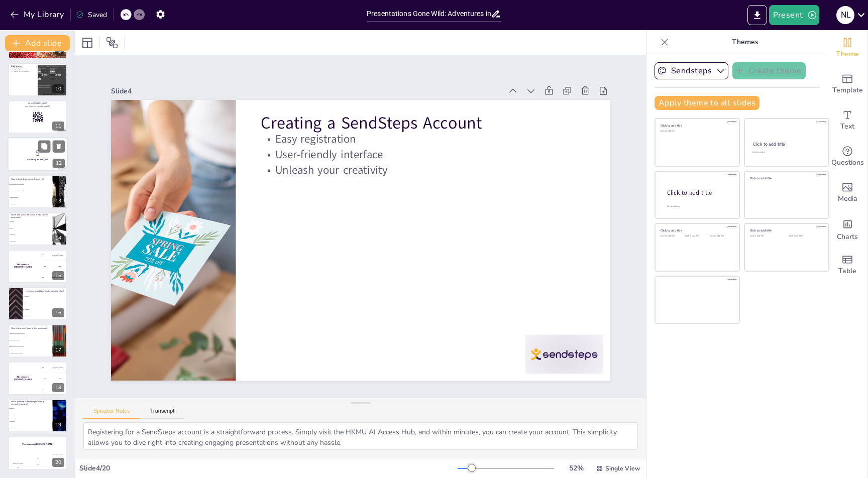
checkbox input "true"
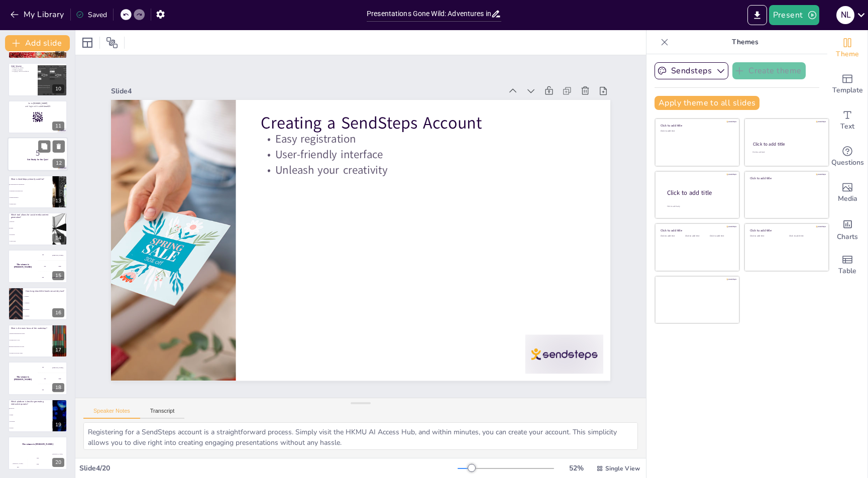
checkbox input "true"
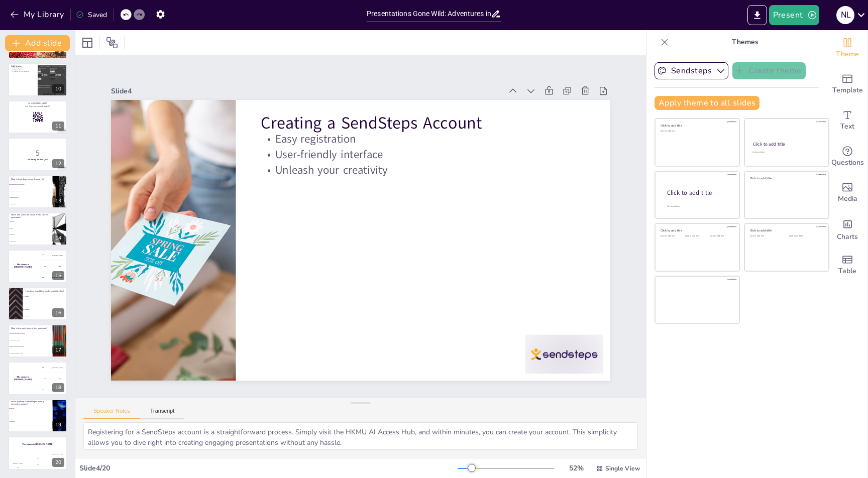
checkbox input "true"
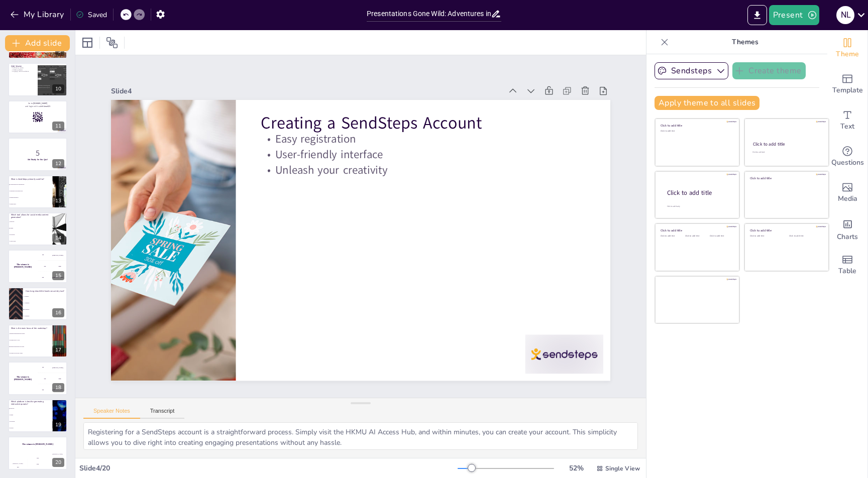
checkbox input "true"
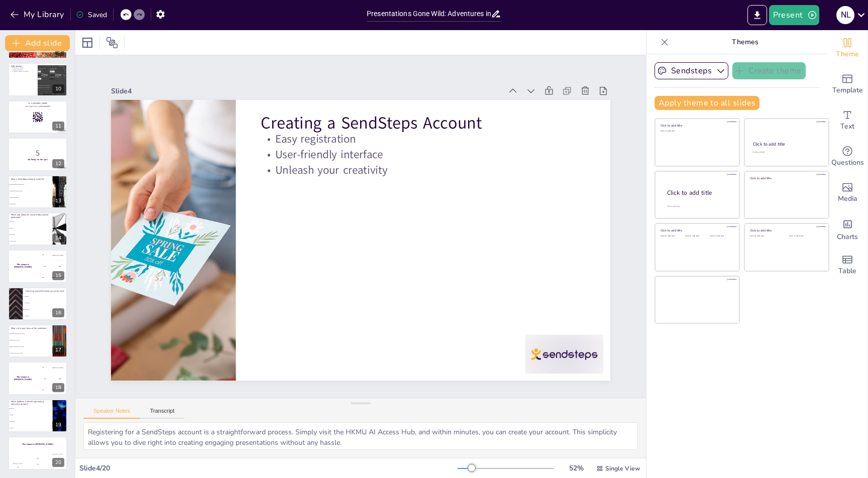
checkbox input "true"
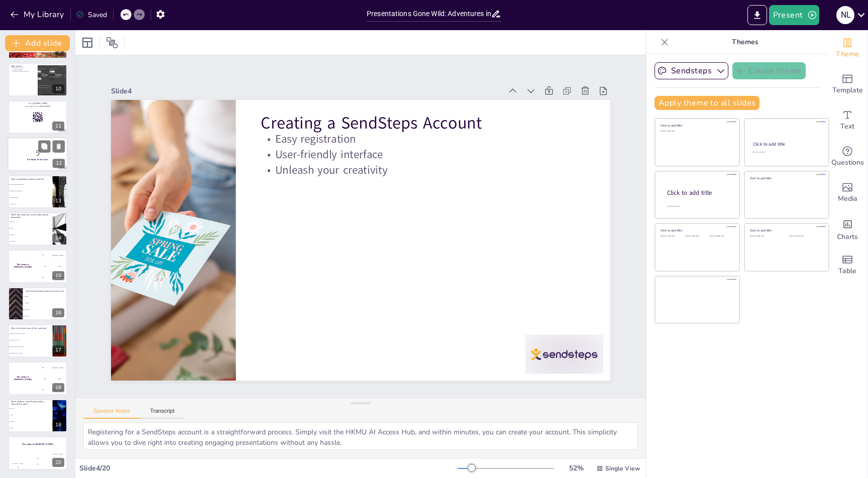
checkbox input "true"
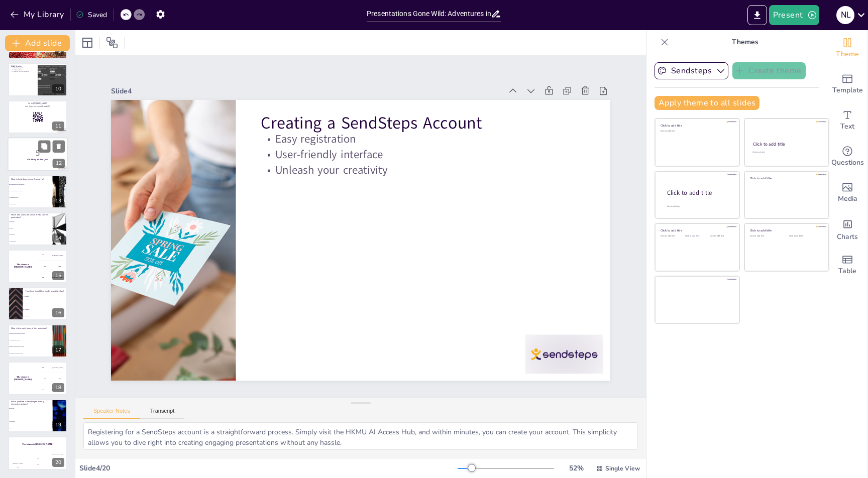
checkbox input "true"
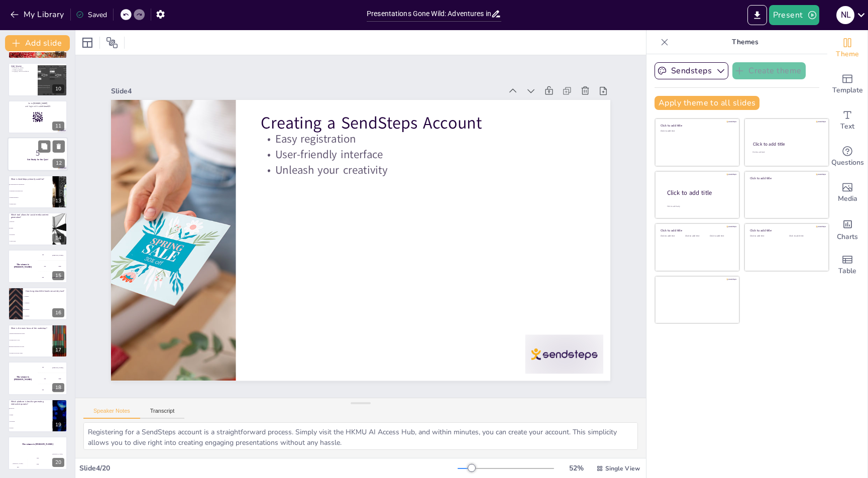
click at [15, 159] on p "Get Ready for the Quiz!" at bounding box center [38, 160] width 54 height 3
checkbox input "true"
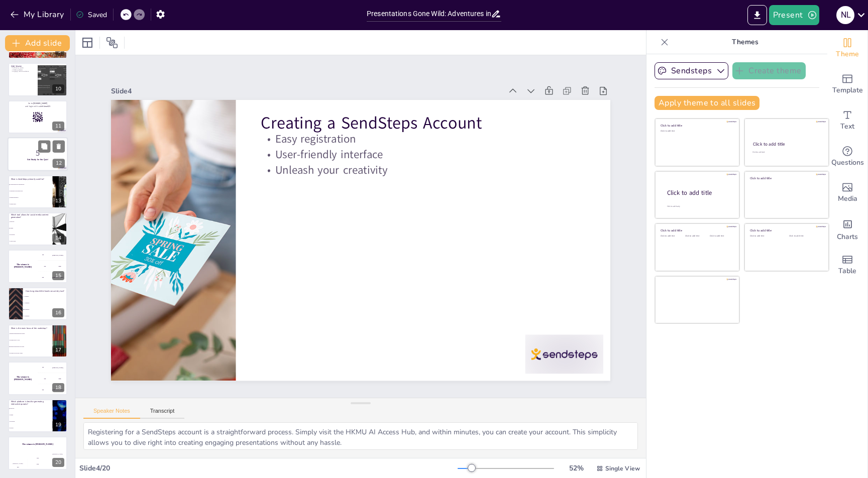
checkbox input "true"
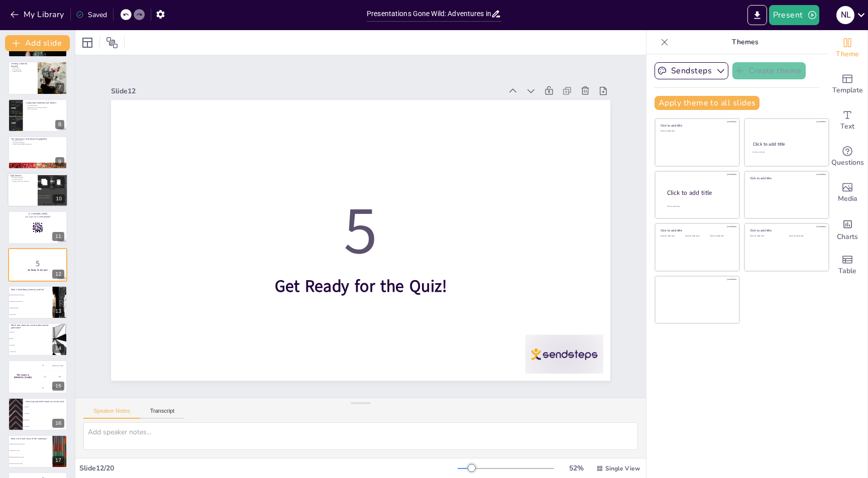
checkbox input "true"
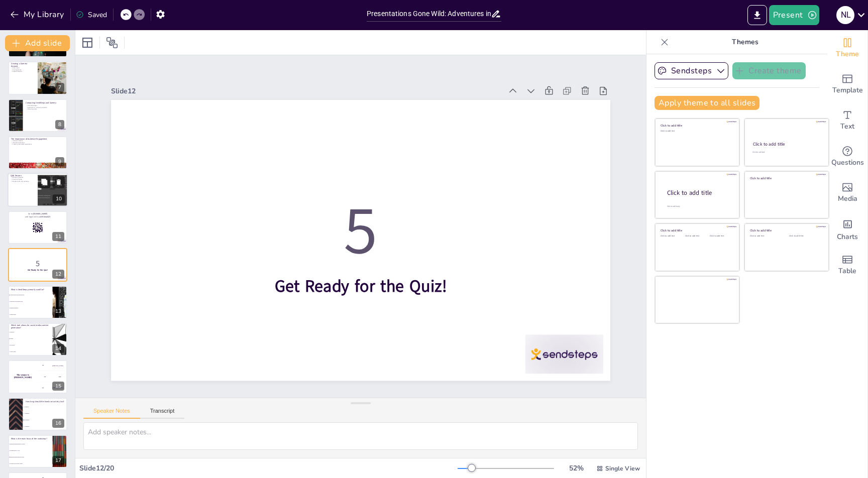
checkbox input "true"
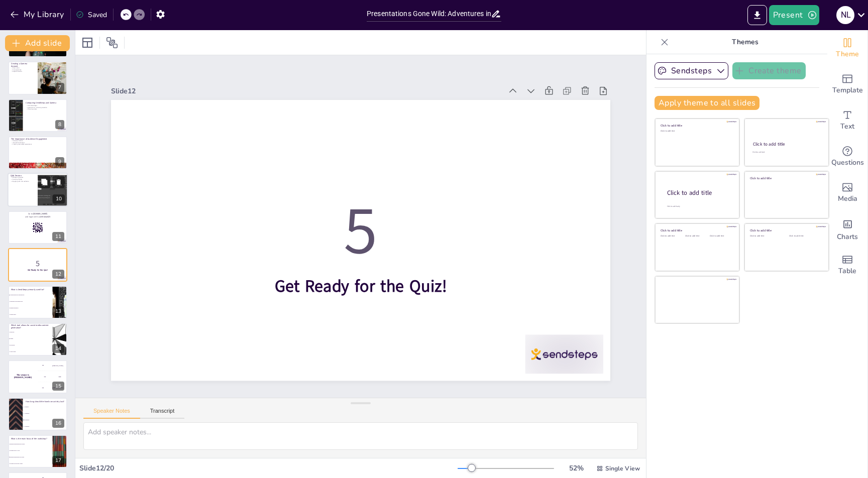
checkbox input "true"
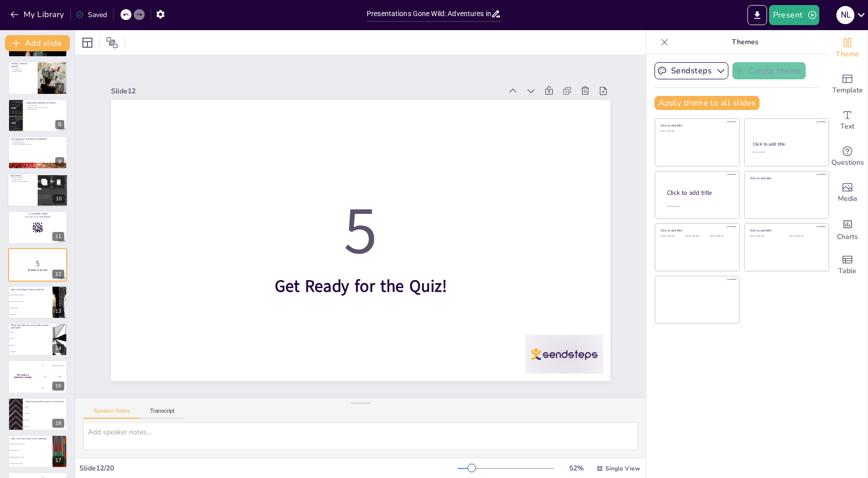
checkbox input "true"
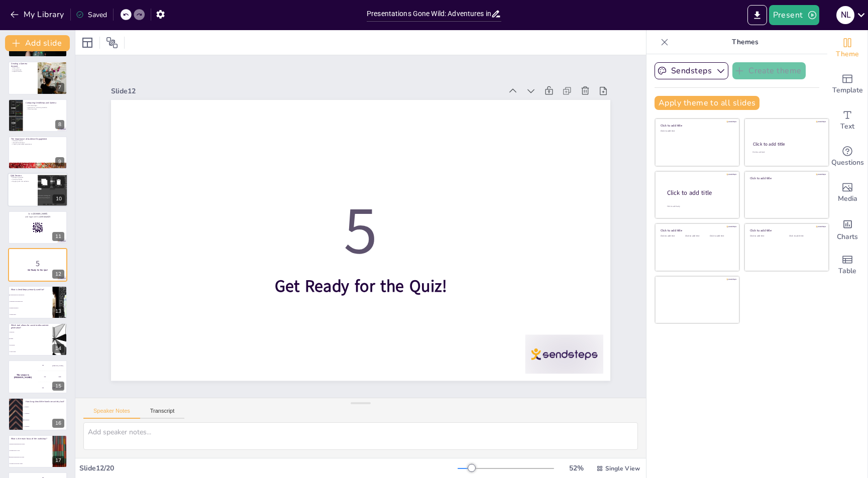
click at [18, 179] on p "Clarifying doubts" at bounding box center [23, 180] width 24 height 2
checkbox input "true"
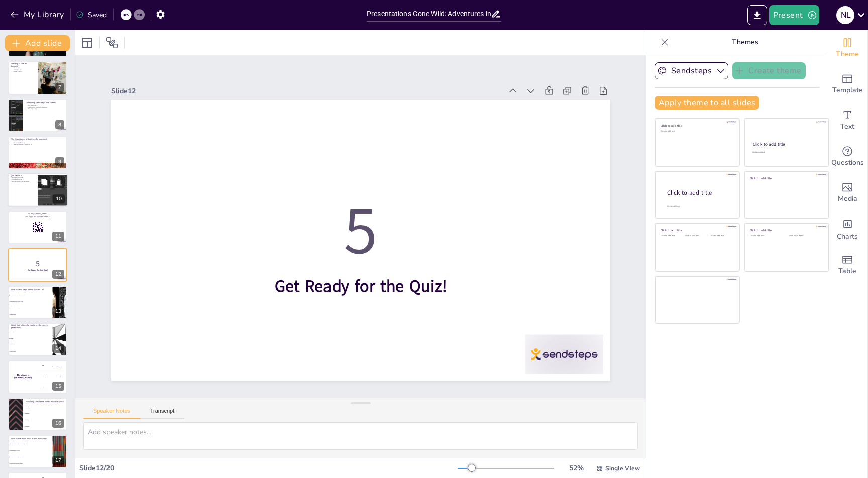
checkbox input "true"
type textarea "A Q&A session is an excellent opportunity to address any questions your audienc…"
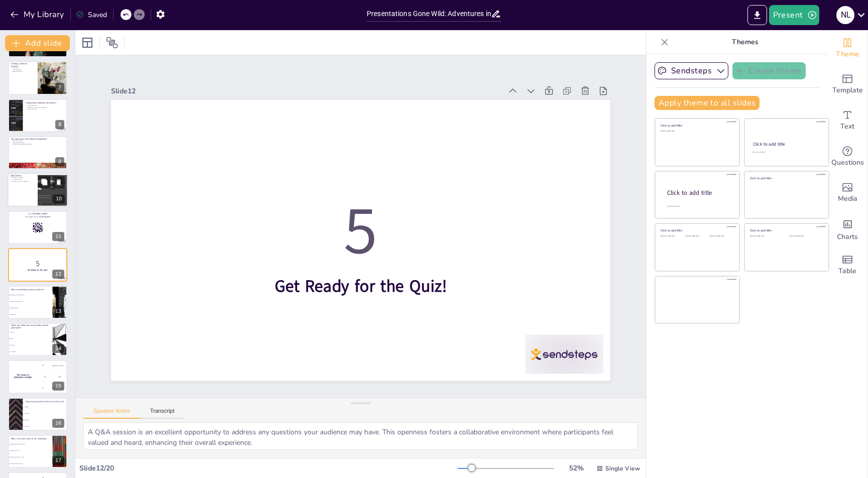
scroll to position [148, 0]
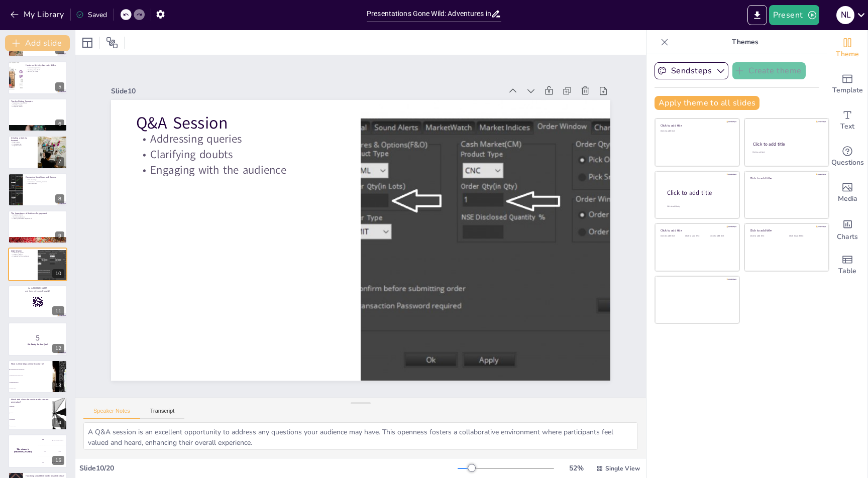
checkbox input "true"
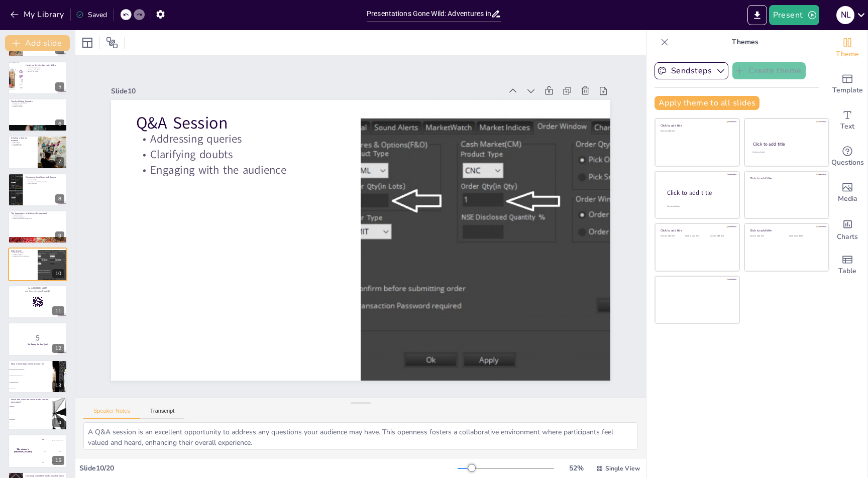
checkbox input "true"
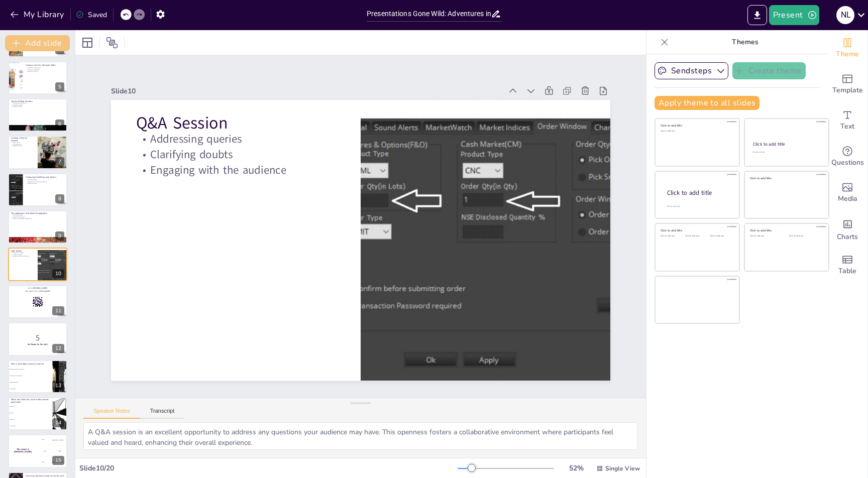
checkbox input "true"
click at [21, 17] on button "My Library" at bounding box center [38, 15] width 61 height 16
